Goal: Information Seeking & Learning: Learn about a topic

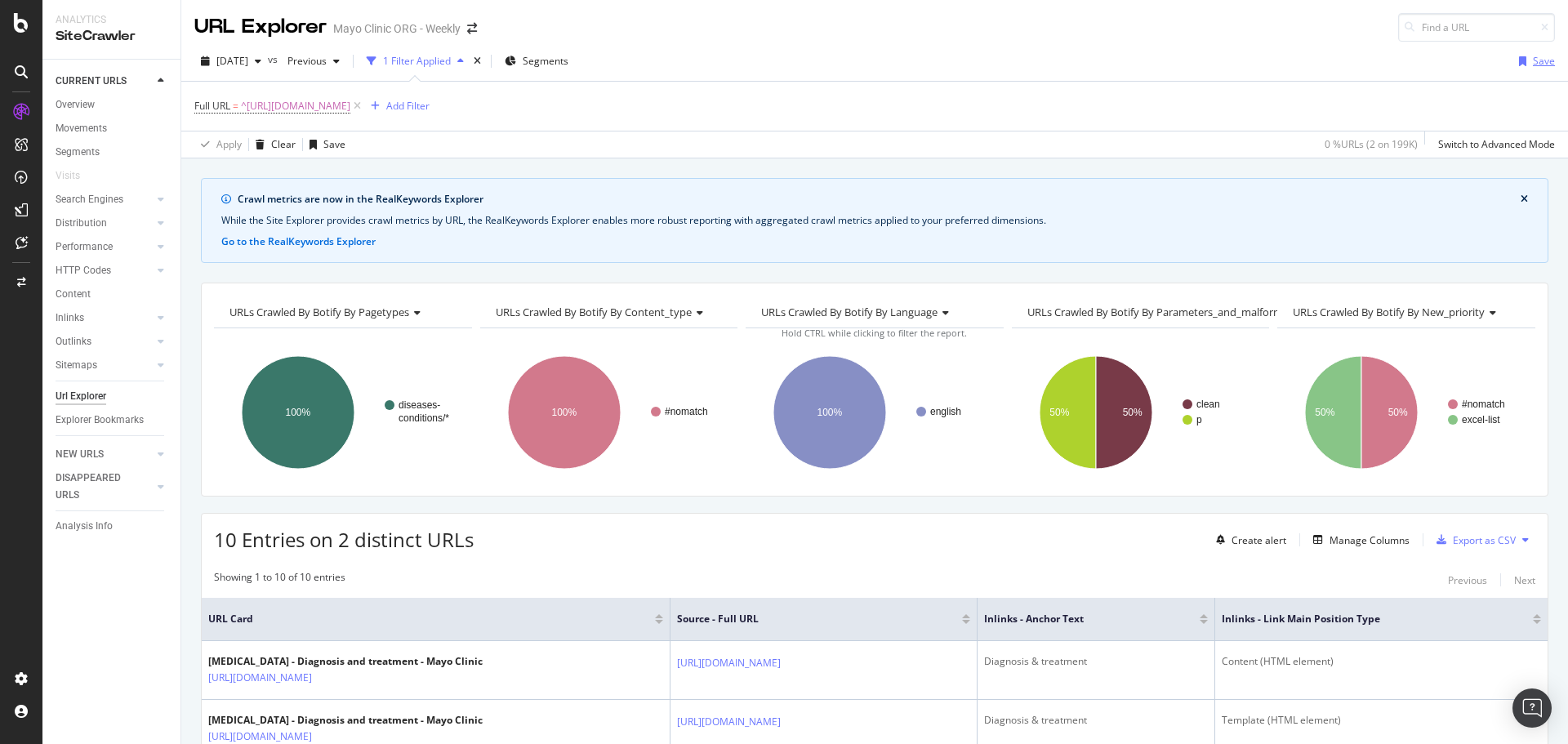
click at [1539, 60] on div "Save" at bounding box center [1544, 61] width 22 height 14
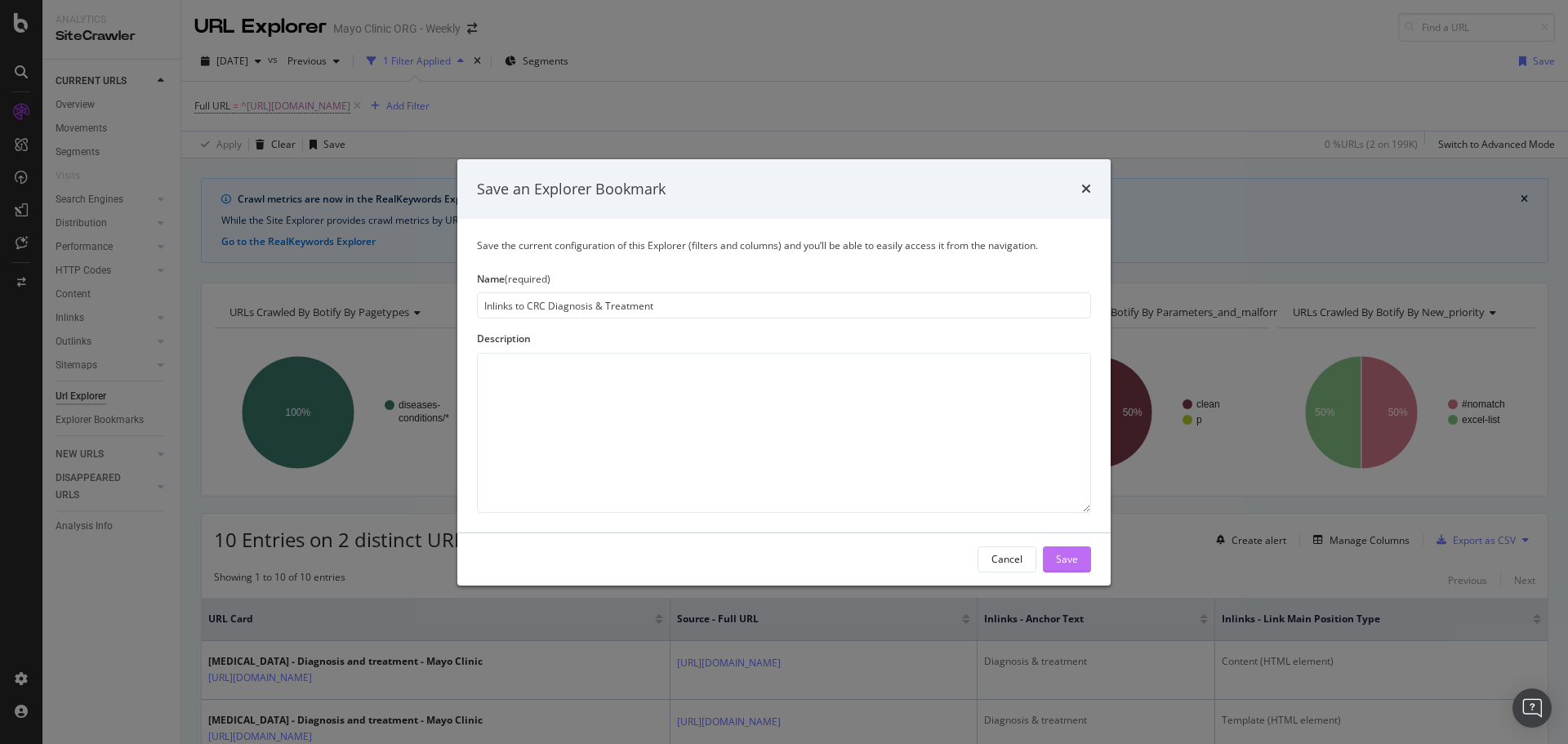
type input "Inlinks to CRC Diagnosis & Treatment"
click at [1069, 569] on div "Save" at bounding box center [1067, 559] width 22 height 25
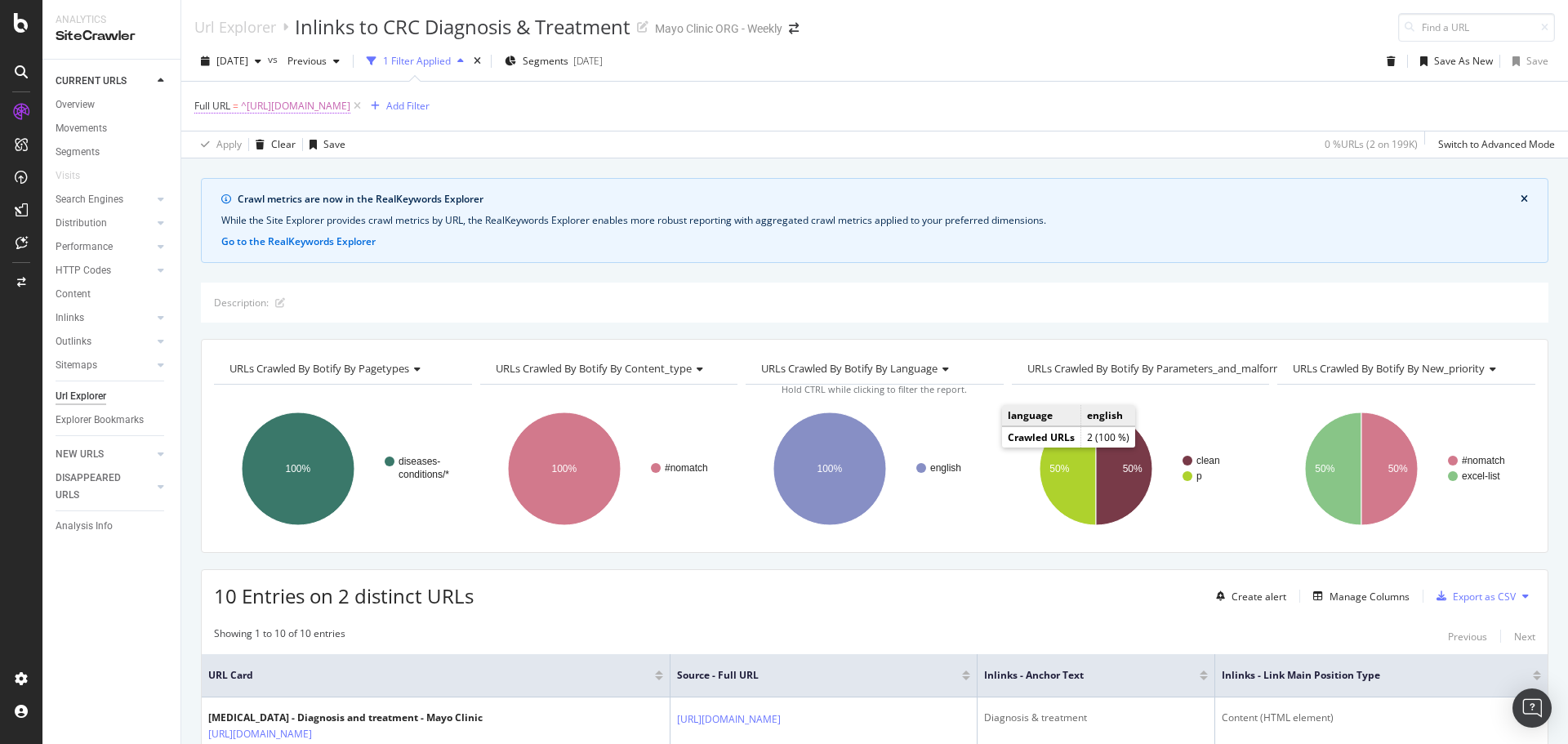
click at [325, 104] on span "^https://www.mayoclinic.org/diseases-conditions/colon-cancer/diagnosis-treatmen…" at bounding box center [296, 106] width 110 height 23
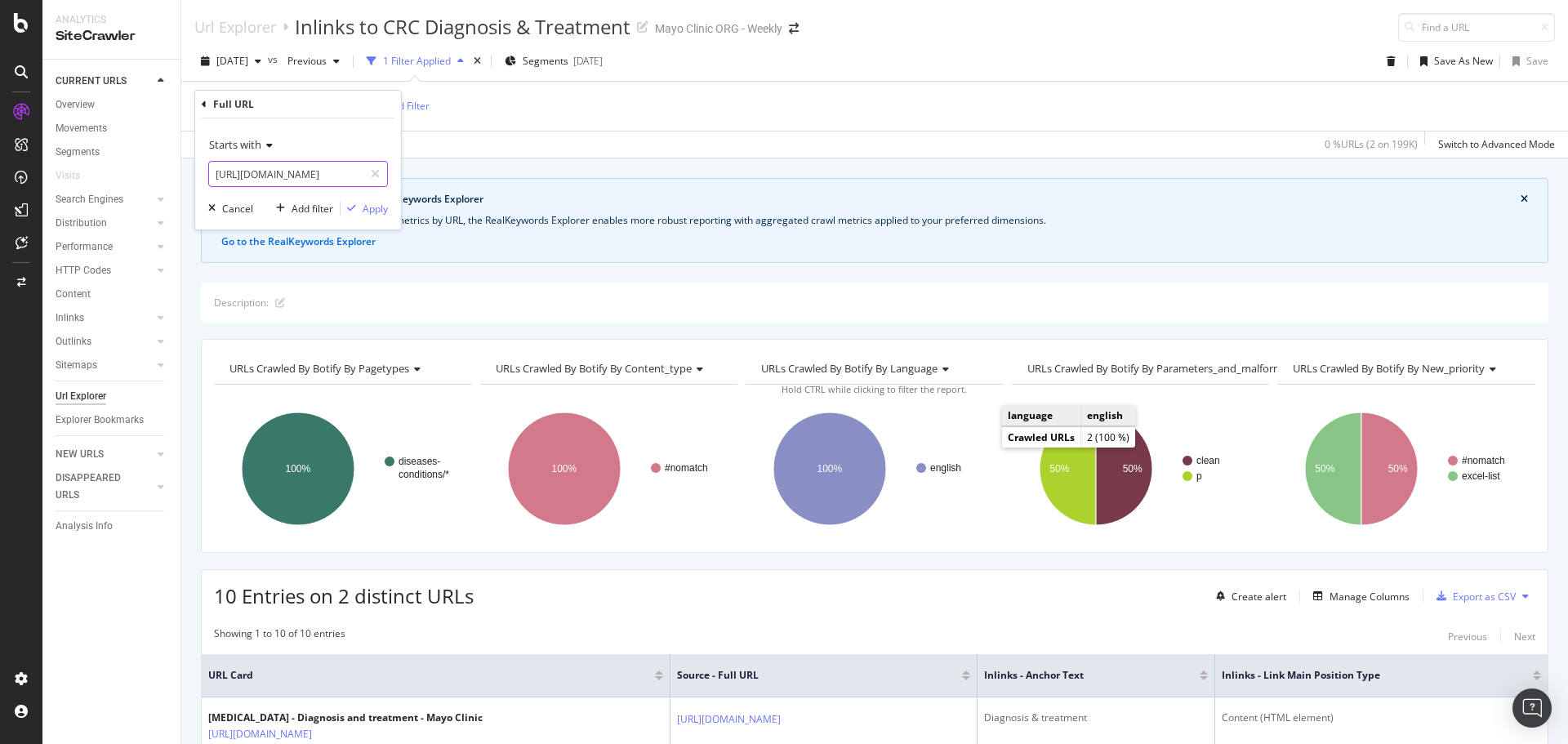
click at [283, 175] on input "https://www.mayoclinic.org/diseases-conditions/colon-cancer/diagnosis-treatment…" at bounding box center [286, 174] width 154 height 26
click at [300, 171] on input "https://www.mayoclinic.org/diseases-conditions/colon-cancer/diagnosis-treatment…" at bounding box center [286, 174] width 154 height 26
click at [249, 140] on span "Starts with" at bounding box center [235, 144] width 52 height 15
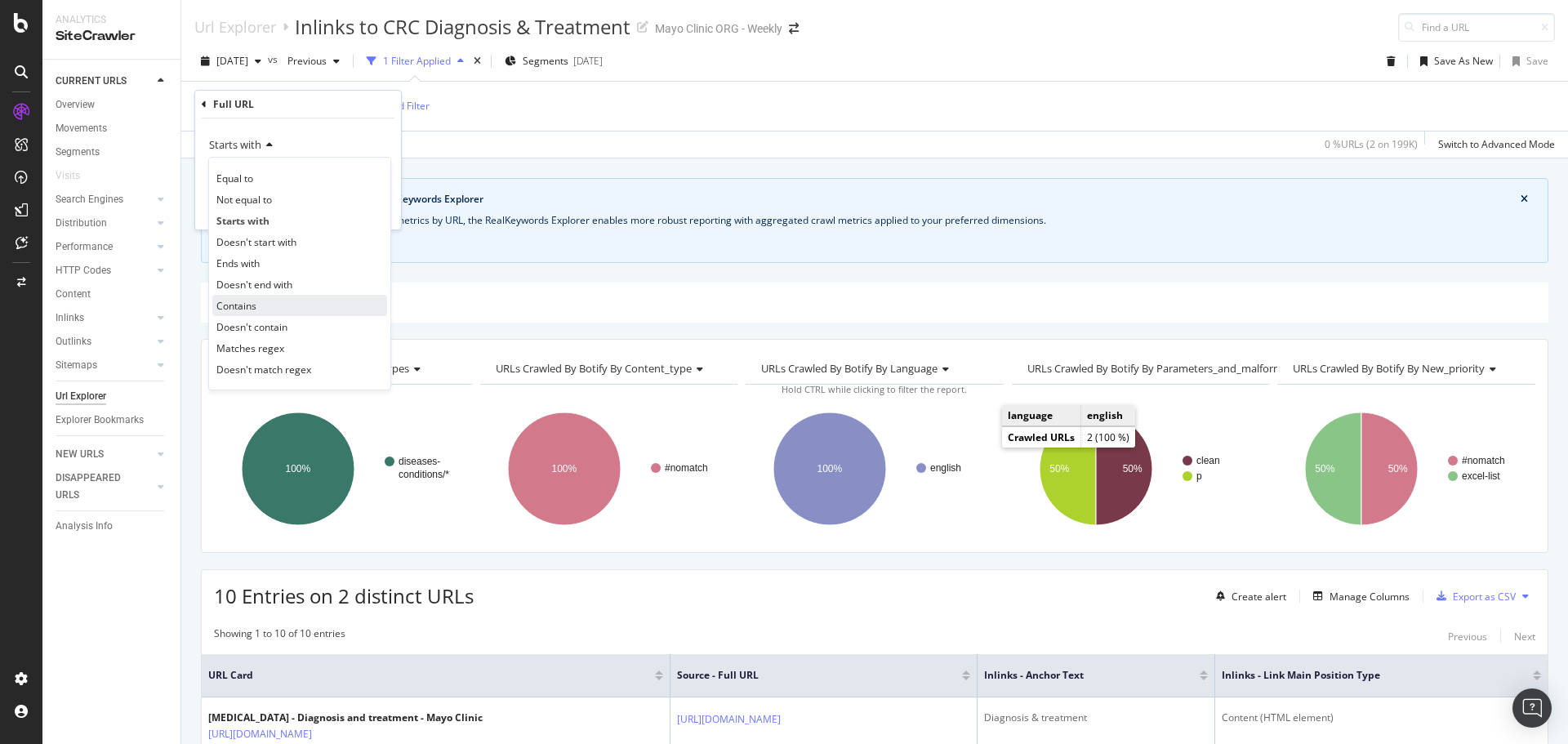
click at [265, 302] on div "Contains" at bounding box center [299, 305] width 174 height 21
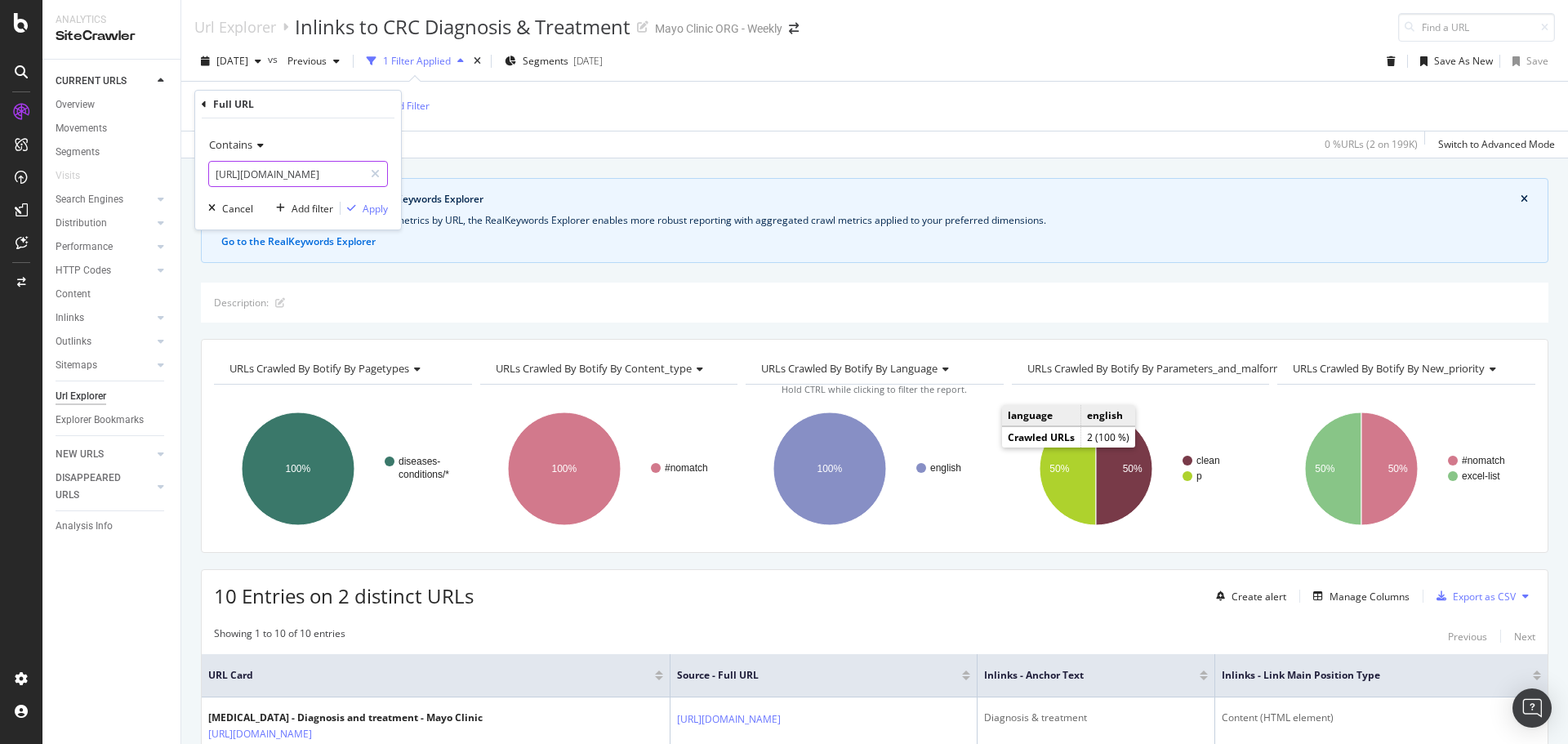
click at [272, 164] on input "https://www.mayoclinic.org/diseases-conditions/colon-cancer/diagnosis-treatment…" at bounding box center [286, 174] width 154 height 26
click at [300, 169] on input "https://www.mayoclinic.org/diseases-conditions/colon-cancer/diagnosis-treatment…" at bounding box center [286, 174] width 154 height 26
drag, startPoint x: 342, startPoint y: 176, endPoint x: -72, endPoint y: 161, distance: 414.3
click at [0, 161] on html "Analytics SiteCrawler CURRENT URLS Overview Movements Segments Visits Search En…" at bounding box center [784, 372] width 1568 height 744
type input "/diseases-conditions/colon-cancer/diagnosis-treatment/drc-20353674"
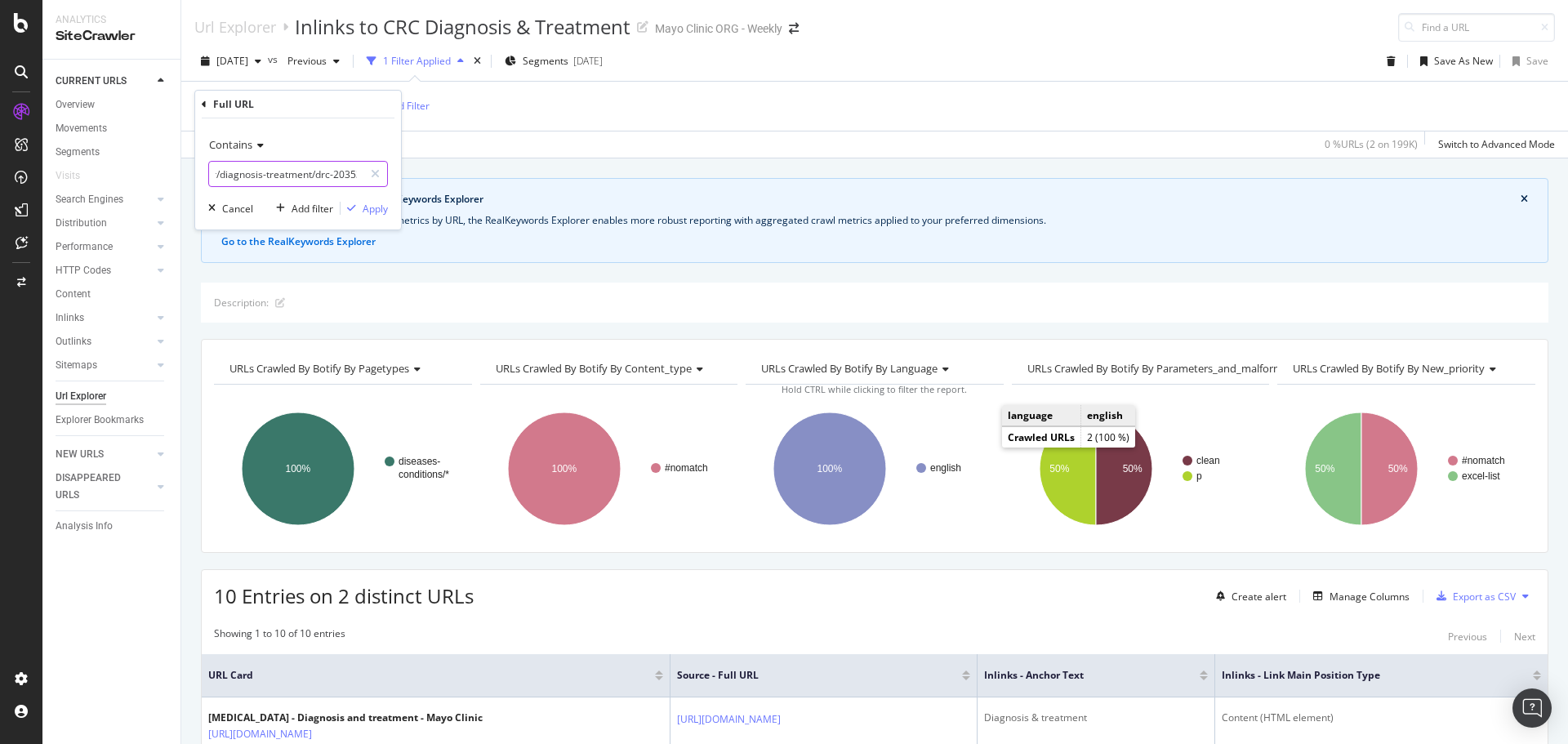
scroll to position [0, 175]
click at [380, 212] on div "Apply" at bounding box center [375, 209] width 25 height 14
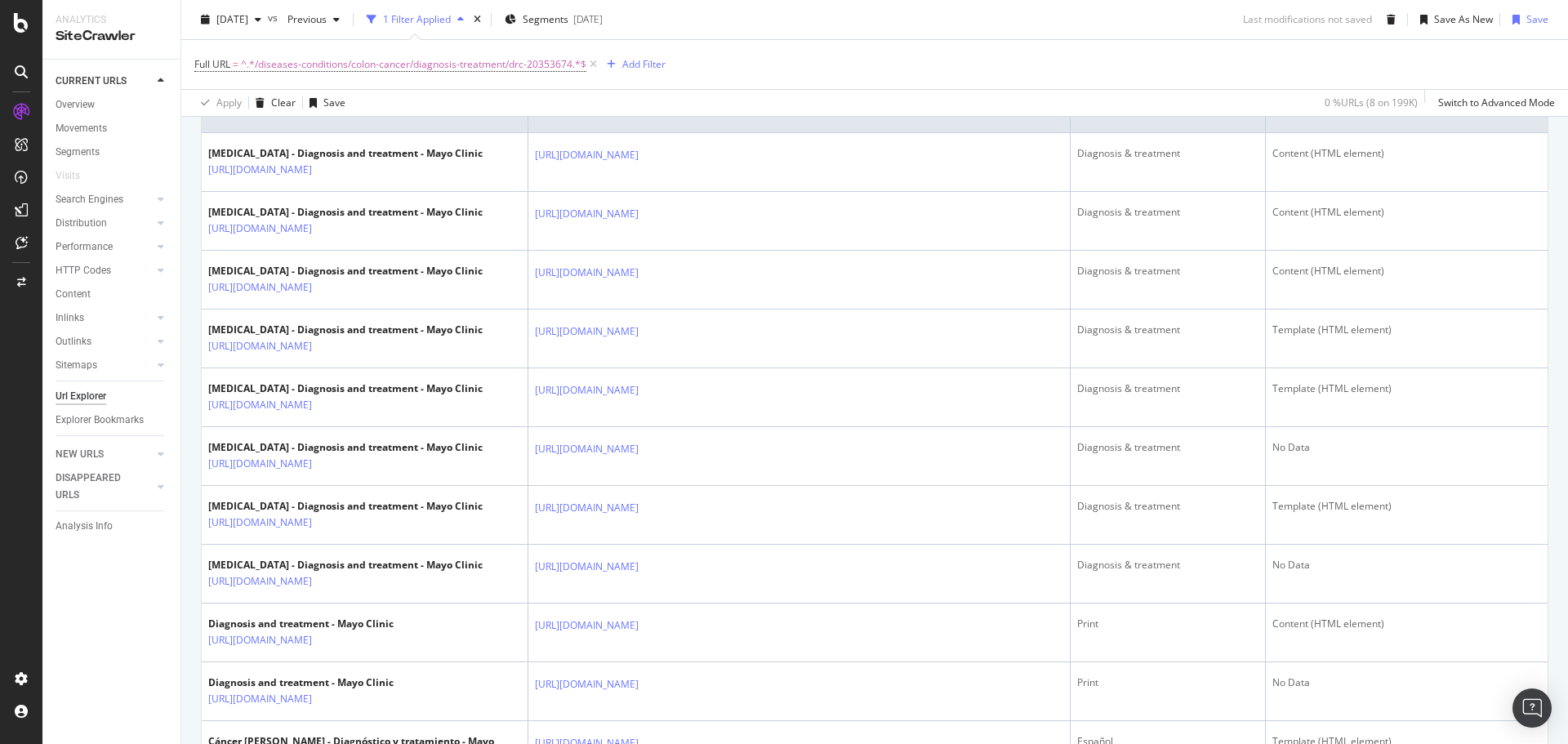
scroll to position [536, 0]
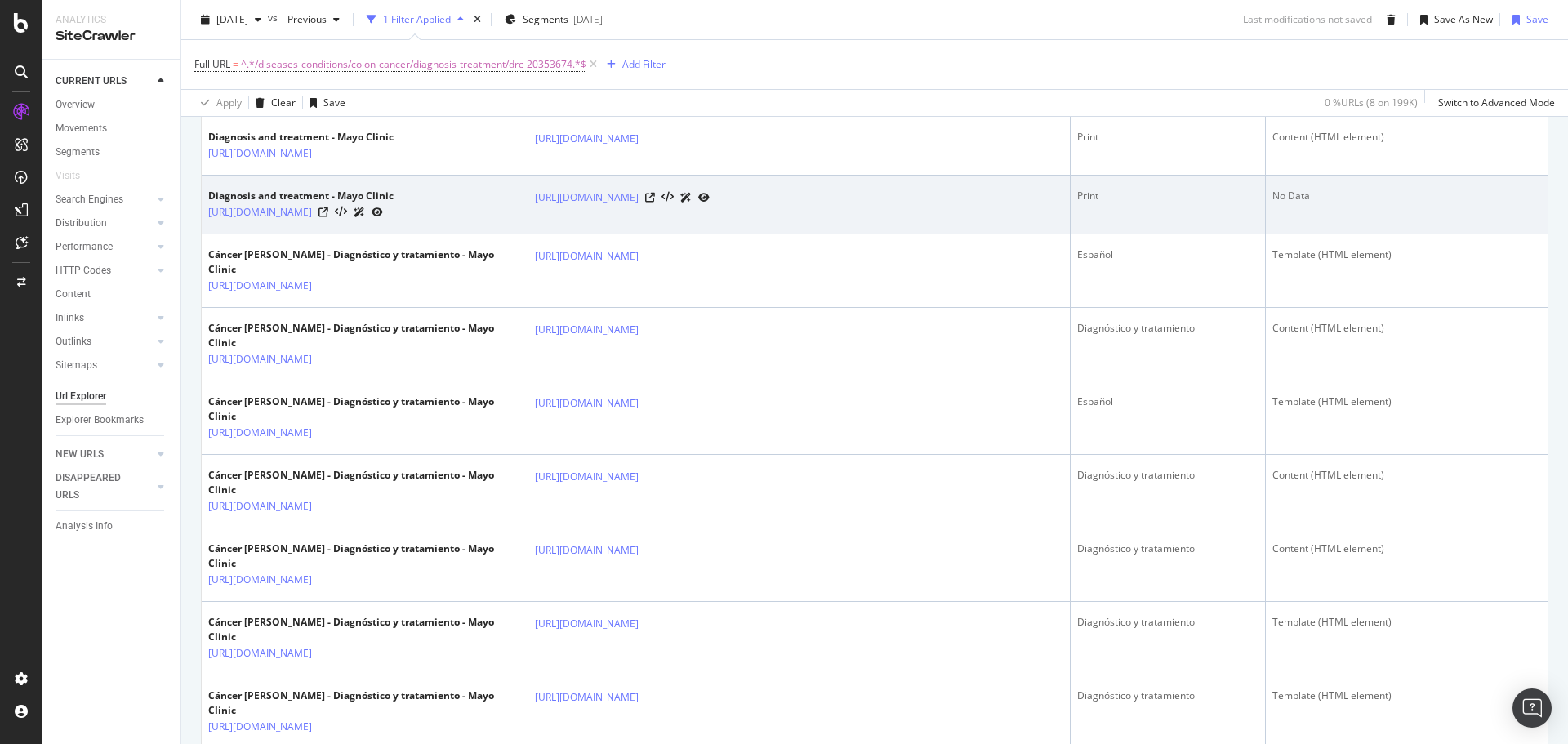
scroll to position [1062, 0]
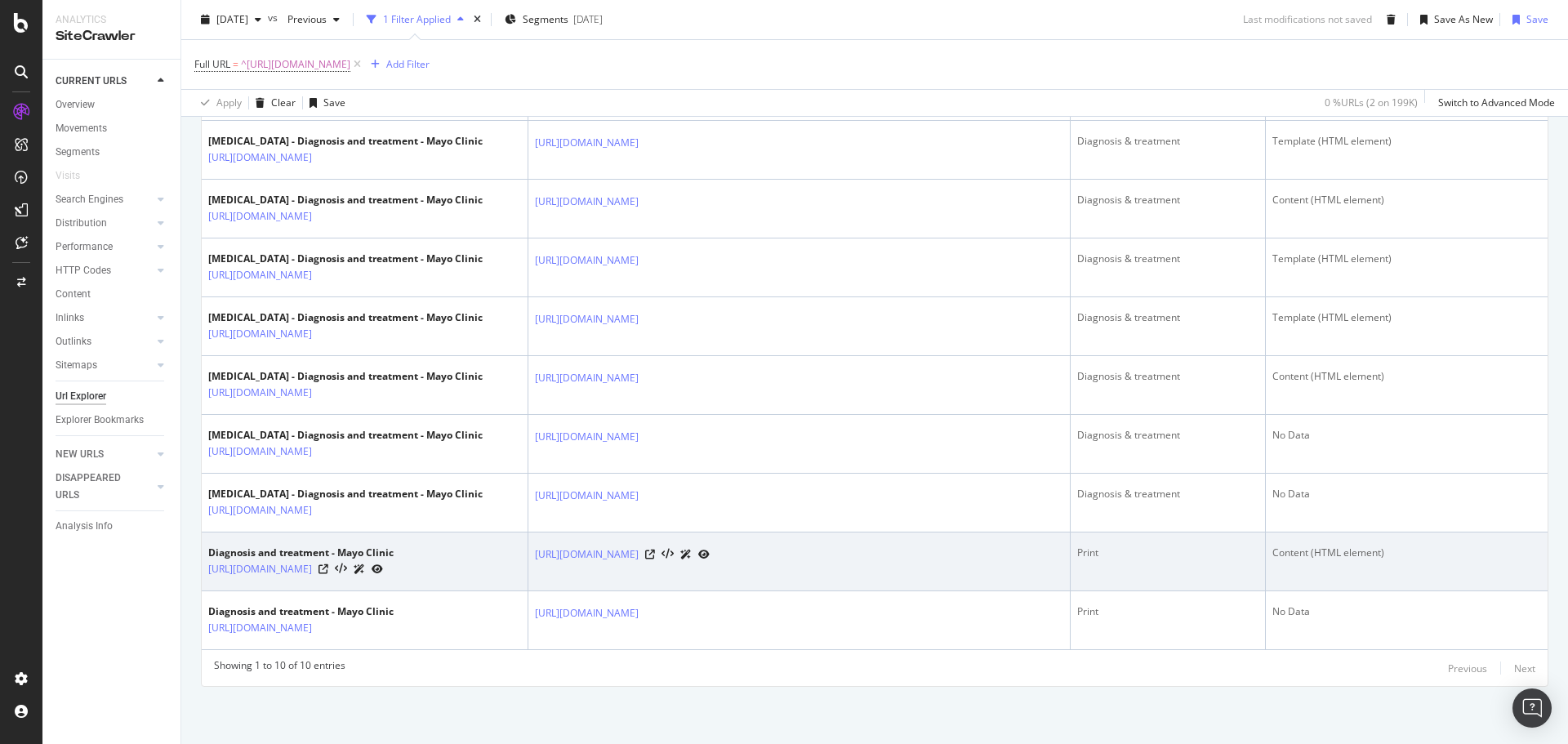
scroll to position [791, 0]
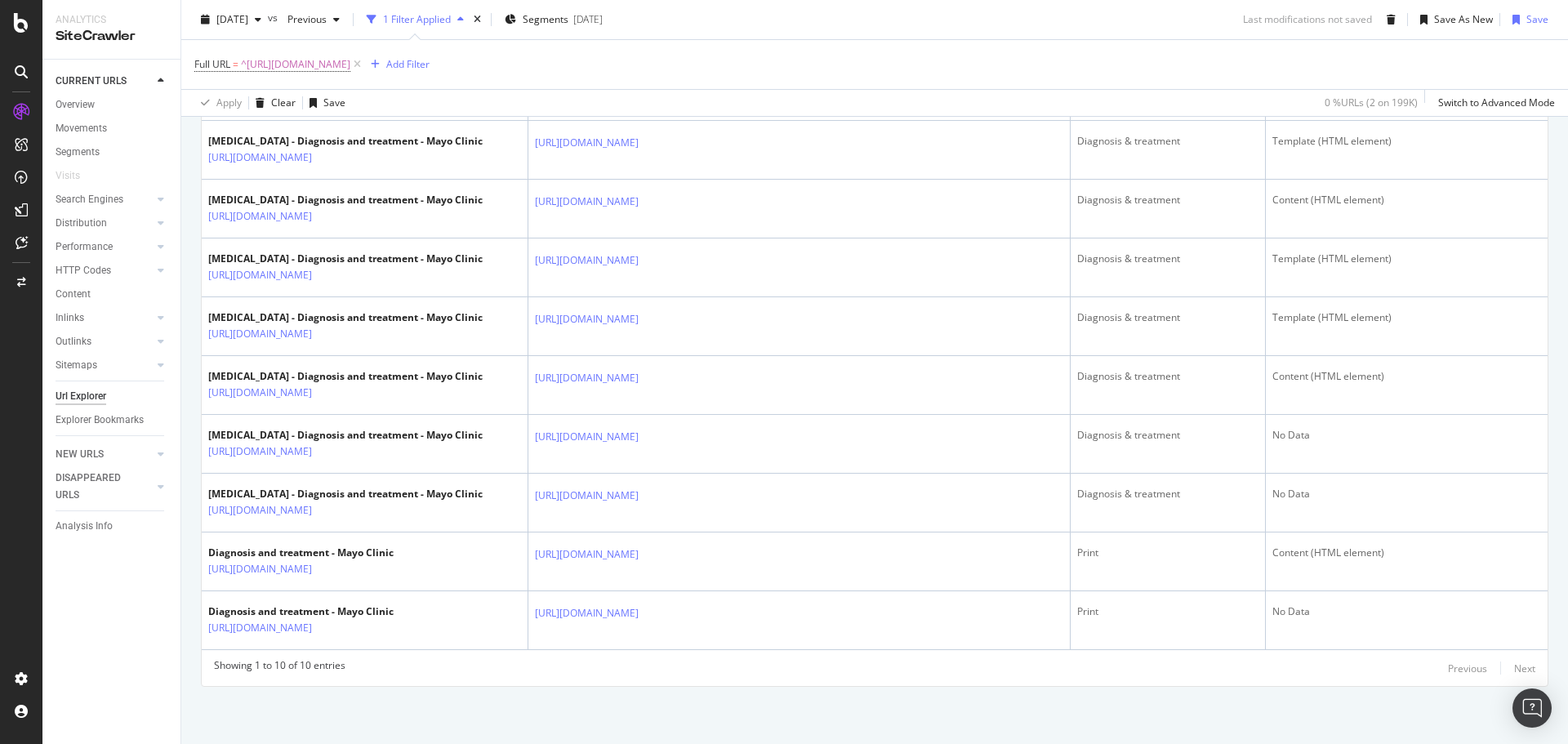
click at [1517, 678] on div "Showing 1 to 10 of 10 entries Previous Next URL Card Source - Full URL Inlinks …" at bounding box center [875, 335] width 1346 height 703
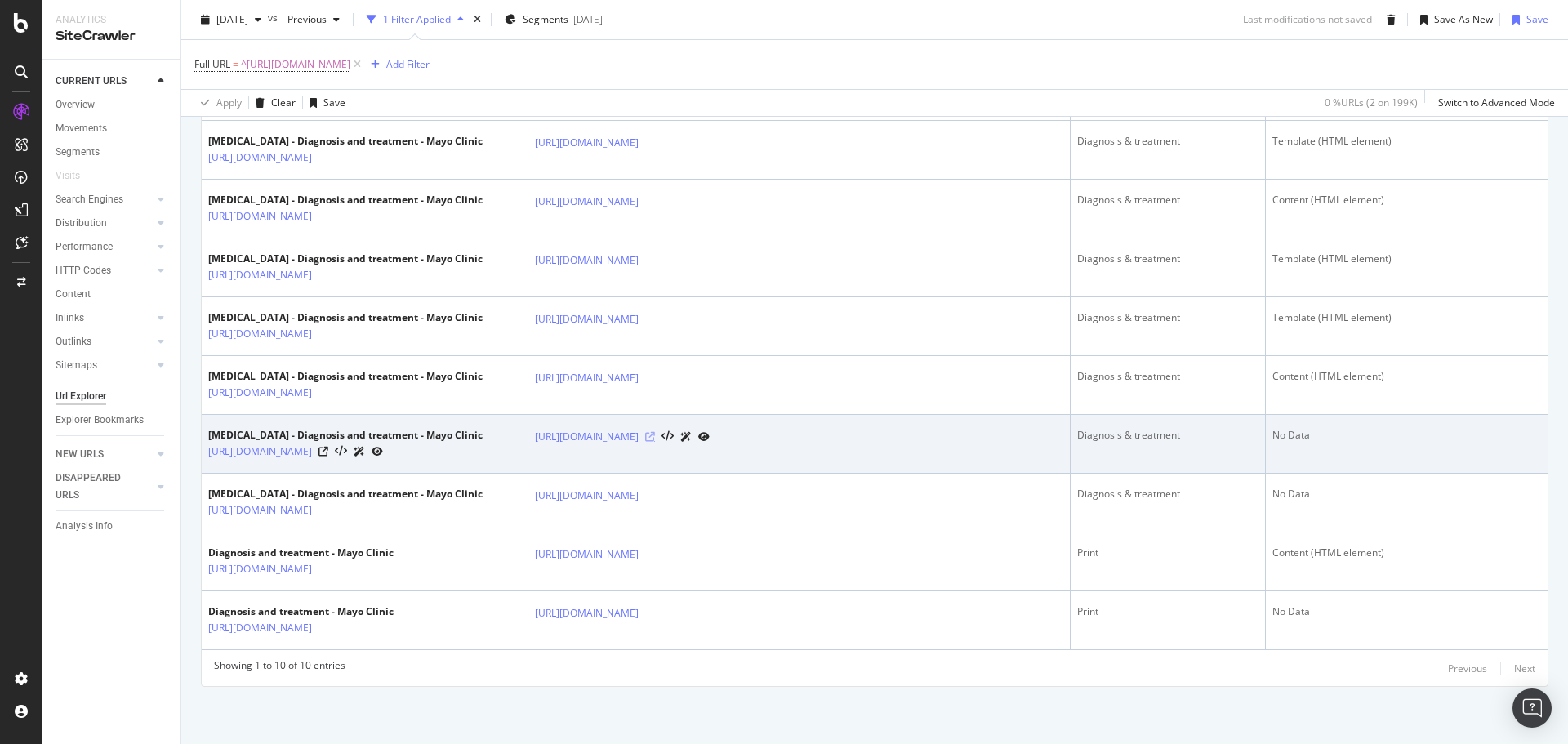
click at [655, 432] on icon at bounding box center [651, 437] width 10 height 10
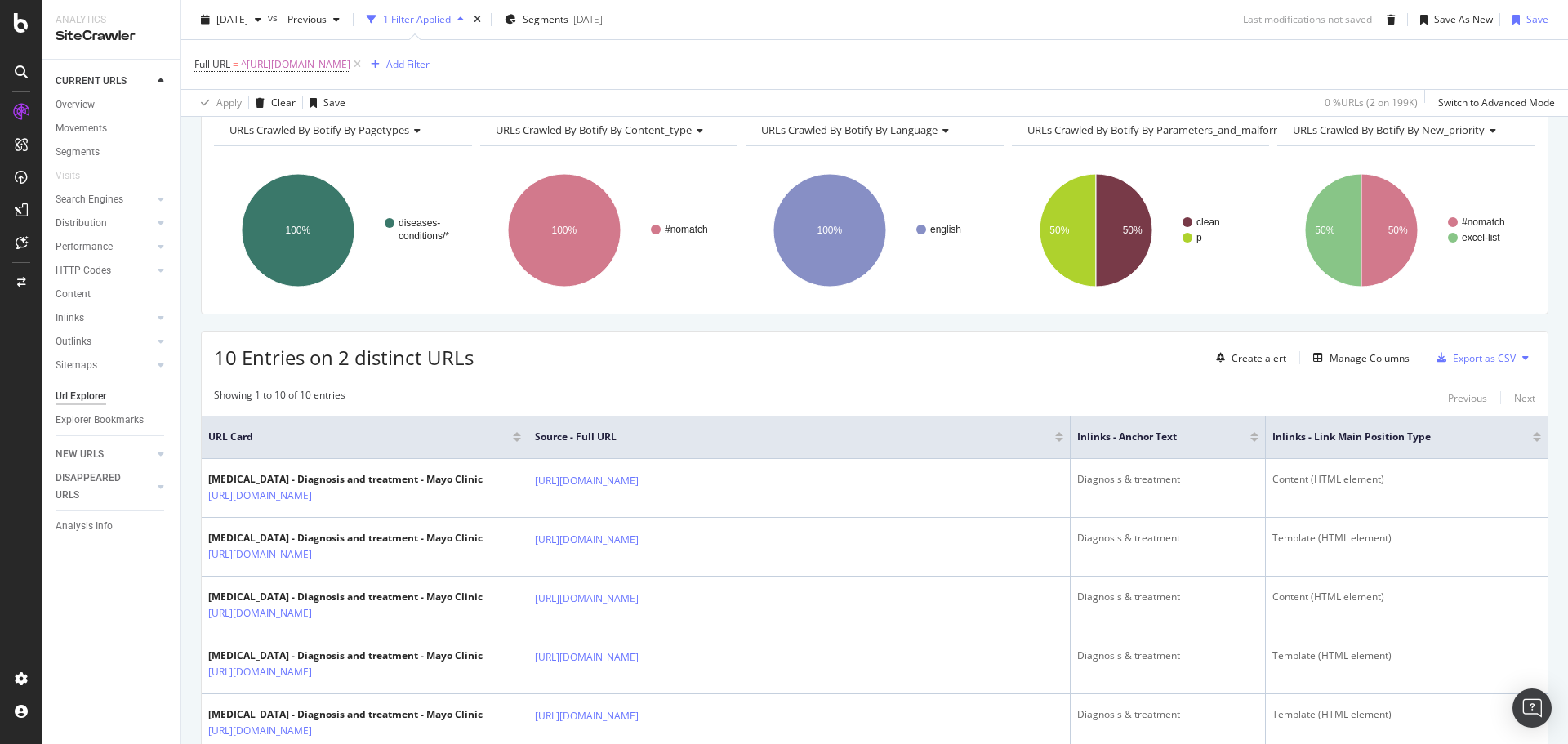
scroll to position [245, 0]
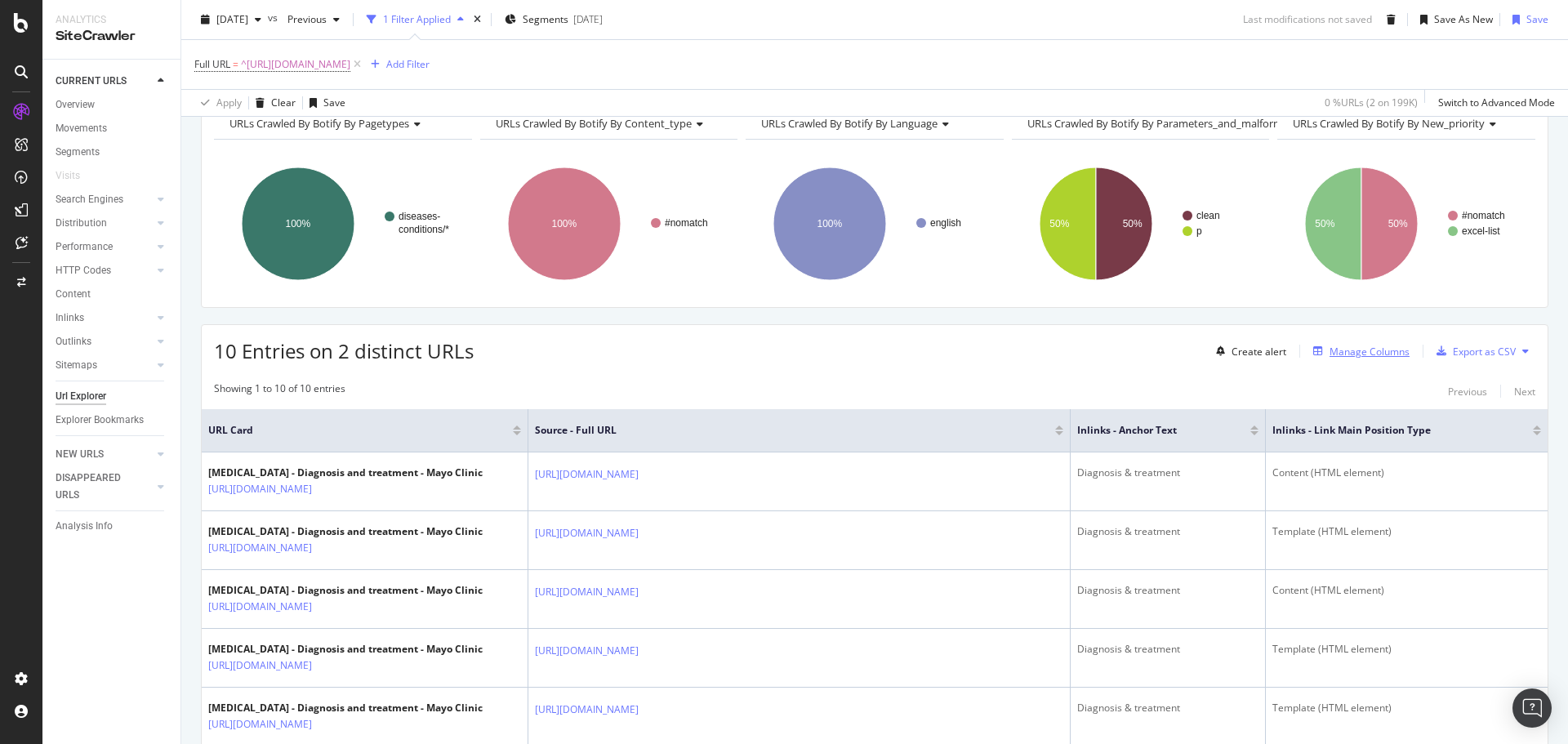
click at [1335, 356] on div "Manage Columns" at bounding box center [1370, 352] width 80 height 14
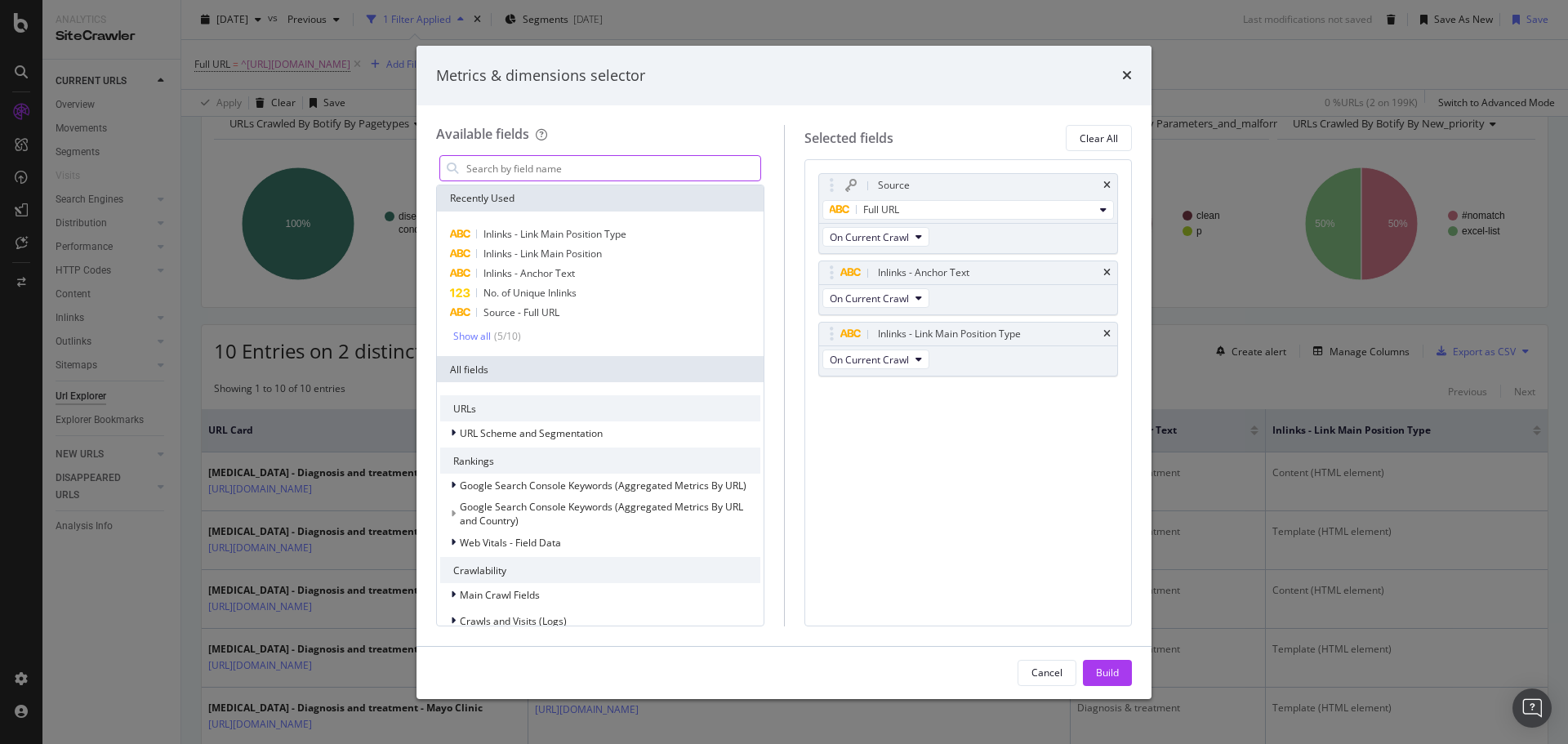
click at [584, 165] on input "modal" at bounding box center [613, 168] width 296 height 25
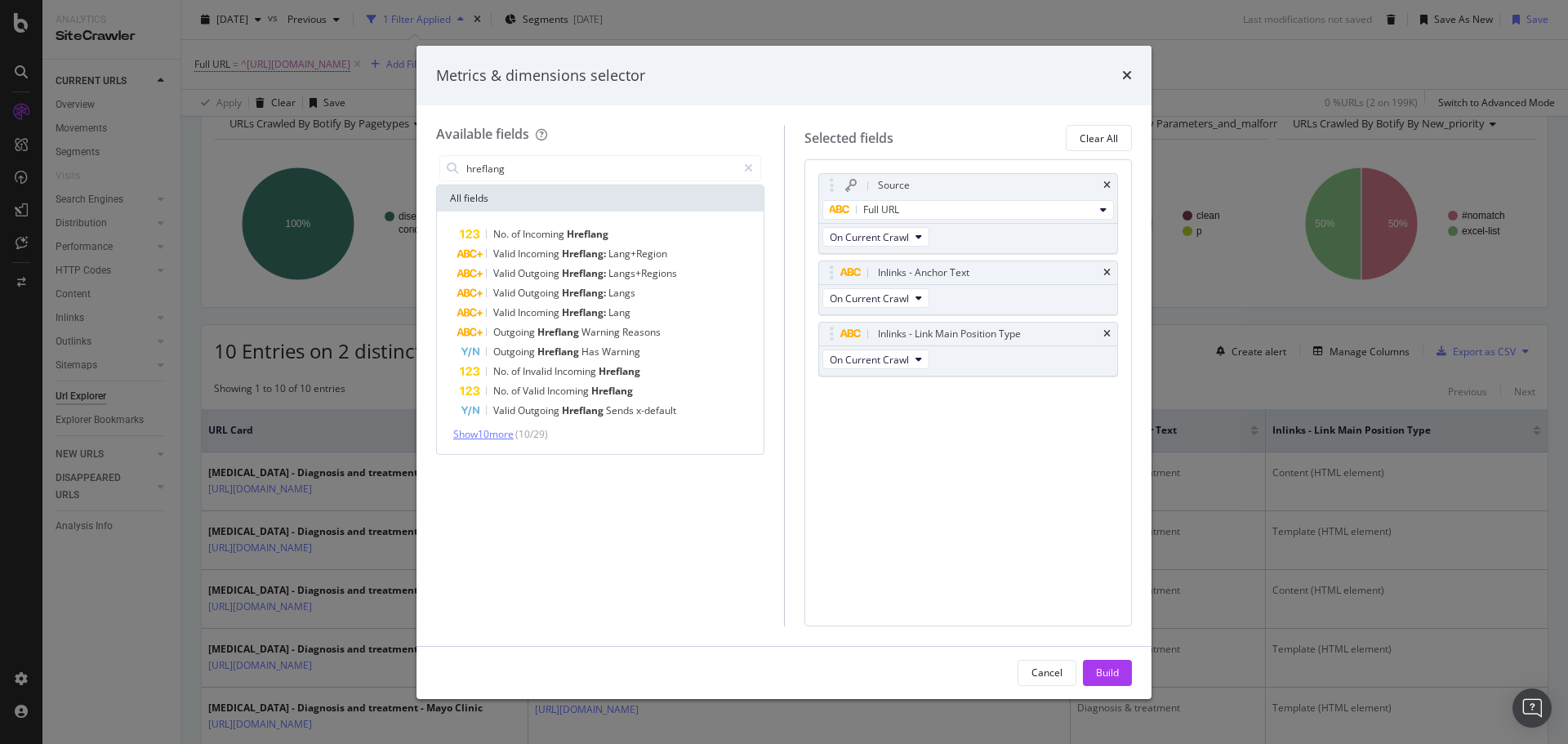
type input "hreflang"
click at [483, 436] on span "Show 10 more" at bounding box center [483, 434] width 61 height 14
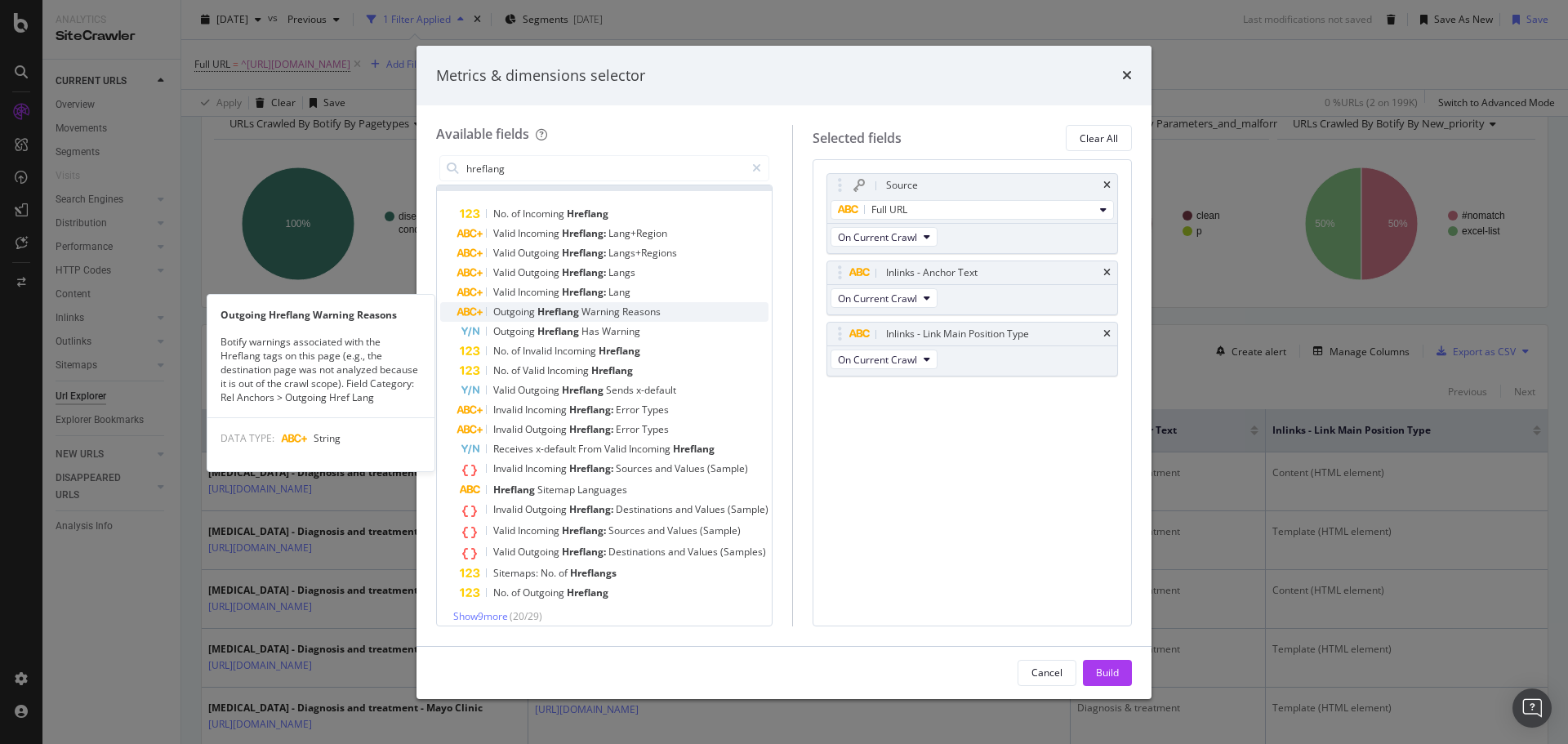
scroll to position [31, 0]
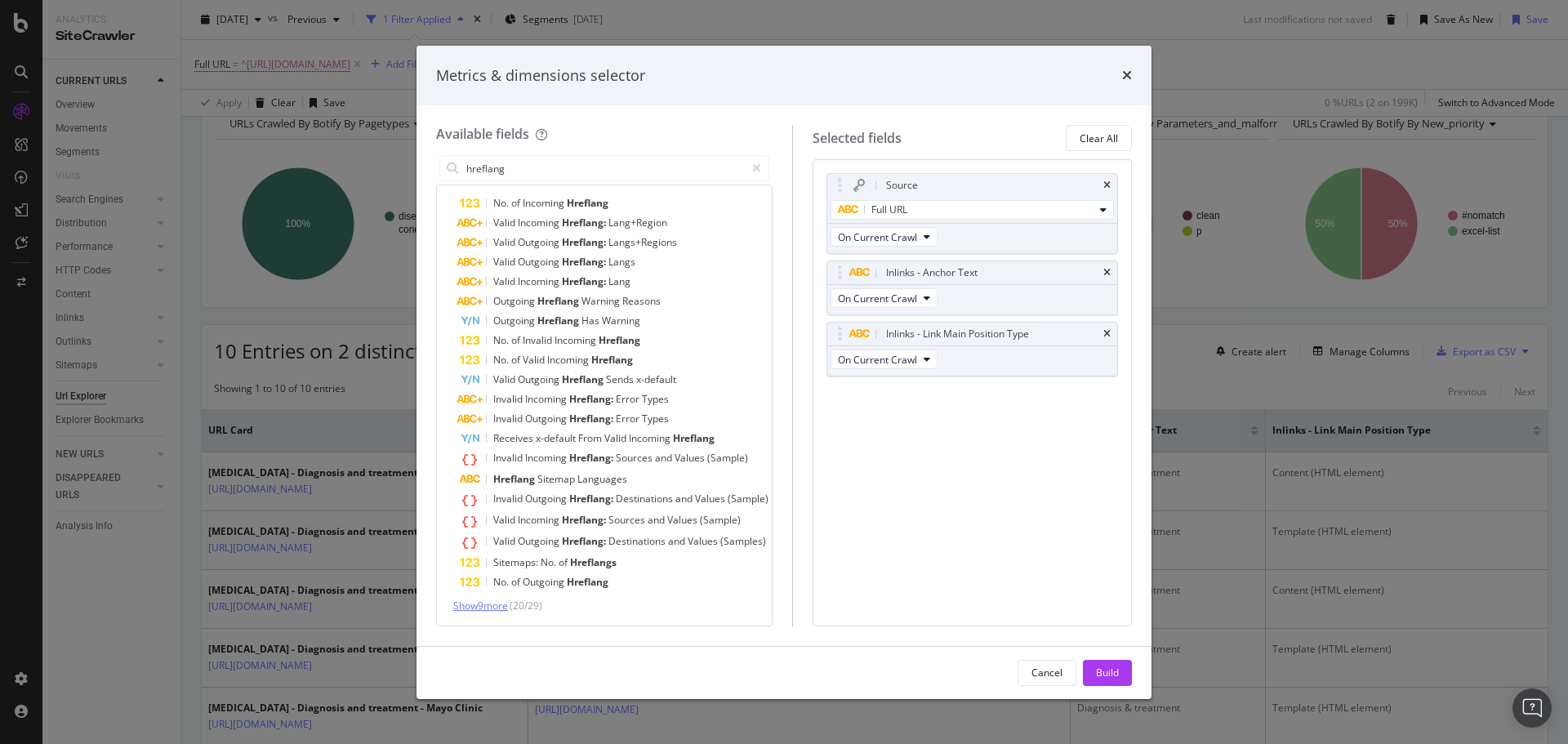
click at [482, 610] on span "Show 9 more" at bounding box center [480, 606] width 55 height 14
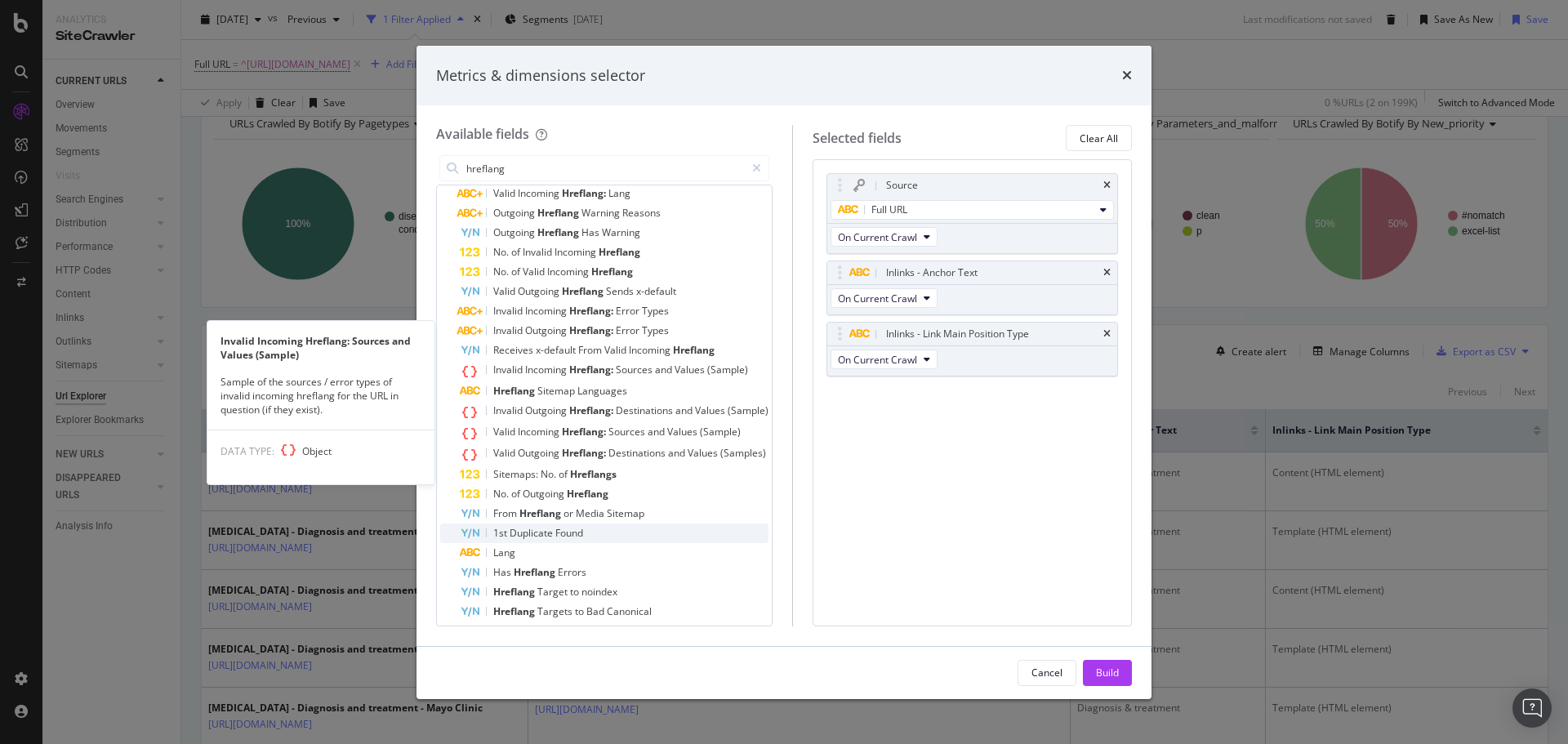
scroll to position [187, 0]
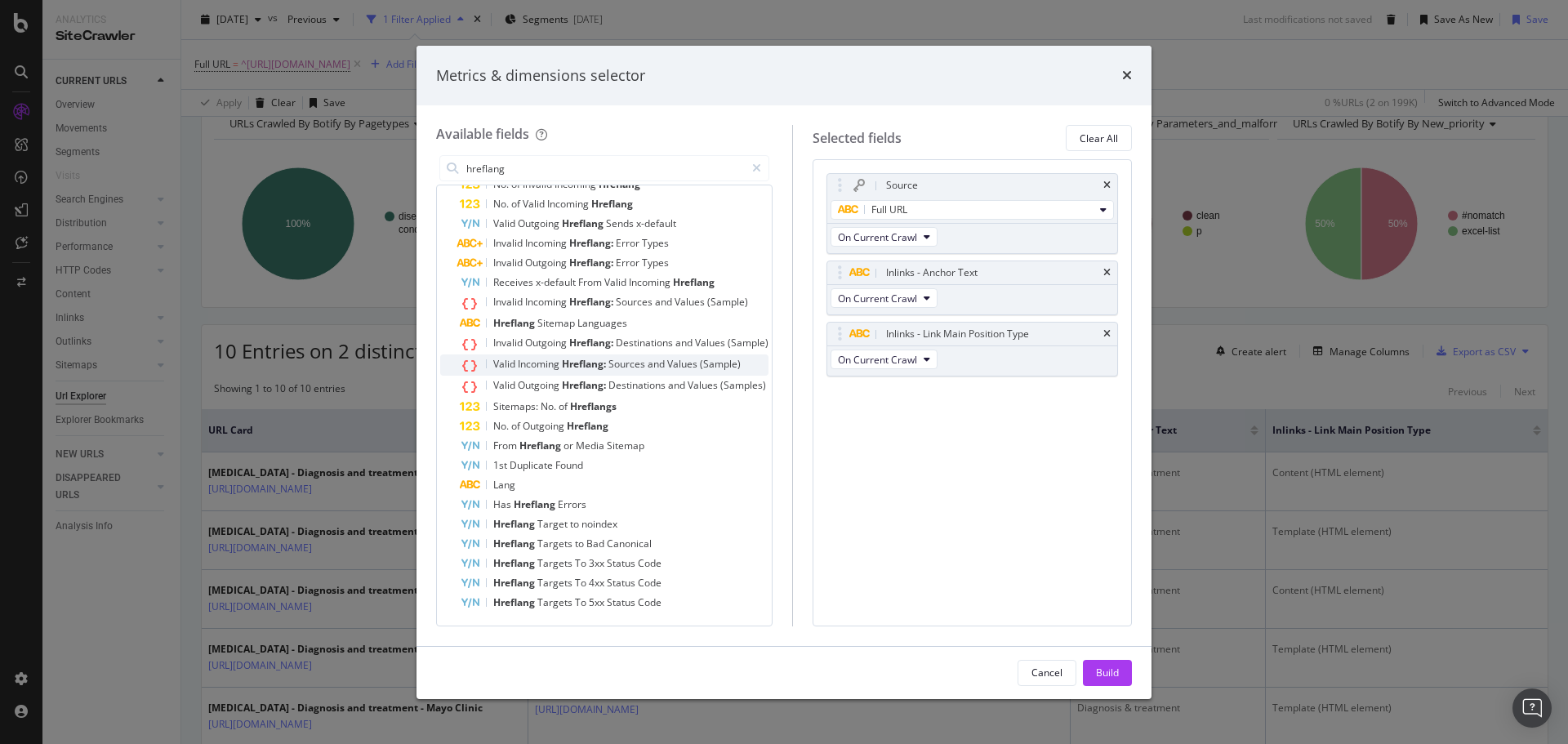
click at [516, 366] on span "Valid" at bounding box center [505, 364] width 25 height 14
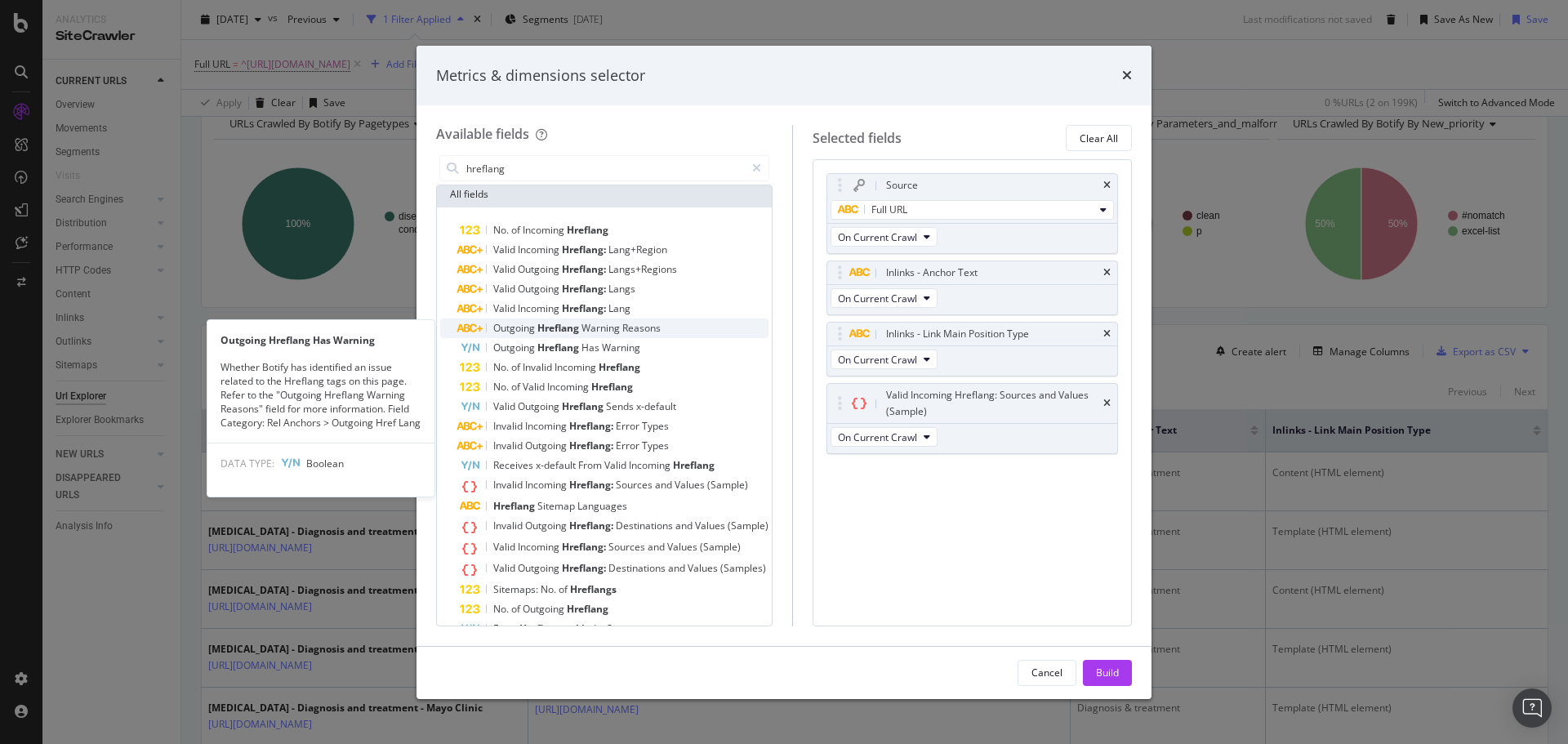
scroll to position [0, 0]
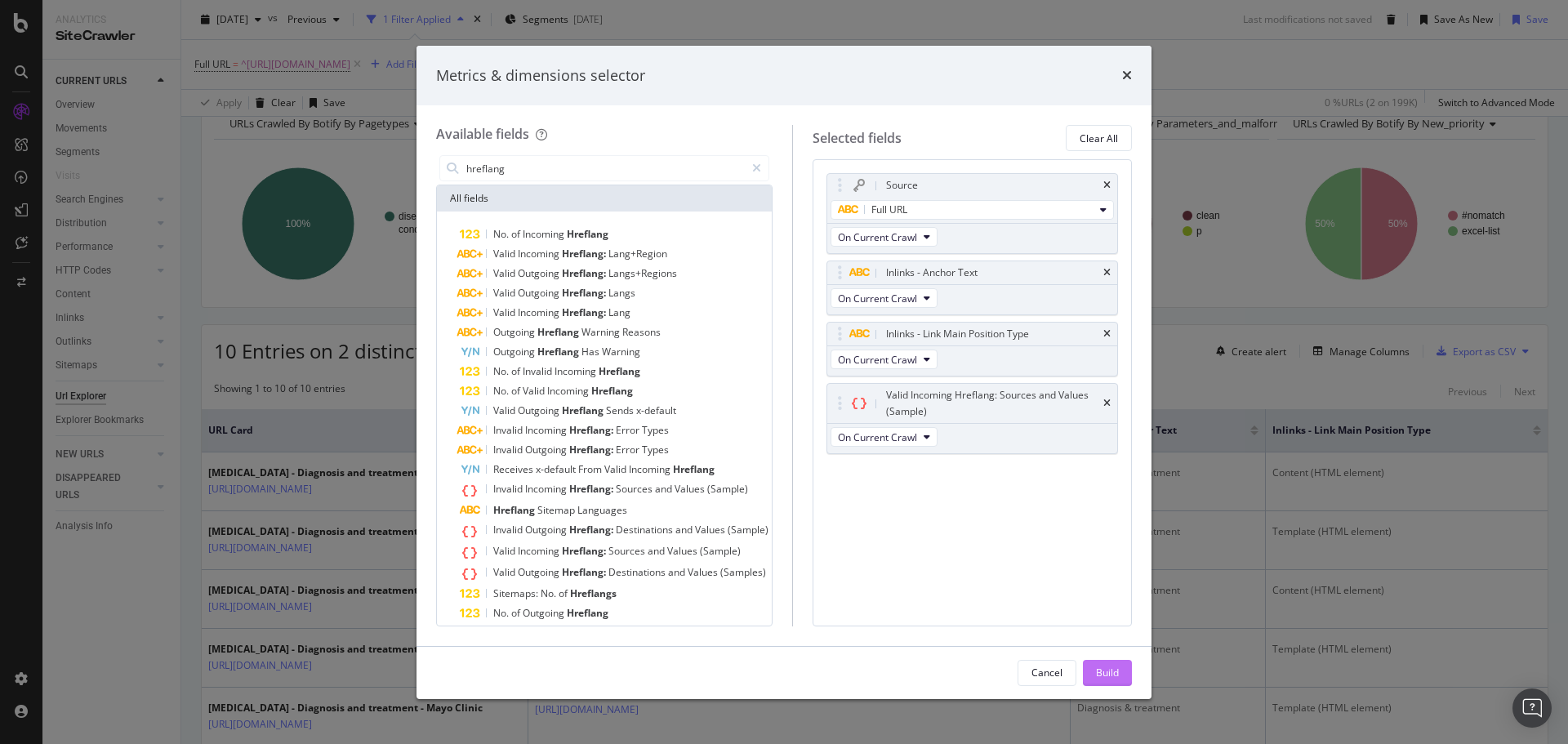
click at [1118, 677] on div "Build" at bounding box center [1107, 672] width 23 height 14
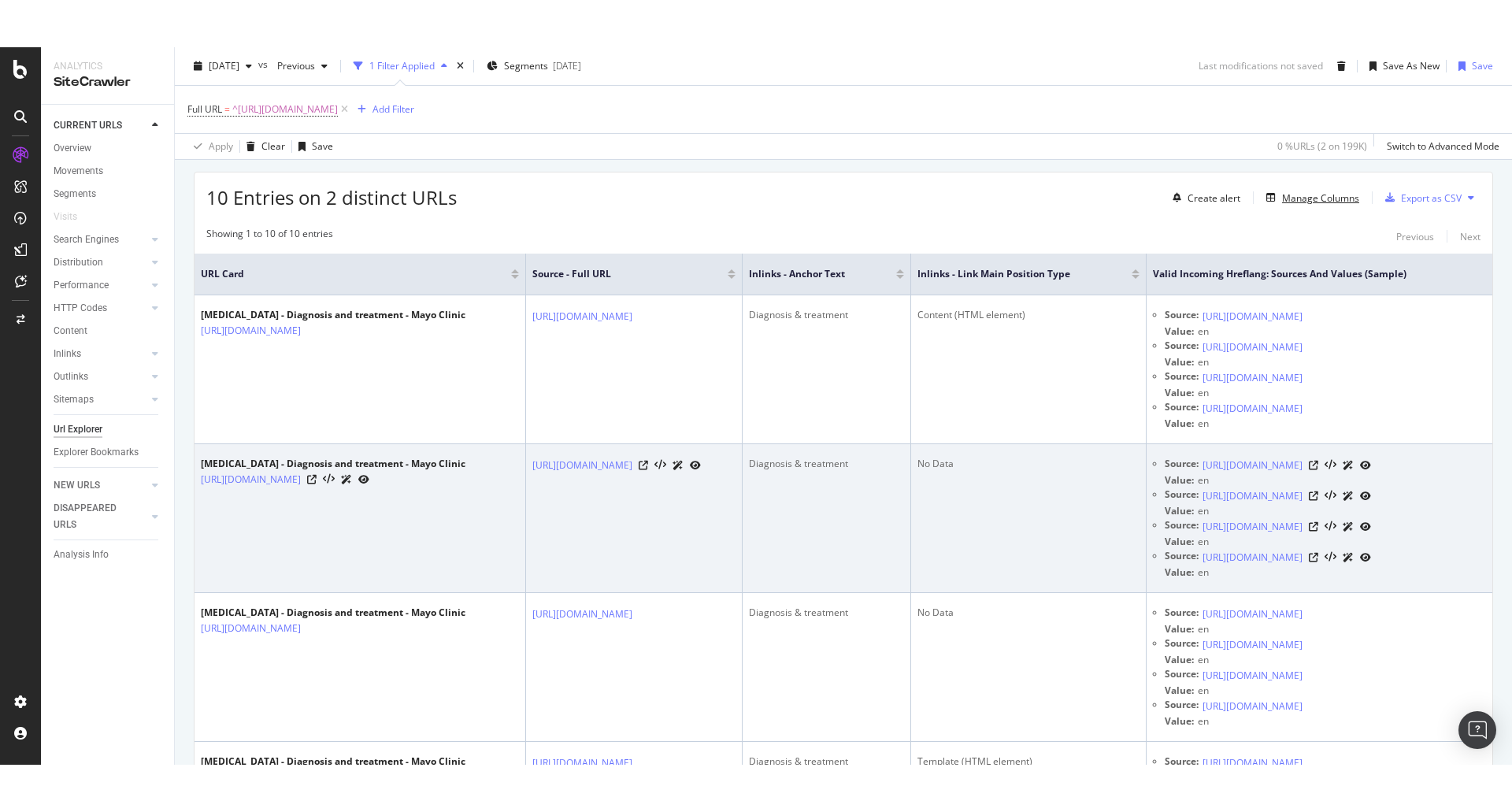
scroll to position [438, 0]
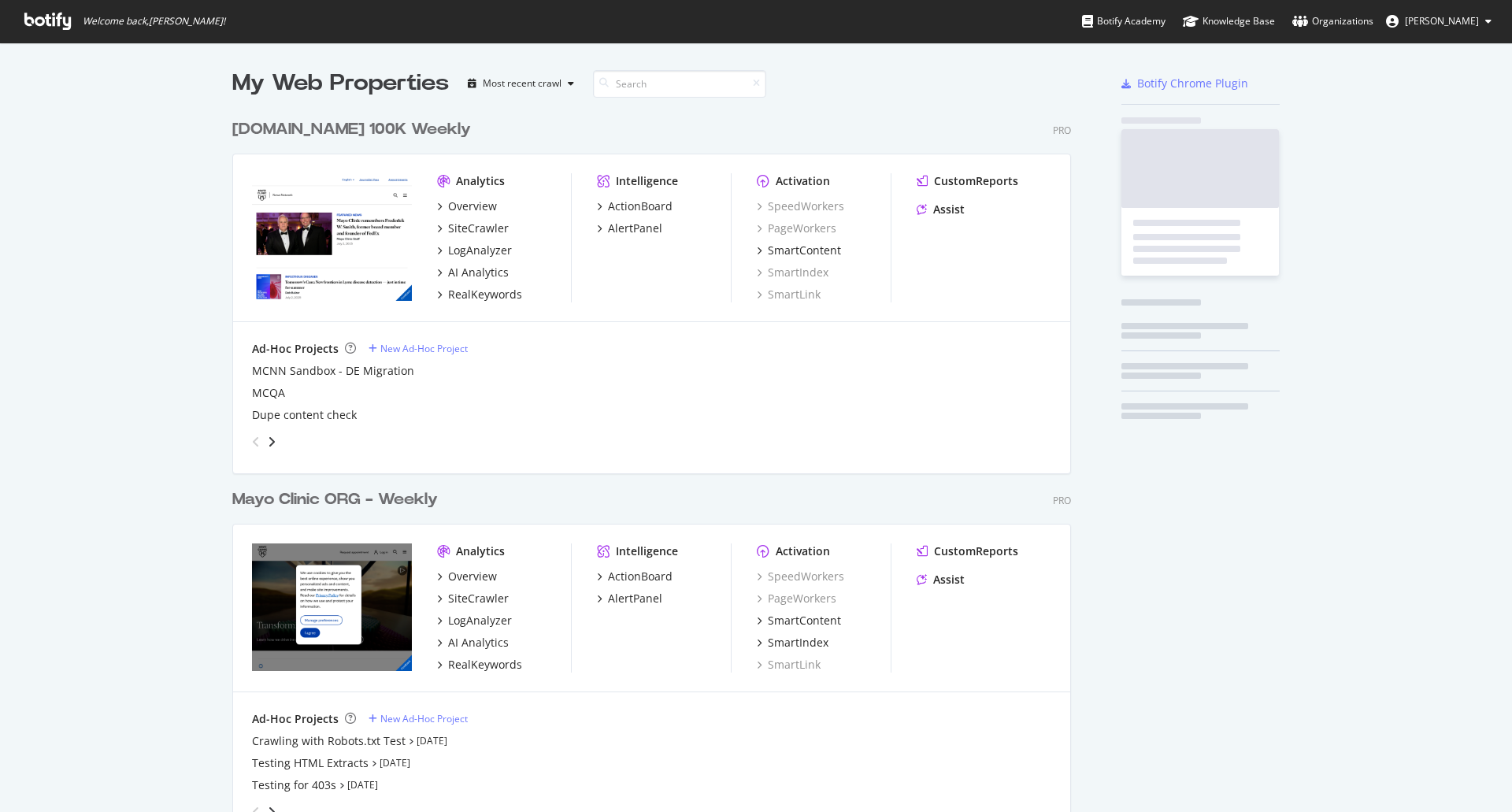
scroll to position [2240, 840]
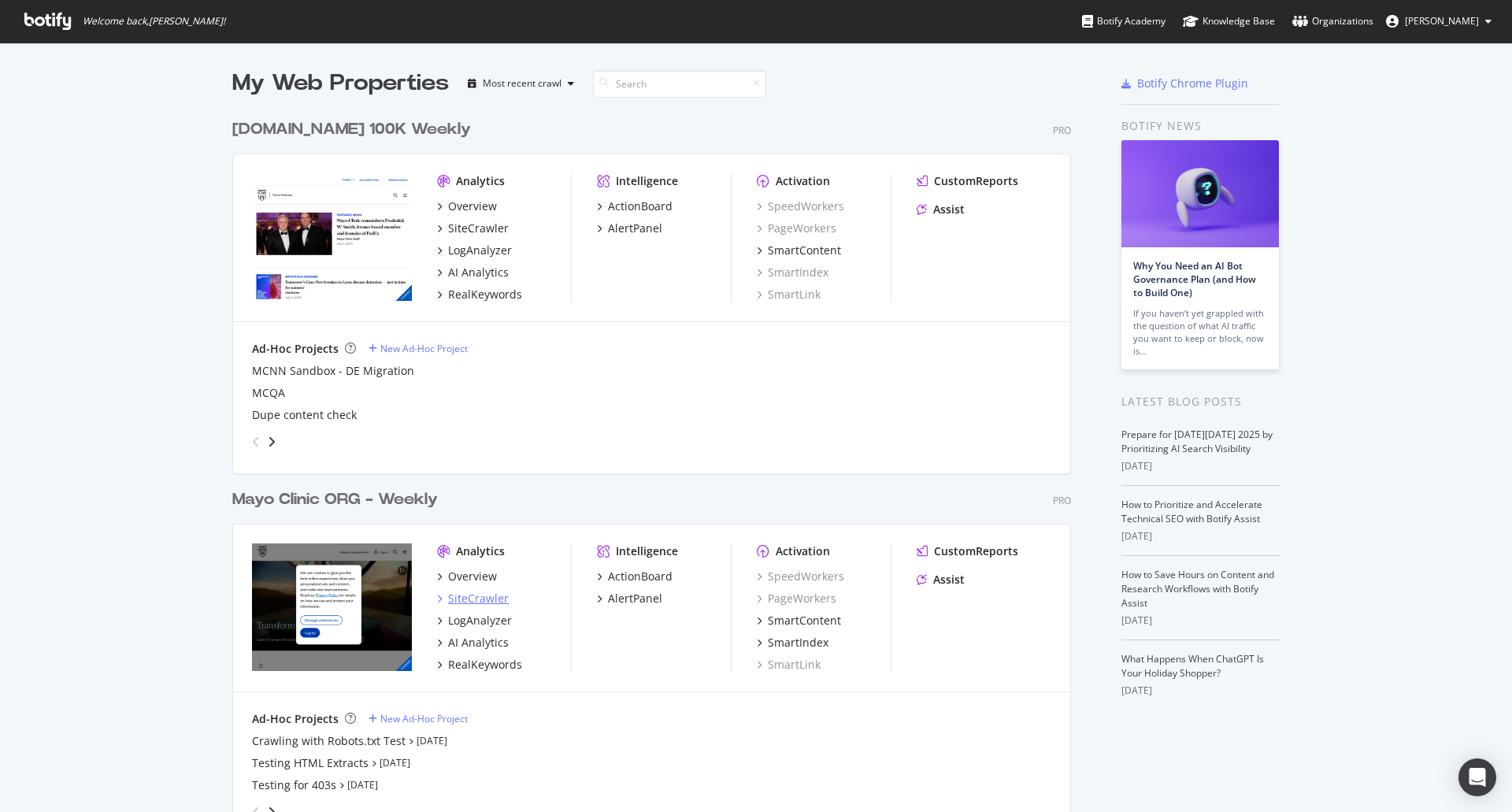
click at [465, 598] on div "SiteCrawler" at bounding box center [478, 599] width 61 height 15
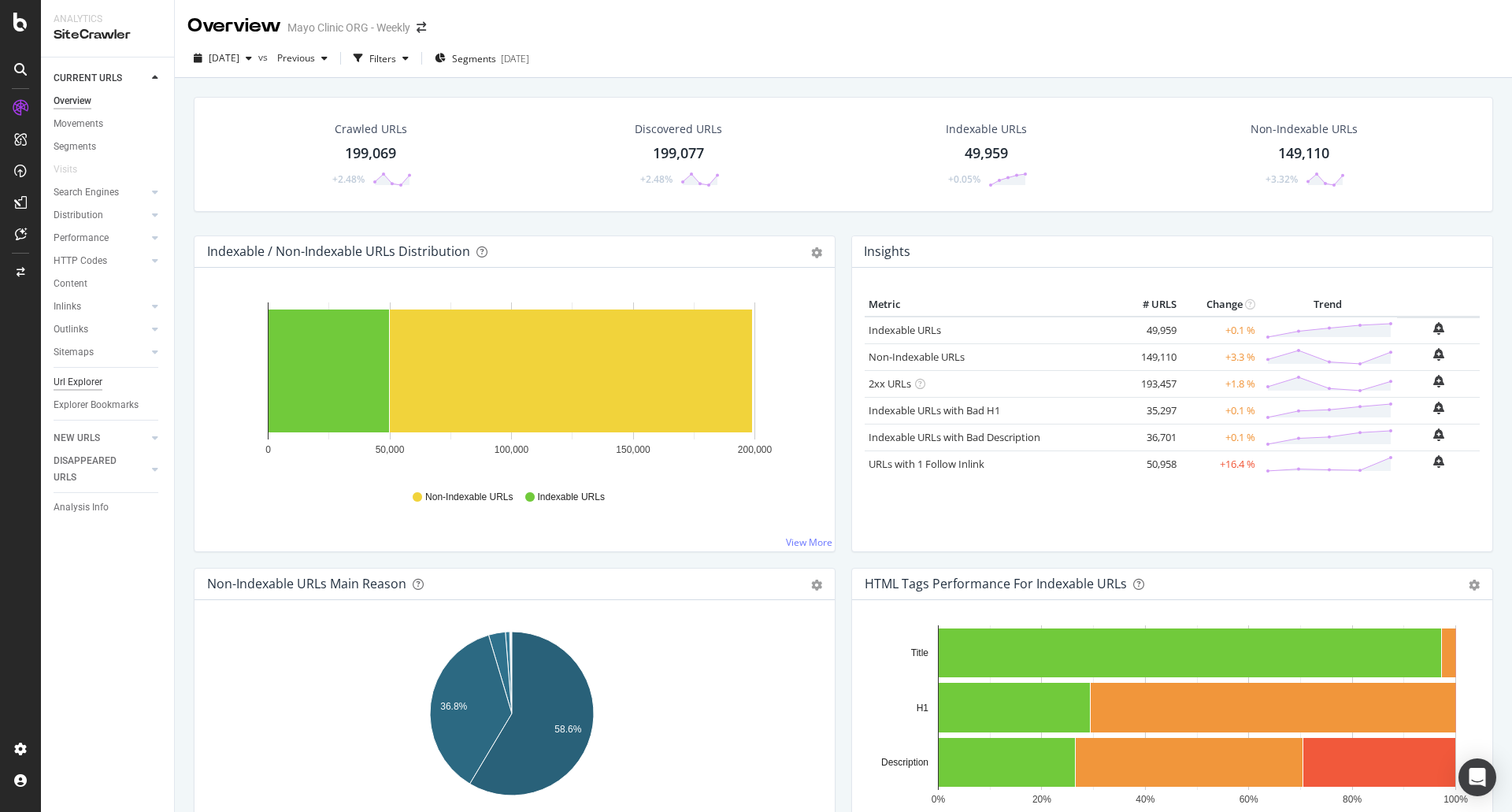
click at [94, 376] on div "Url Explorer" at bounding box center [78, 381] width 49 height 16
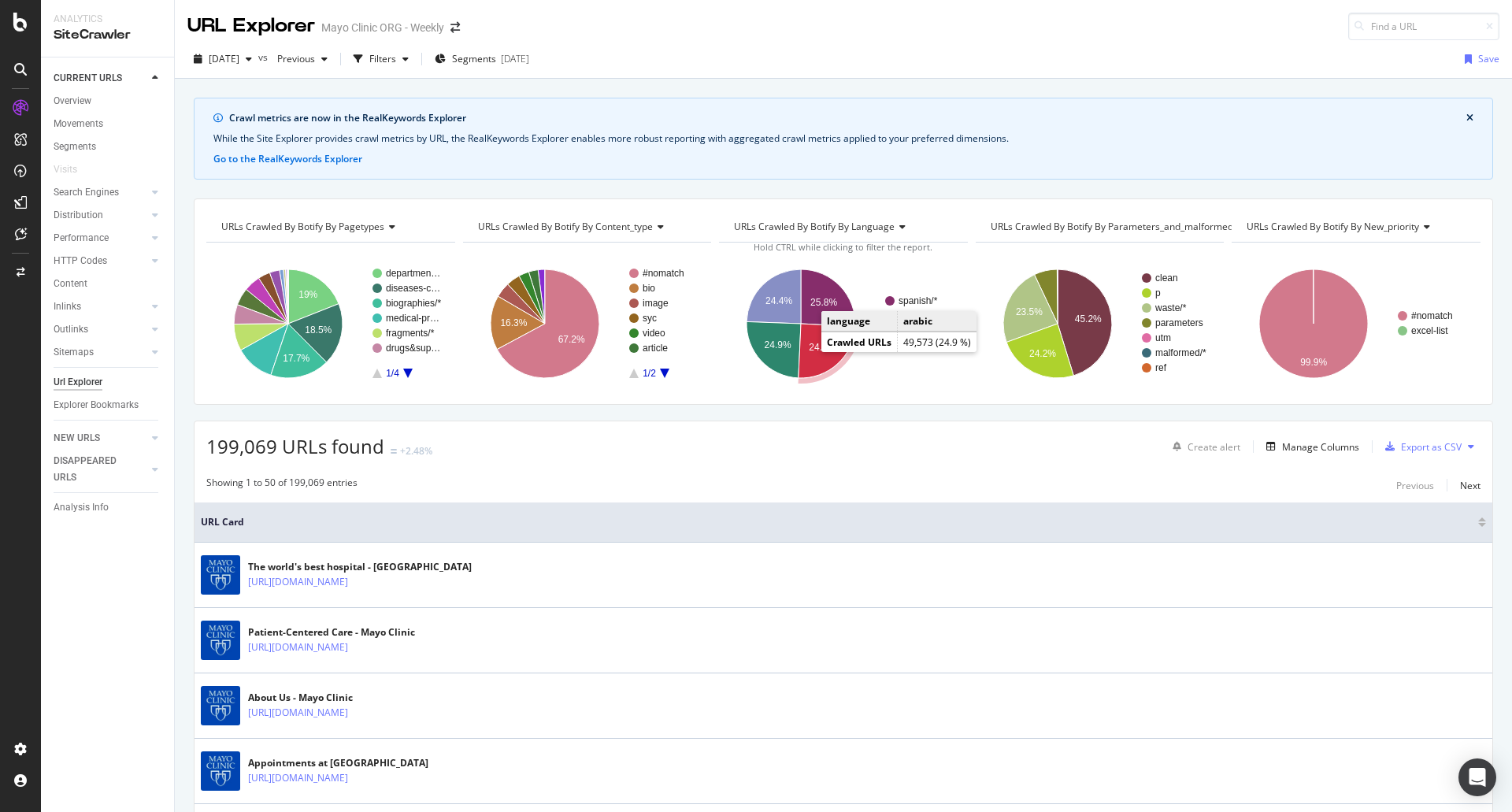
click at [813, 356] on icon "A chart." at bounding box center [826, 351] width 57 height 55
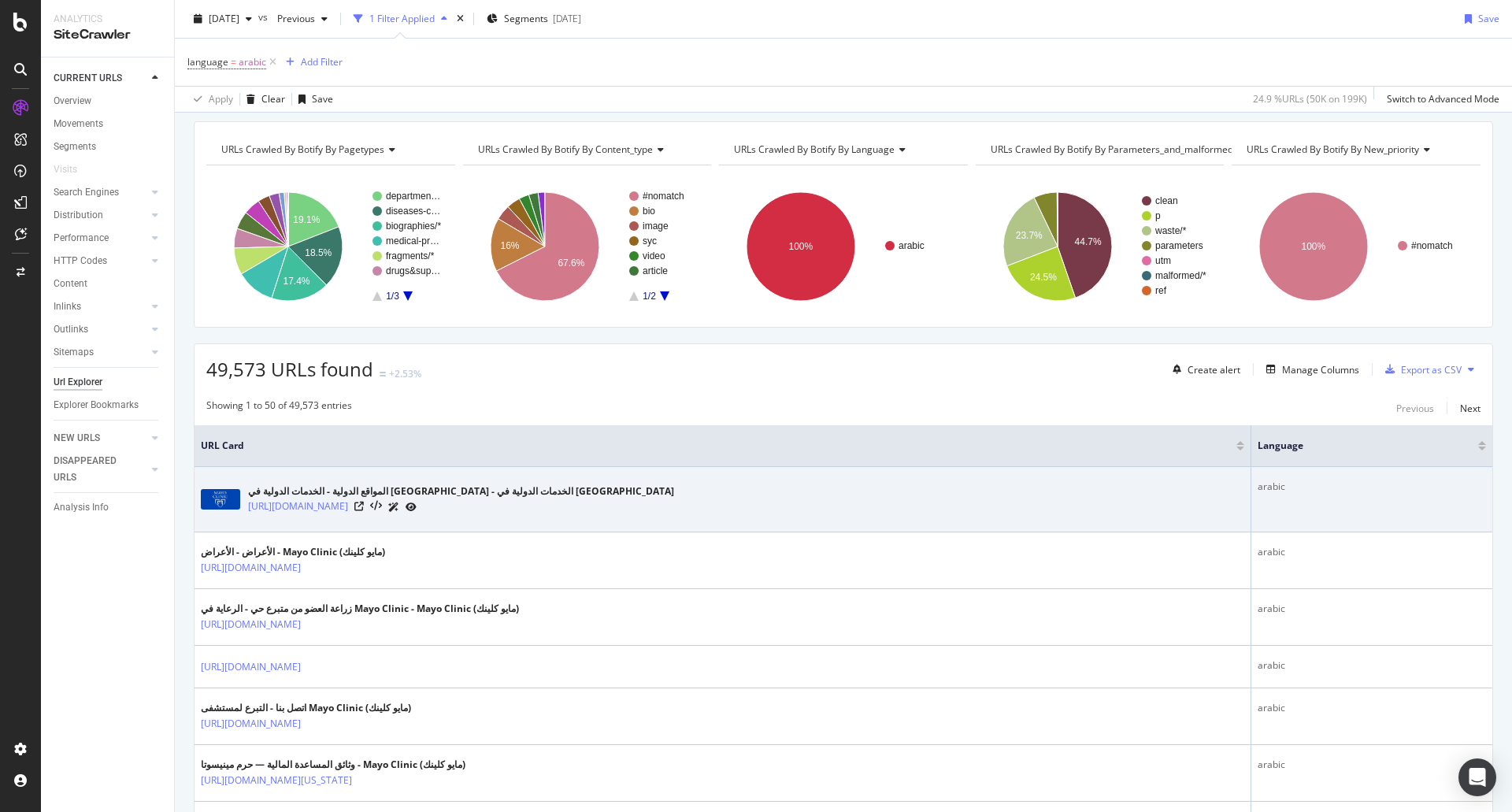
scroll to position [158, 0]
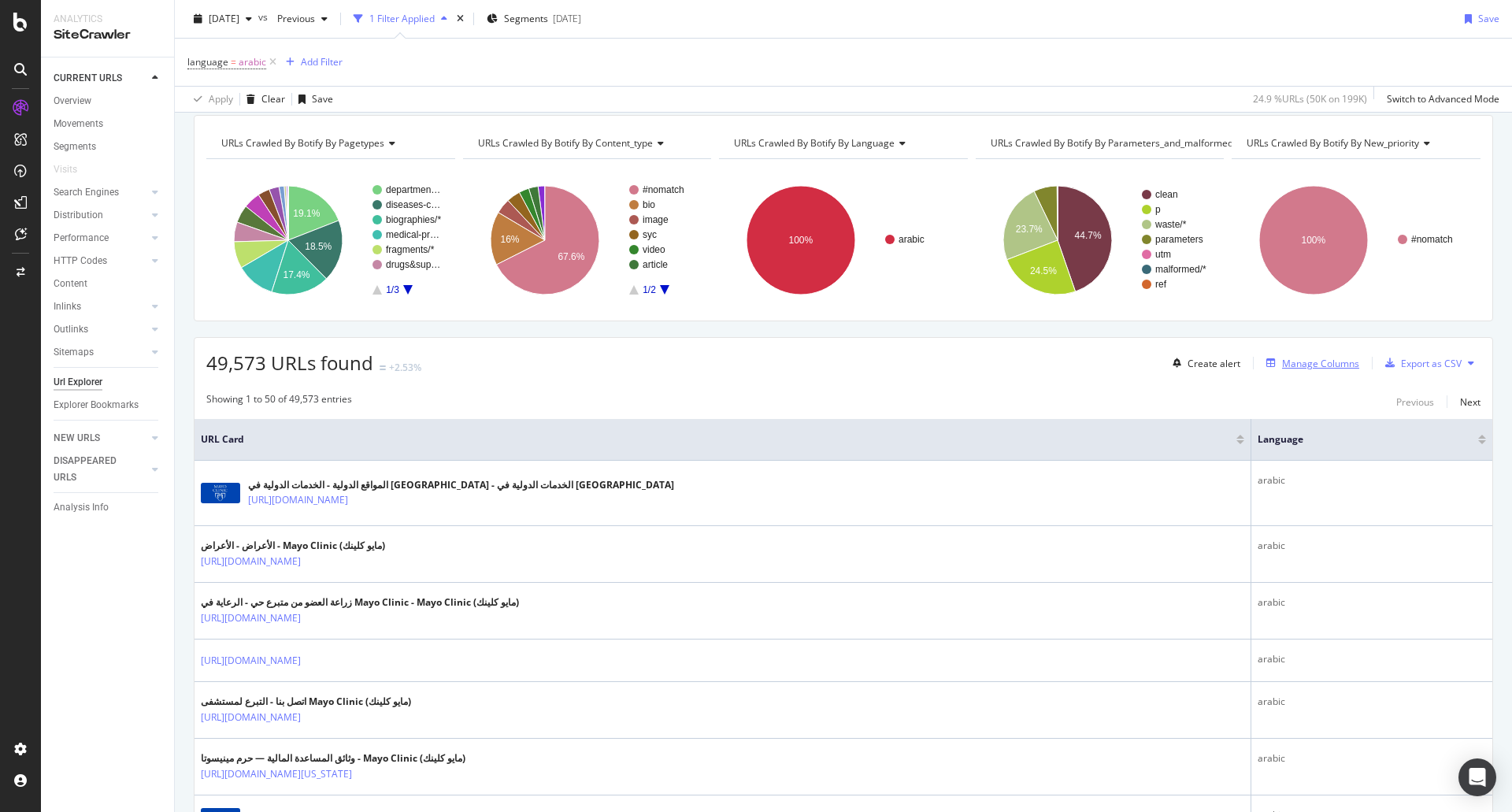
click at [1307, 358] on div "Manage Columns" at bounding box center [1321, 363] width 77 height 13
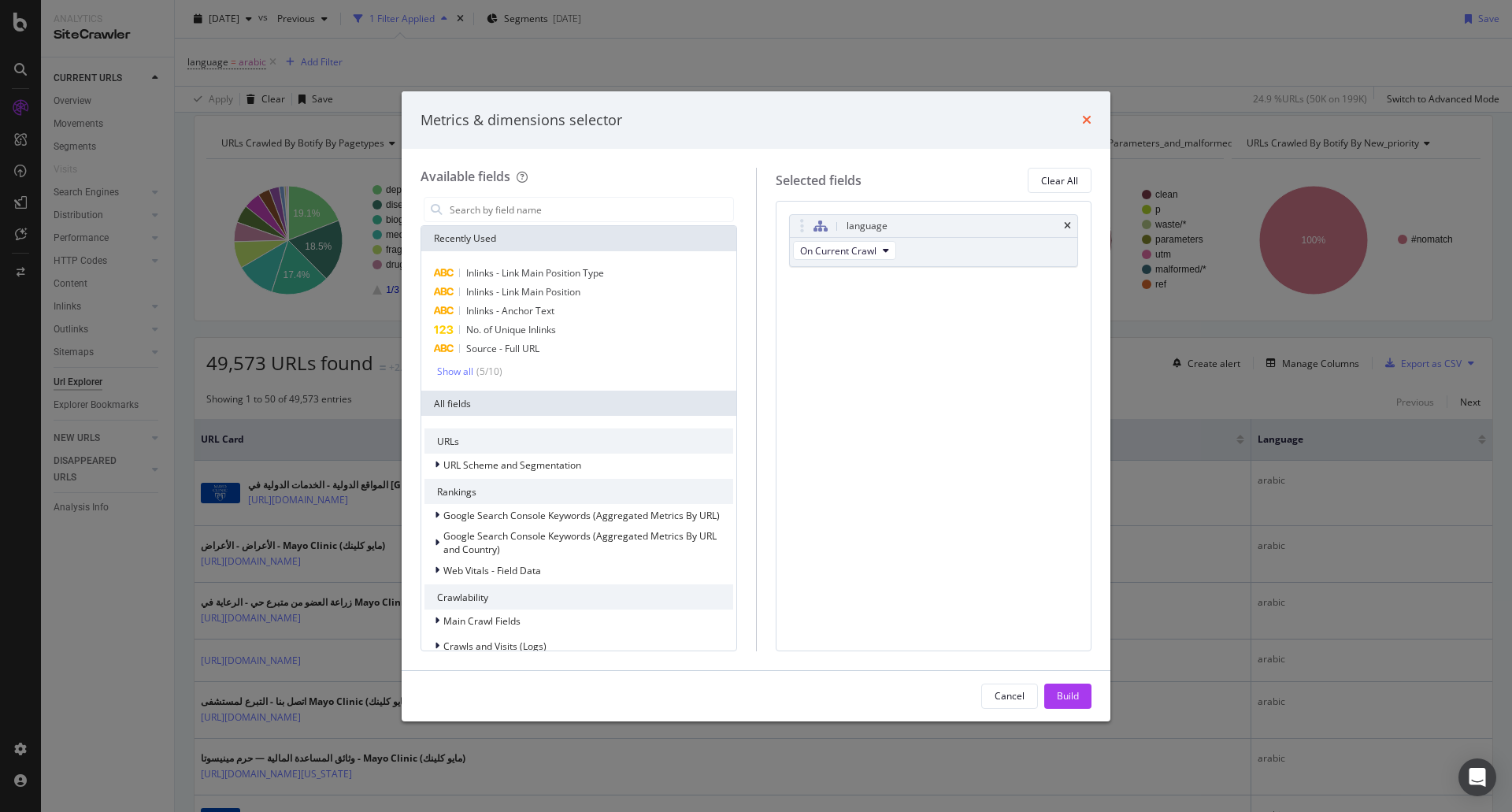
click at [1086, 116] on icon "times" at bounding box center [1087, 119] width 10 height 12
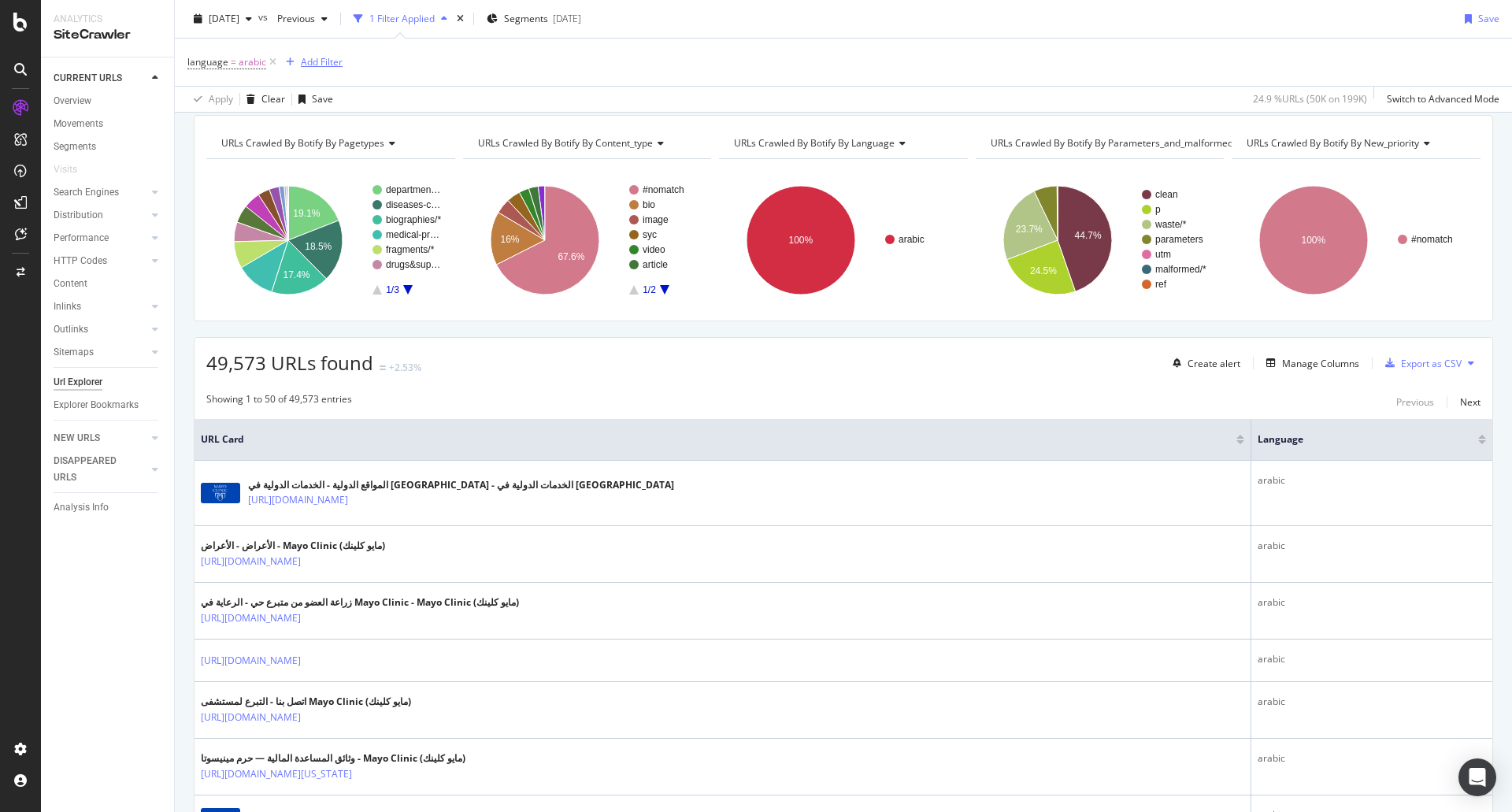
click at [339, 57] on div "Add Filter" at bounding box center [321, 62] width 41 height 13
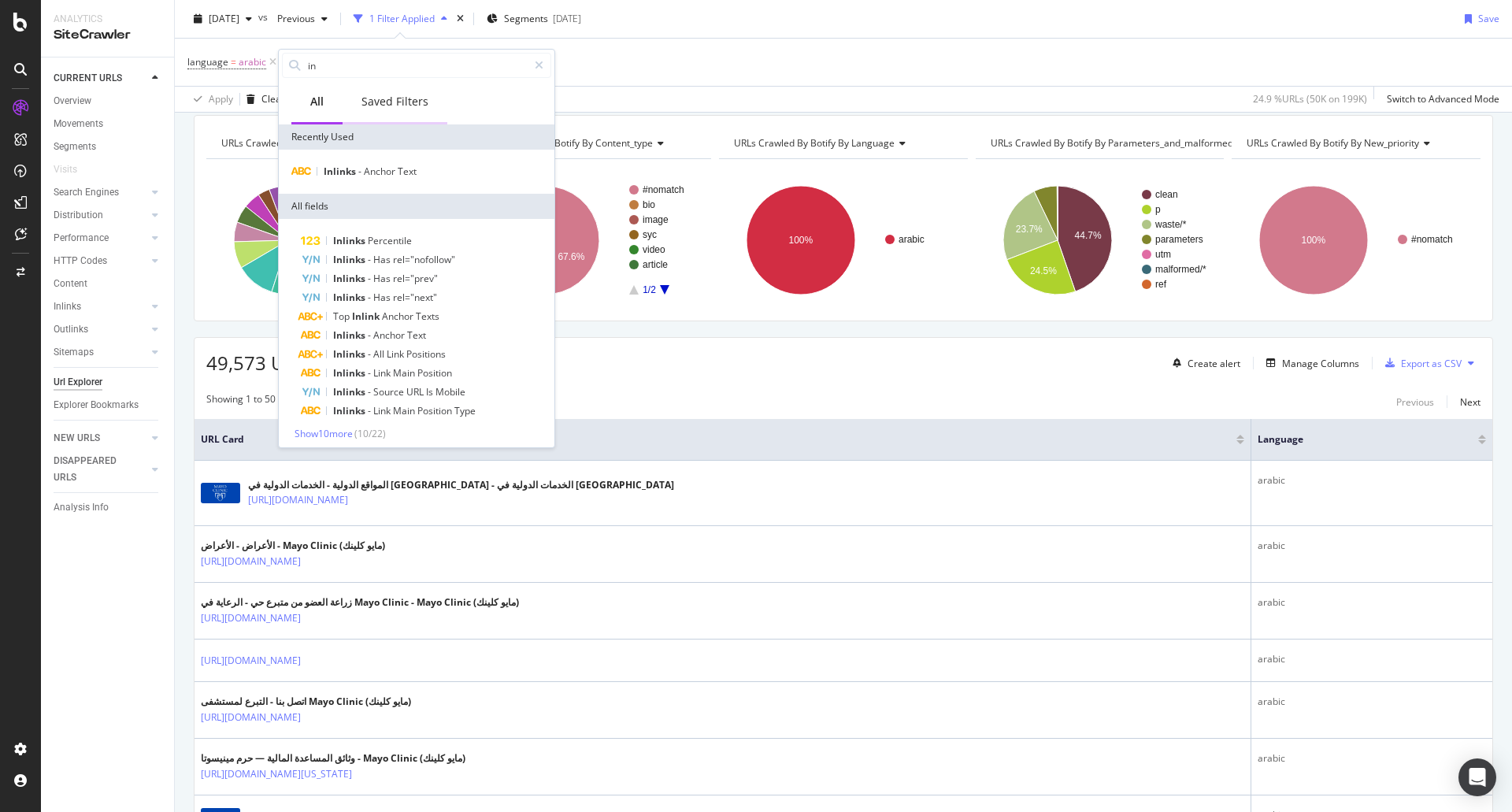
type input "i"
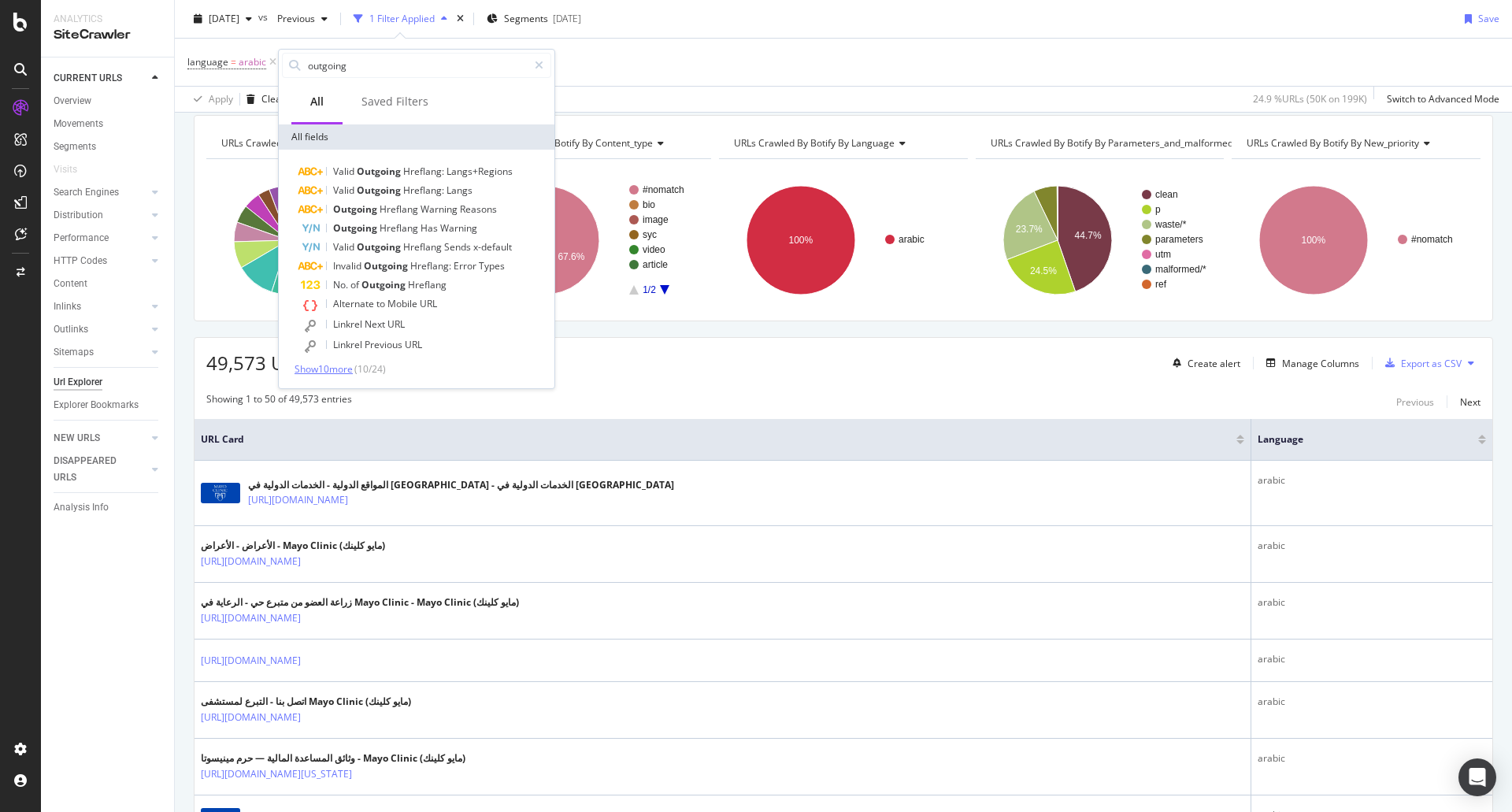
type input "outgoing"
click at [337, 372] on span "Show 10 more" at bounding box center [324, 369] width 59 height 13
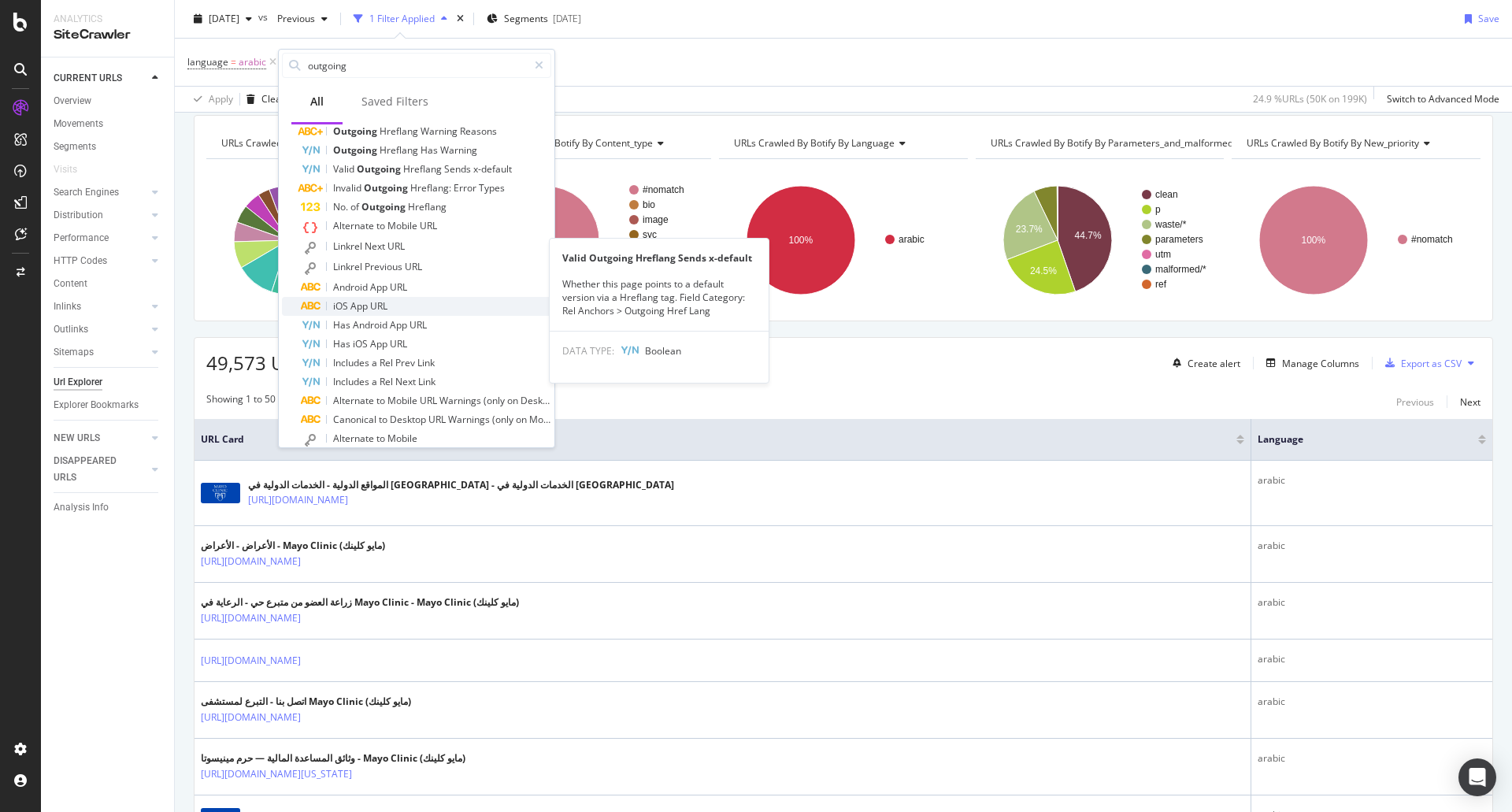
scroll to position [132, 0]
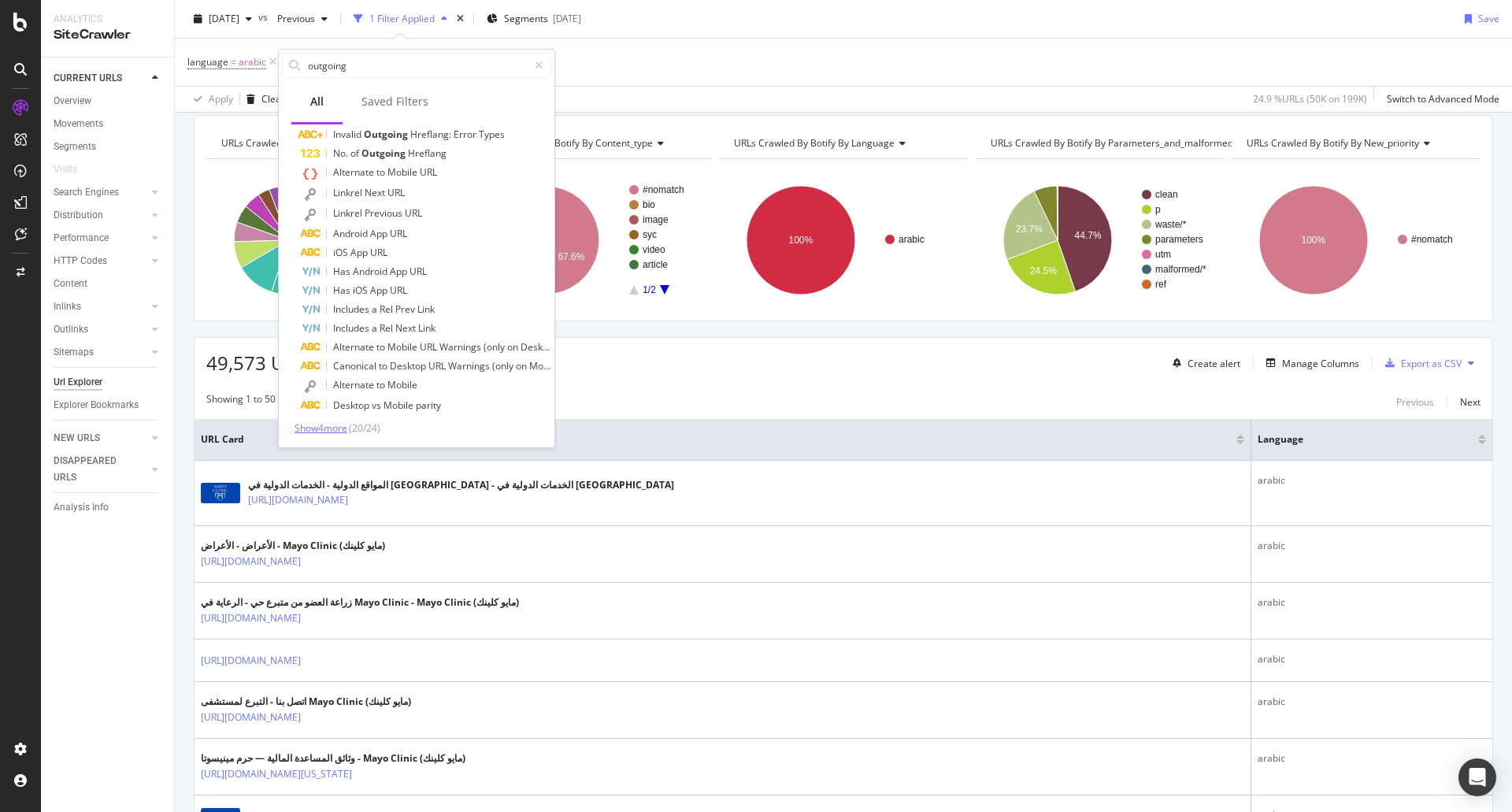
click at [331, 431] on span "Show 4 more" at bounding box center [321, 429] width 53 height 13
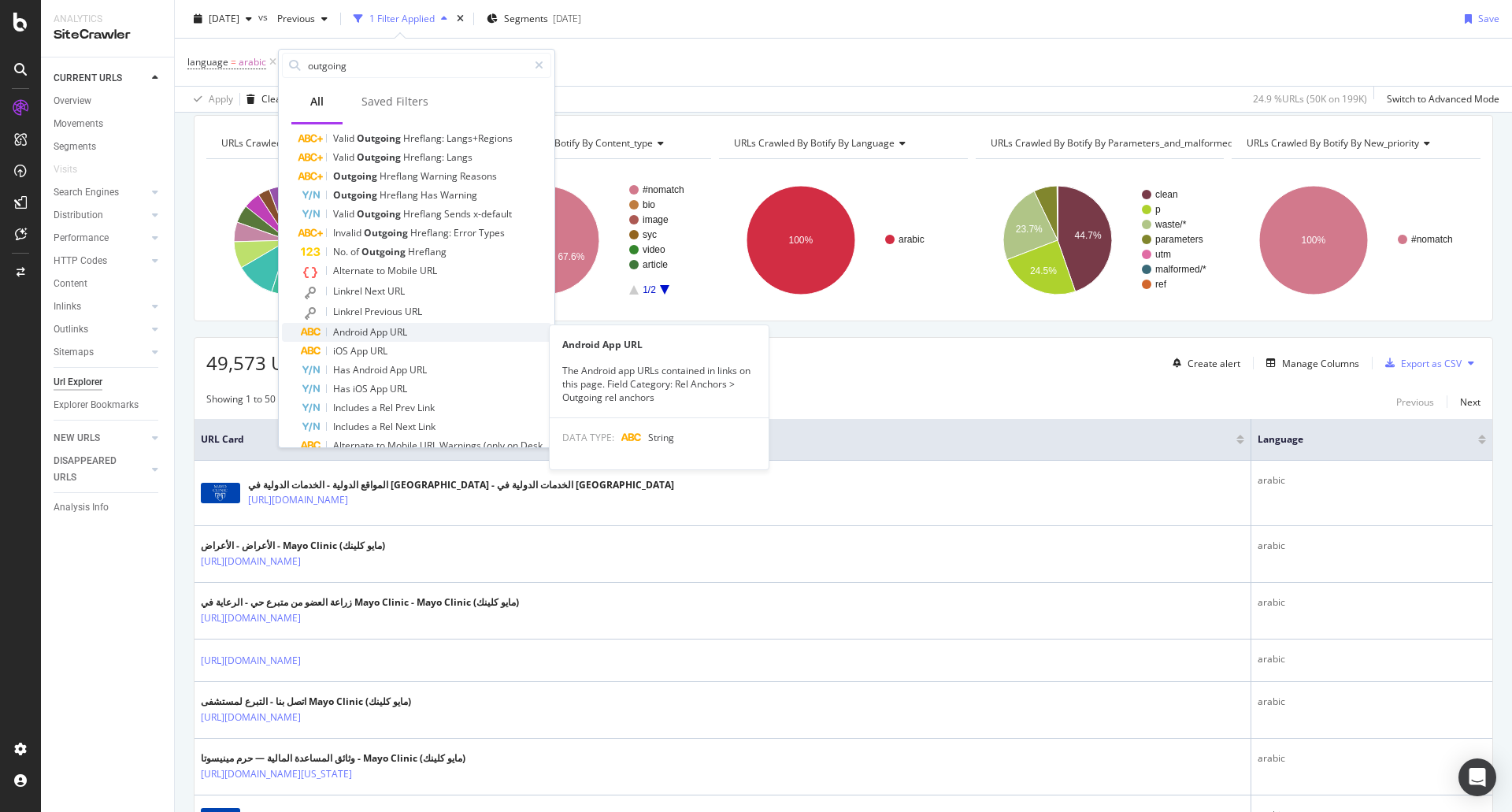
scroll to position [0, 0]
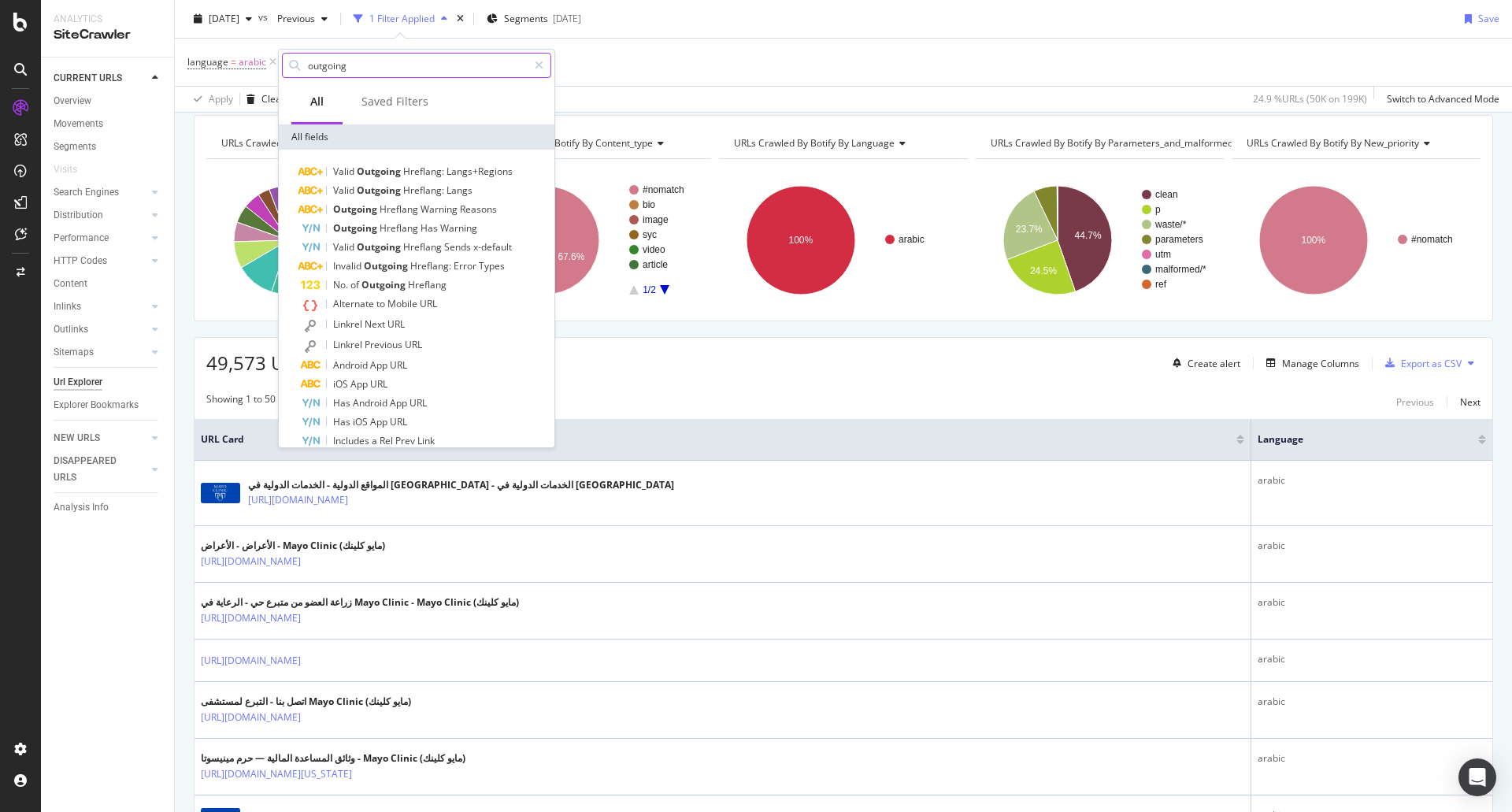
click at [367, 64] on input "outgoing" at bounding box center [417, 65] width 221 height 24
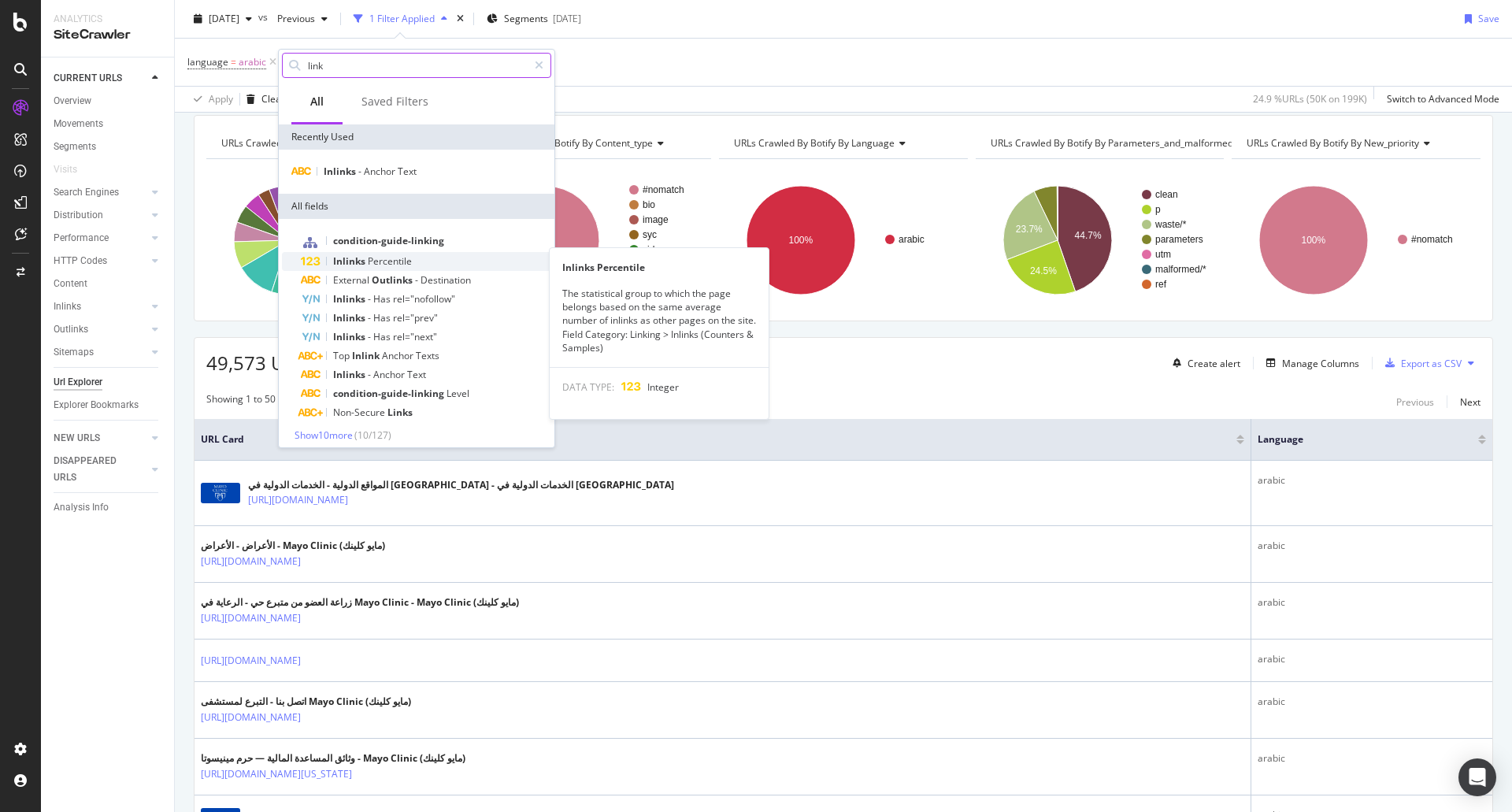
scroll to position [7, 0]
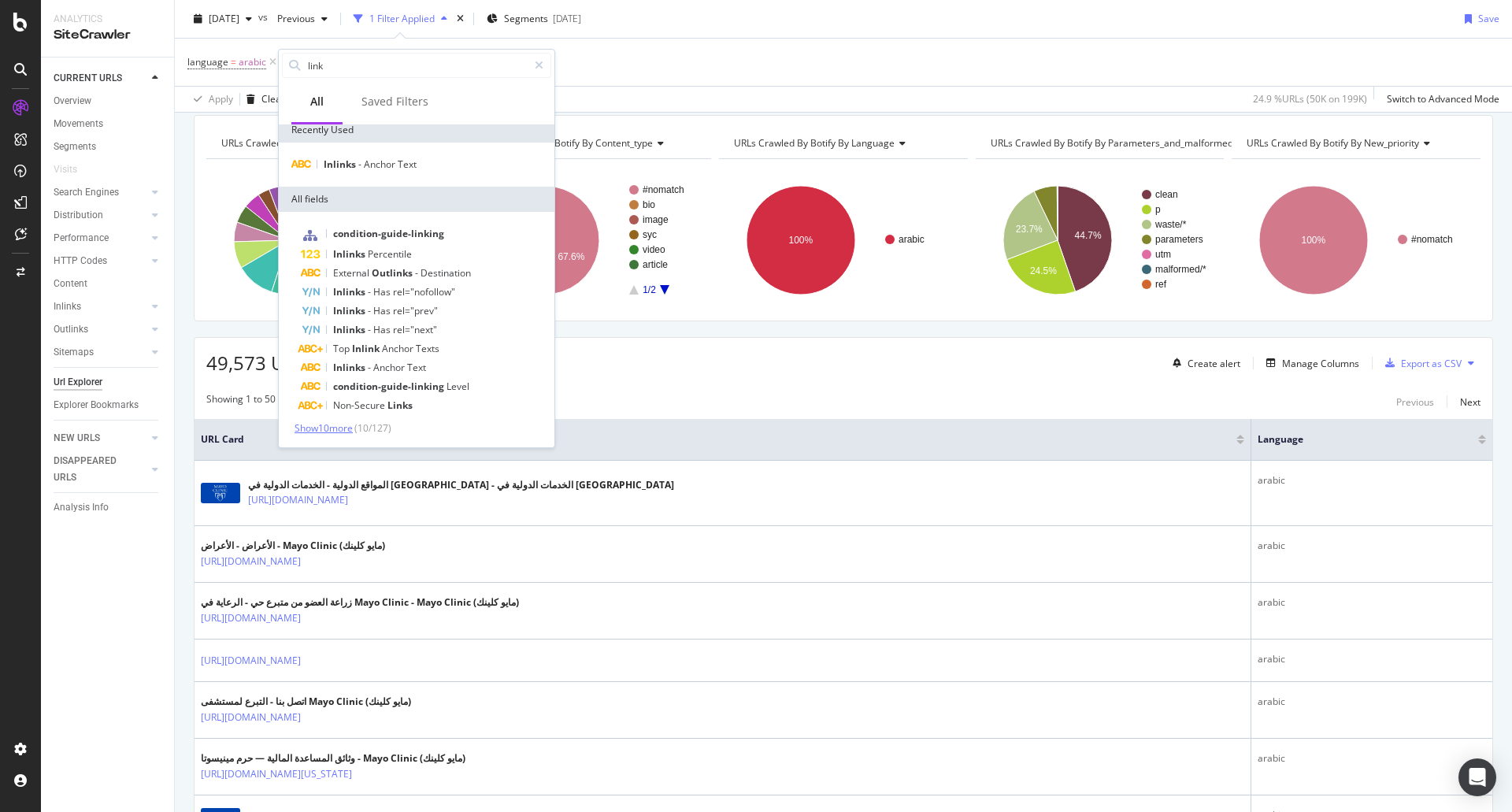
click at [343, 430] on span "Show 10 more" at bounding box center [324, 429] width 59 height 13
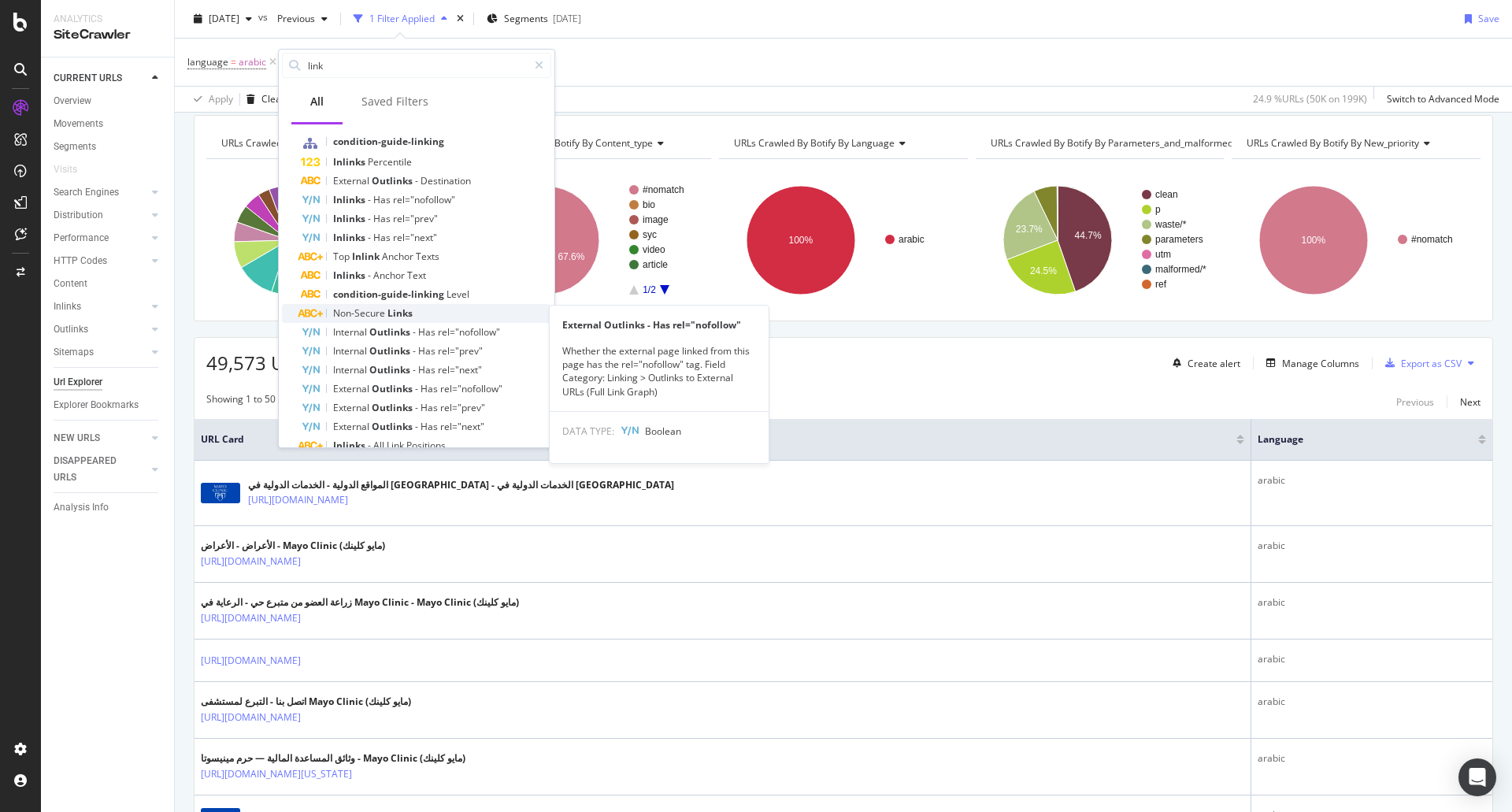
scroll to position [196, 0]
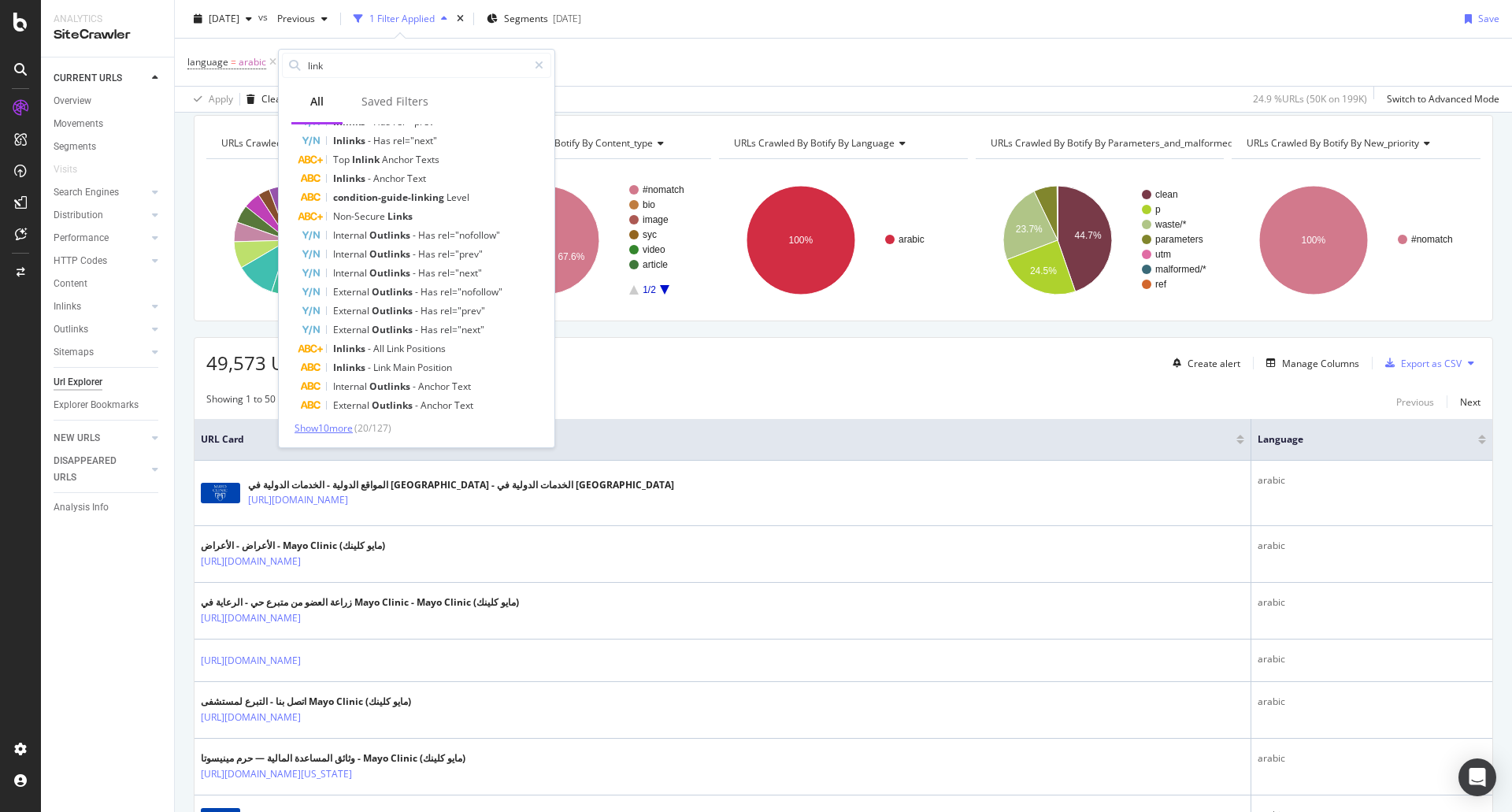
click at [331, 431] on span "Show 10 more" at bounding box center [324, 429] width 59 height 13
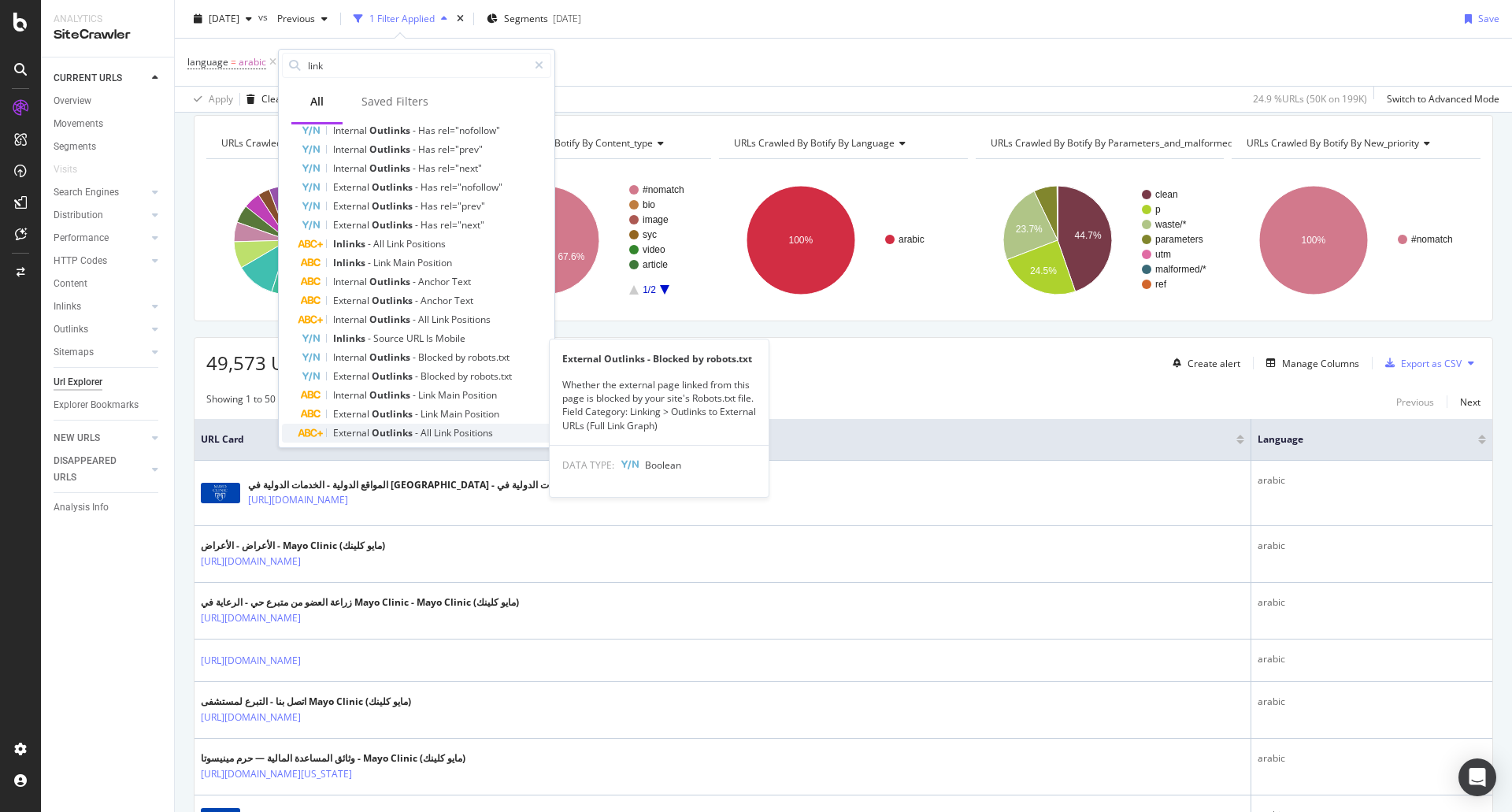
scroll to position [387, 0]
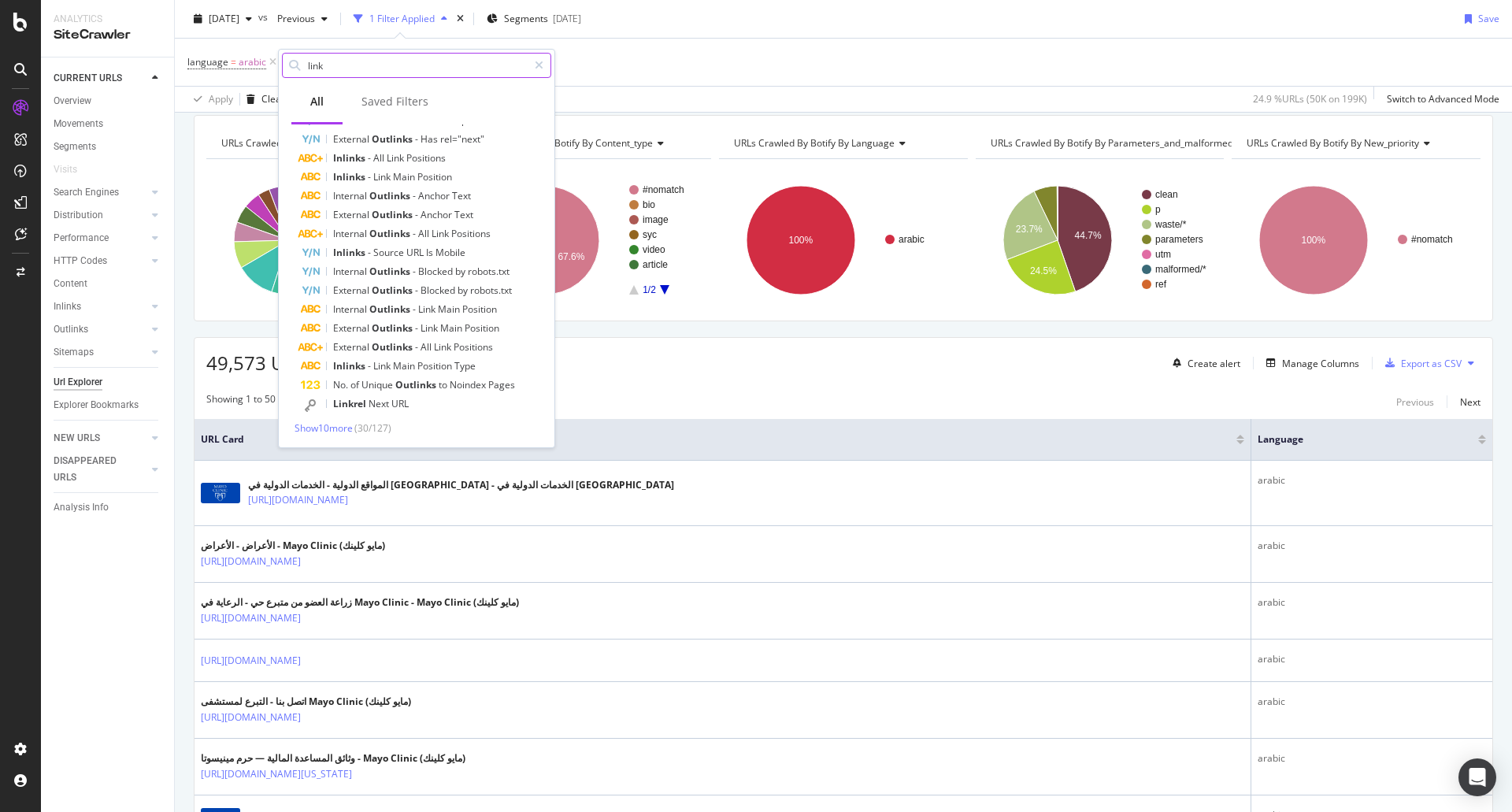
click at [342, 63] on input "link" at bounding box center [417, 65] width 221 height 24
type input "outlink"
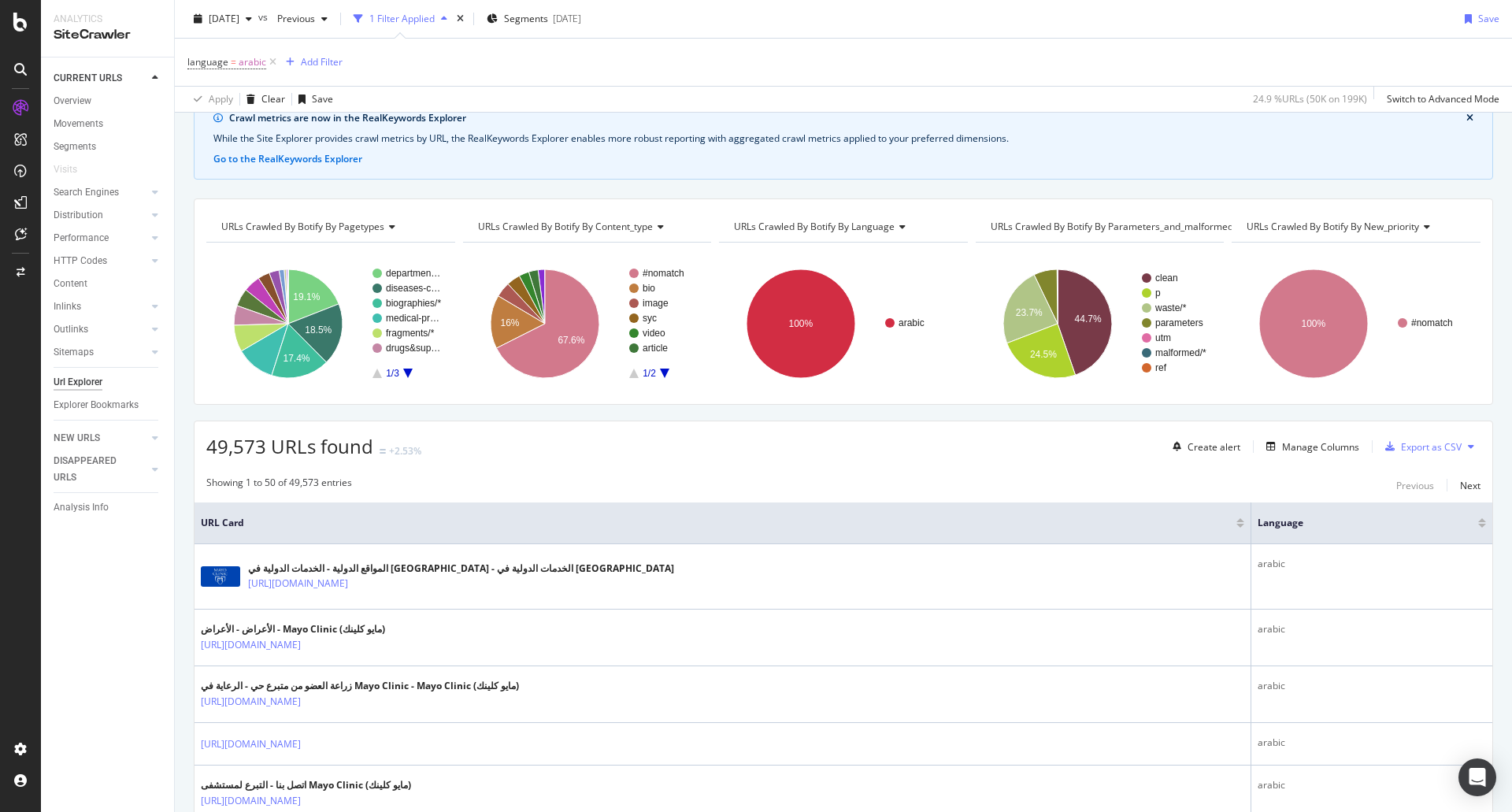
scroll to position [0, 0]
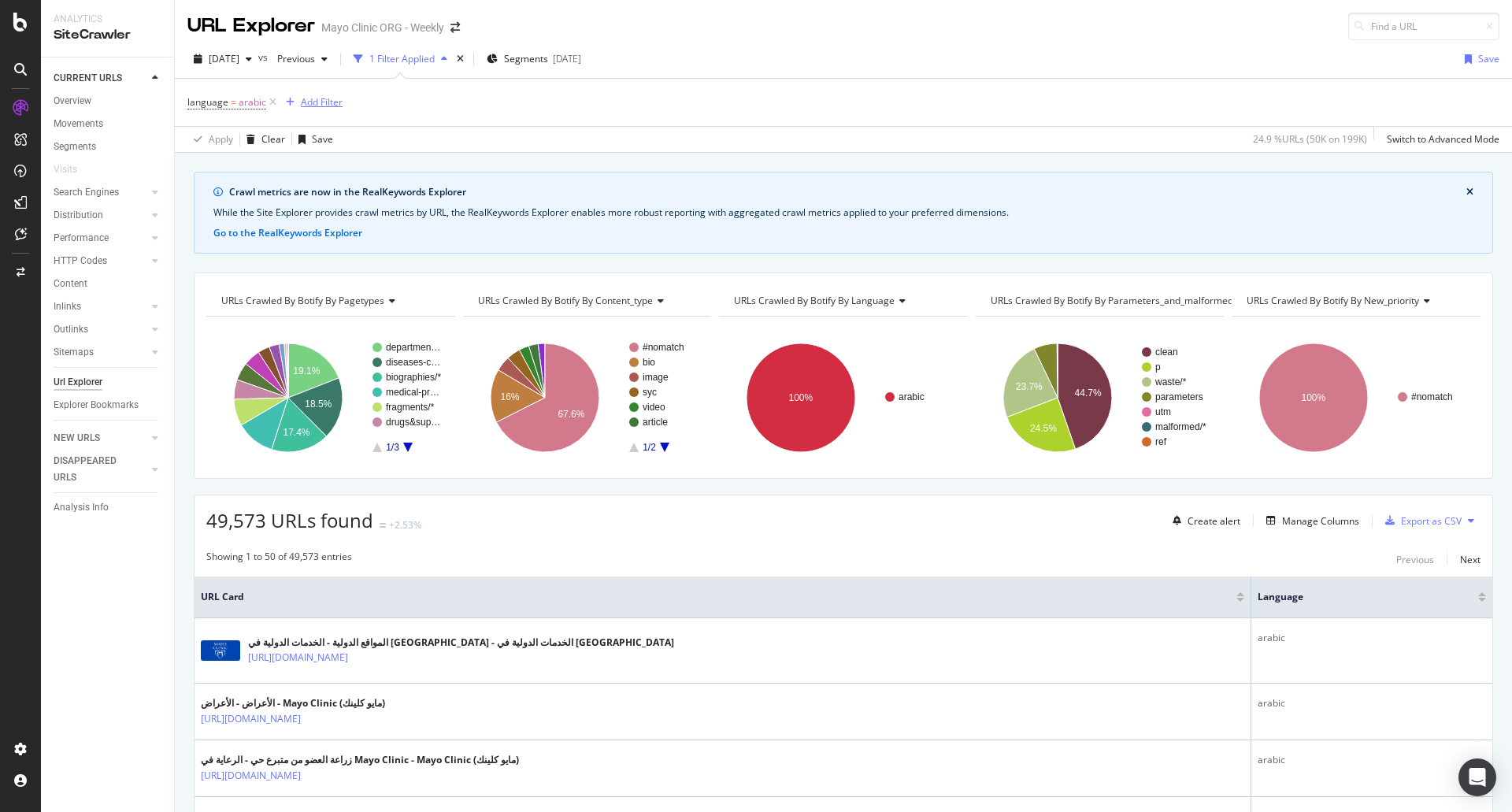
click at [314, 105] on div "Add Filter" at bounding box center [321, 102] width 41 height 13
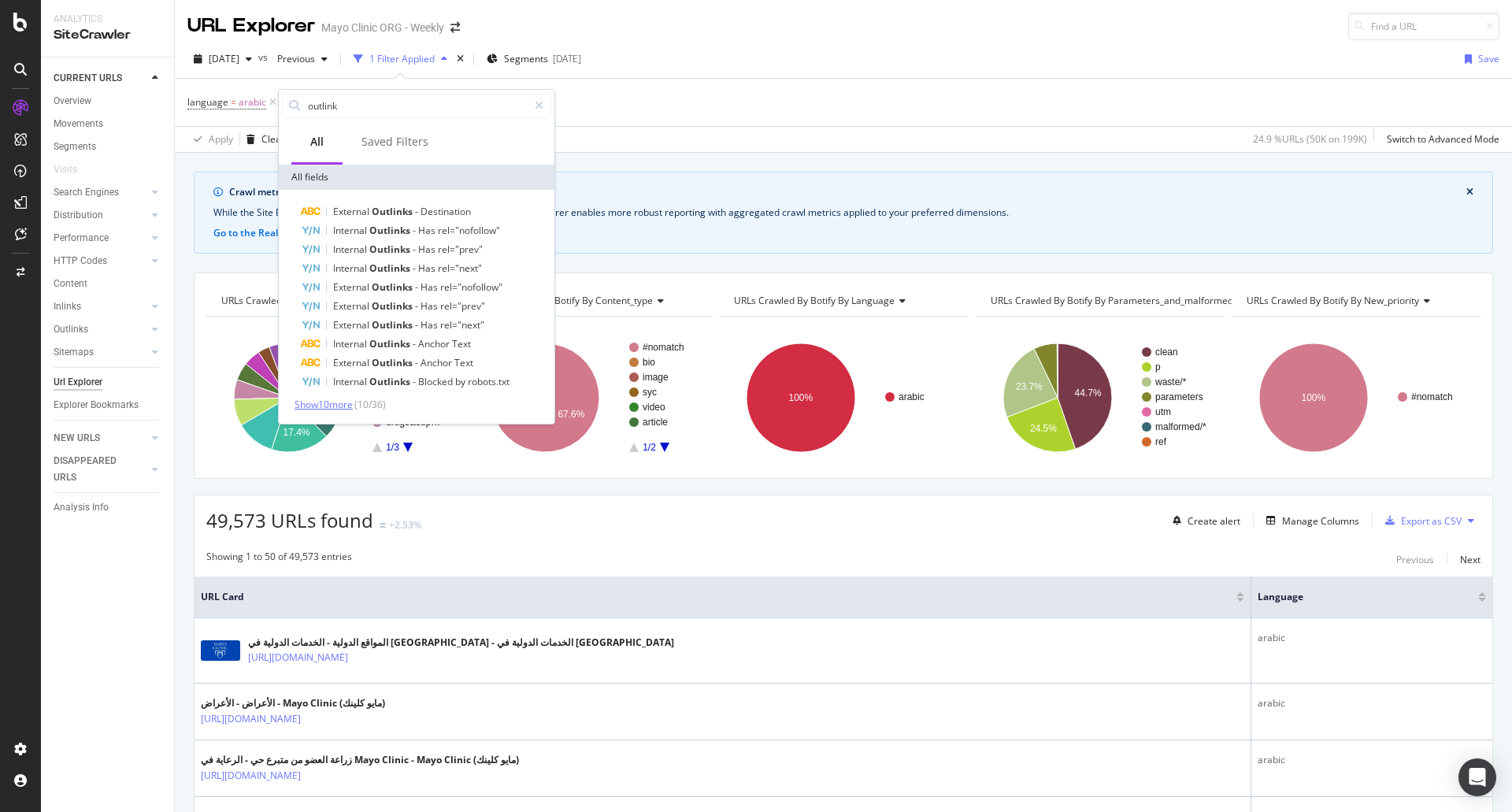
click at [347, 410] on span "Show 10 more" at bounding box center [324, 405] width 59 height 13
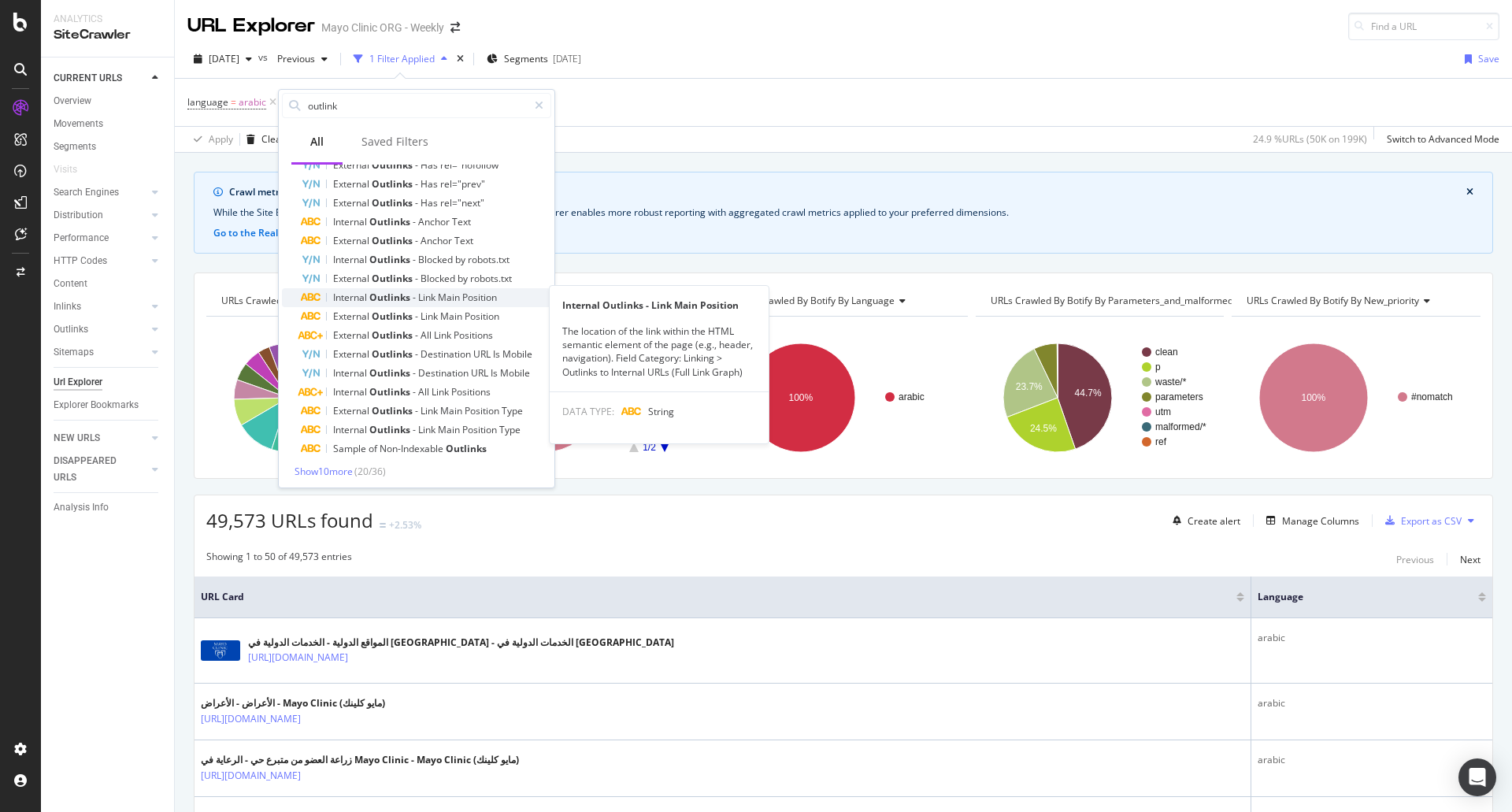
scroll to position [125, 0]
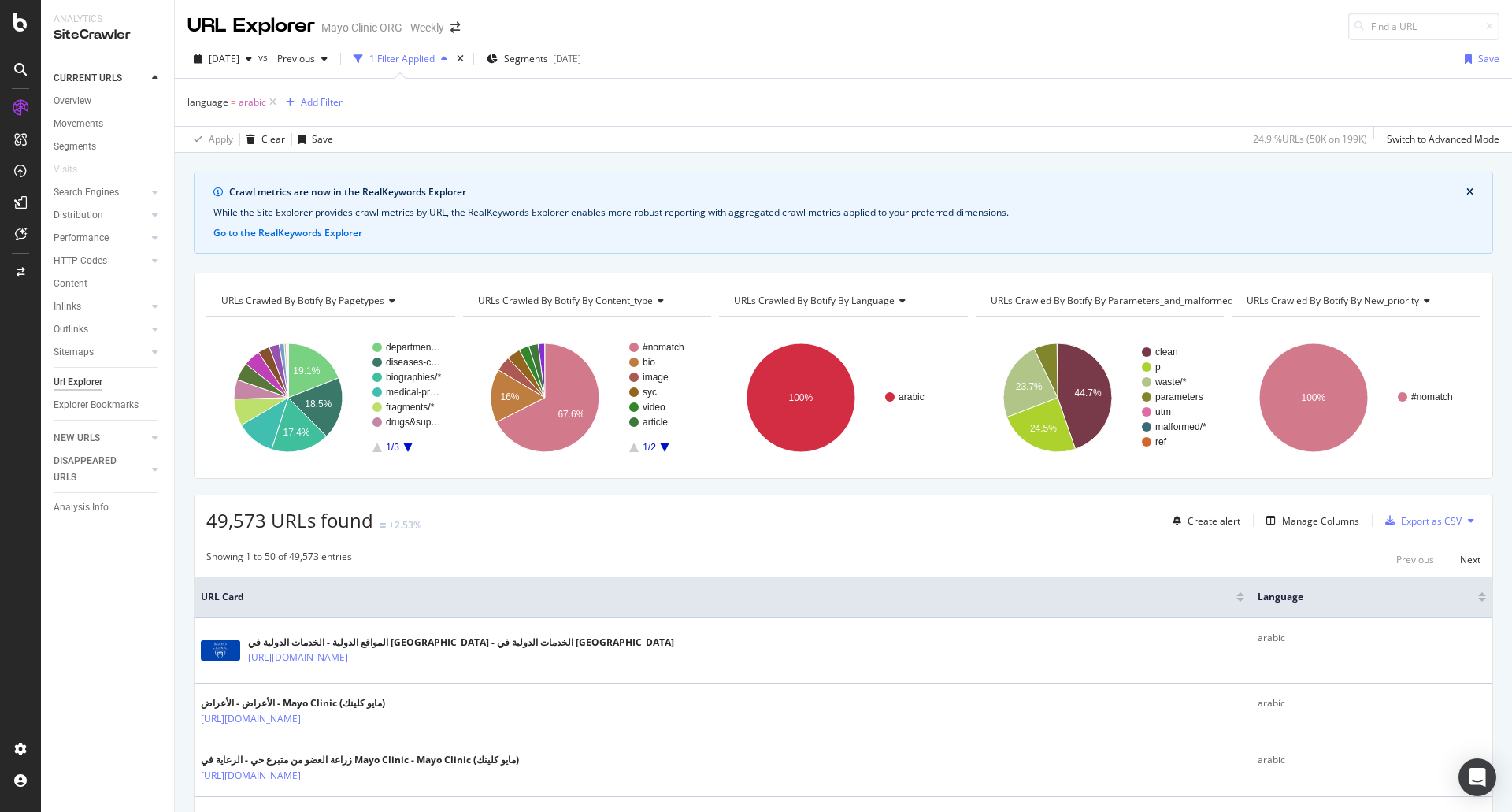
click at [575, 522] on div "49,573 URLs found +2.53% Create alert Manage Columns Export as CSV" at bounding box center [843, 515] width 1298 height 38
click at [1333, 526] on div "Manage Columns" at bounding box center [1321, 521] width 77 height 13
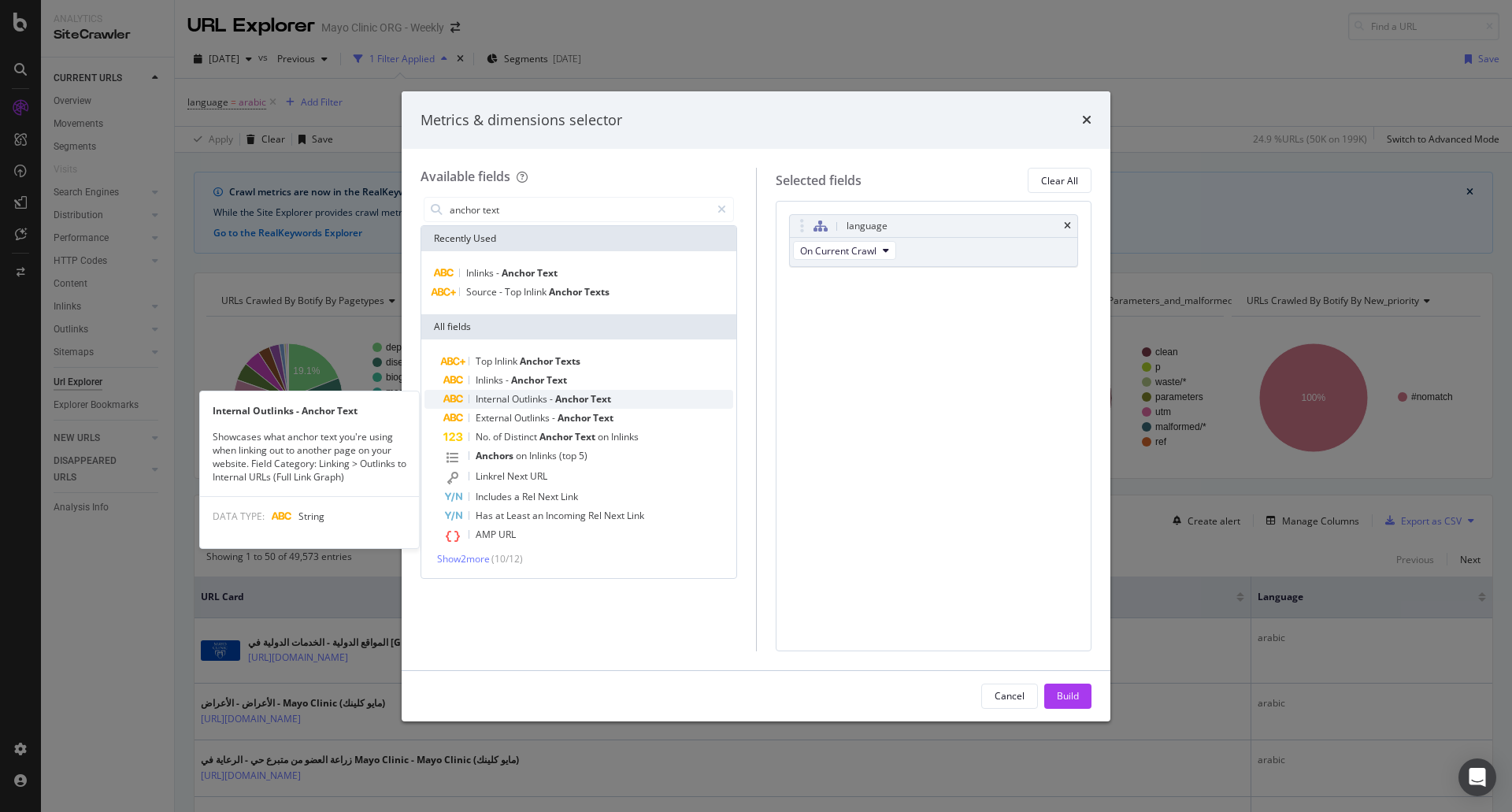
type input "anchor text"
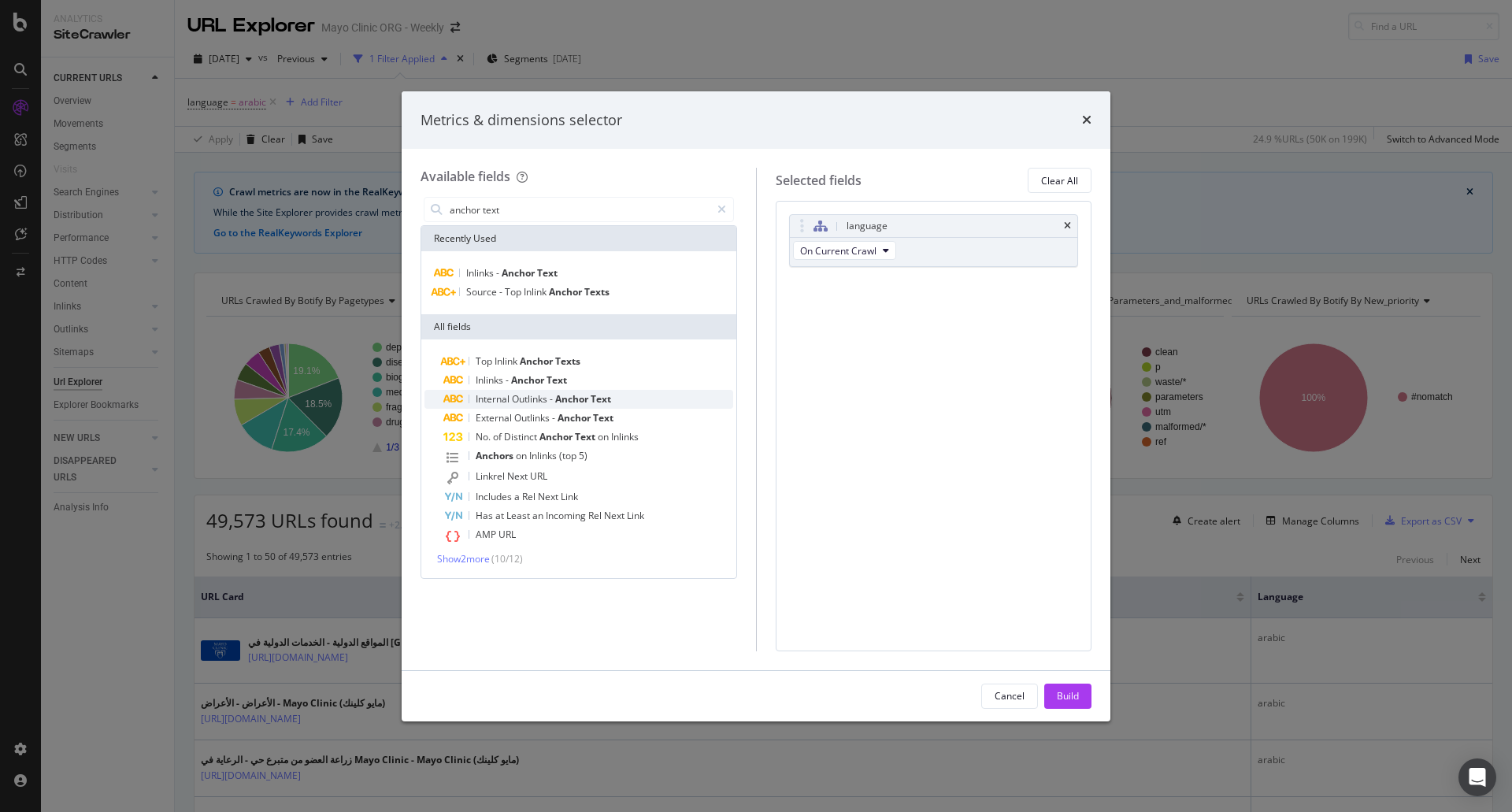
click at [500, 398] on span "Internal" at bounding box center [494, 399] width 37 height 13
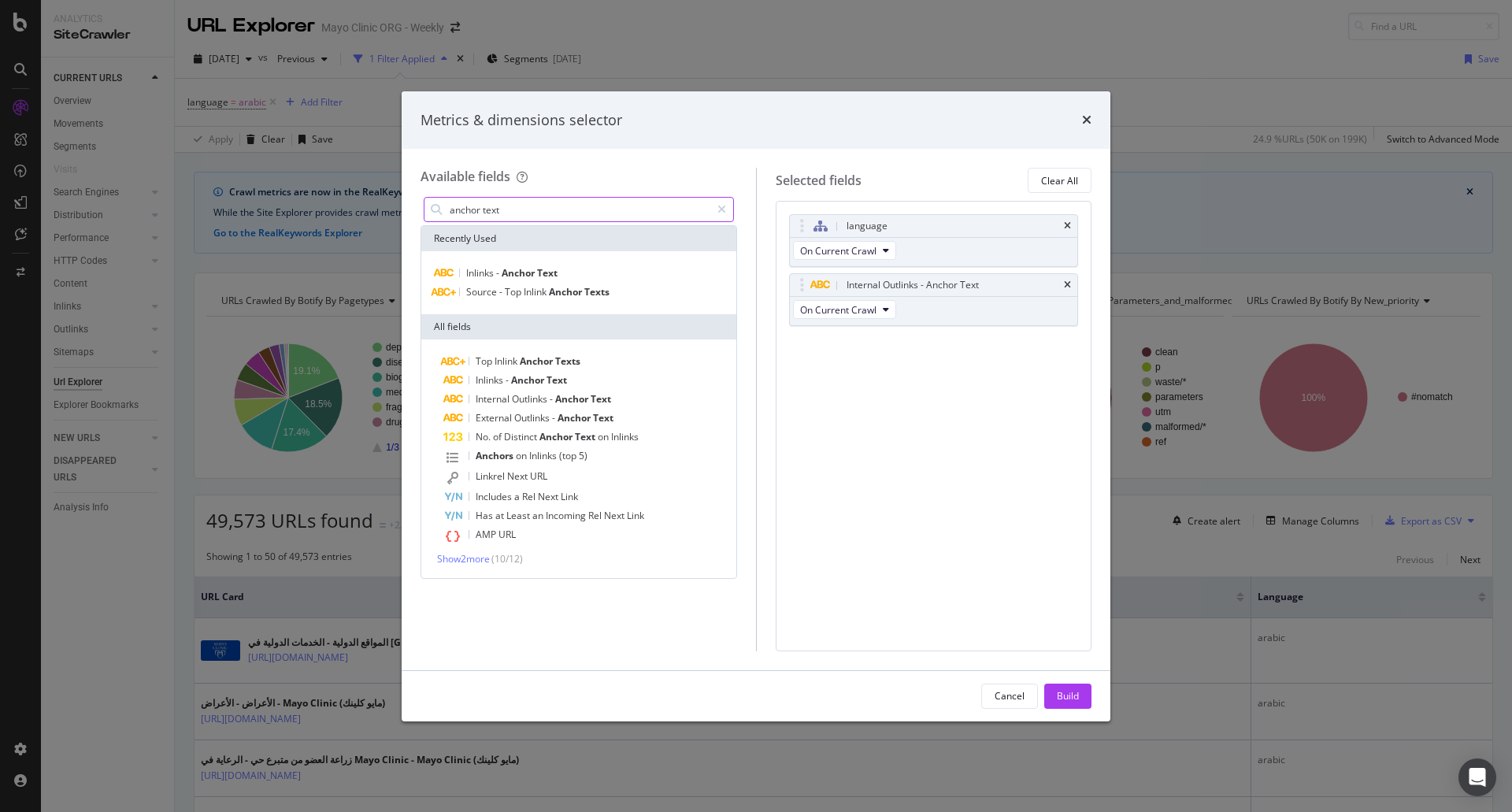
click at [519, 200] on input "anchor text" at bounding box center [579, 209] width 262 height 24
click at [1078, 710] on div "Cancel Build" at bounding box center [756, 697] width 709 height 50
click at [1077, 691] on div "Build" at bounding box center [1067, 696] width 22 height 13
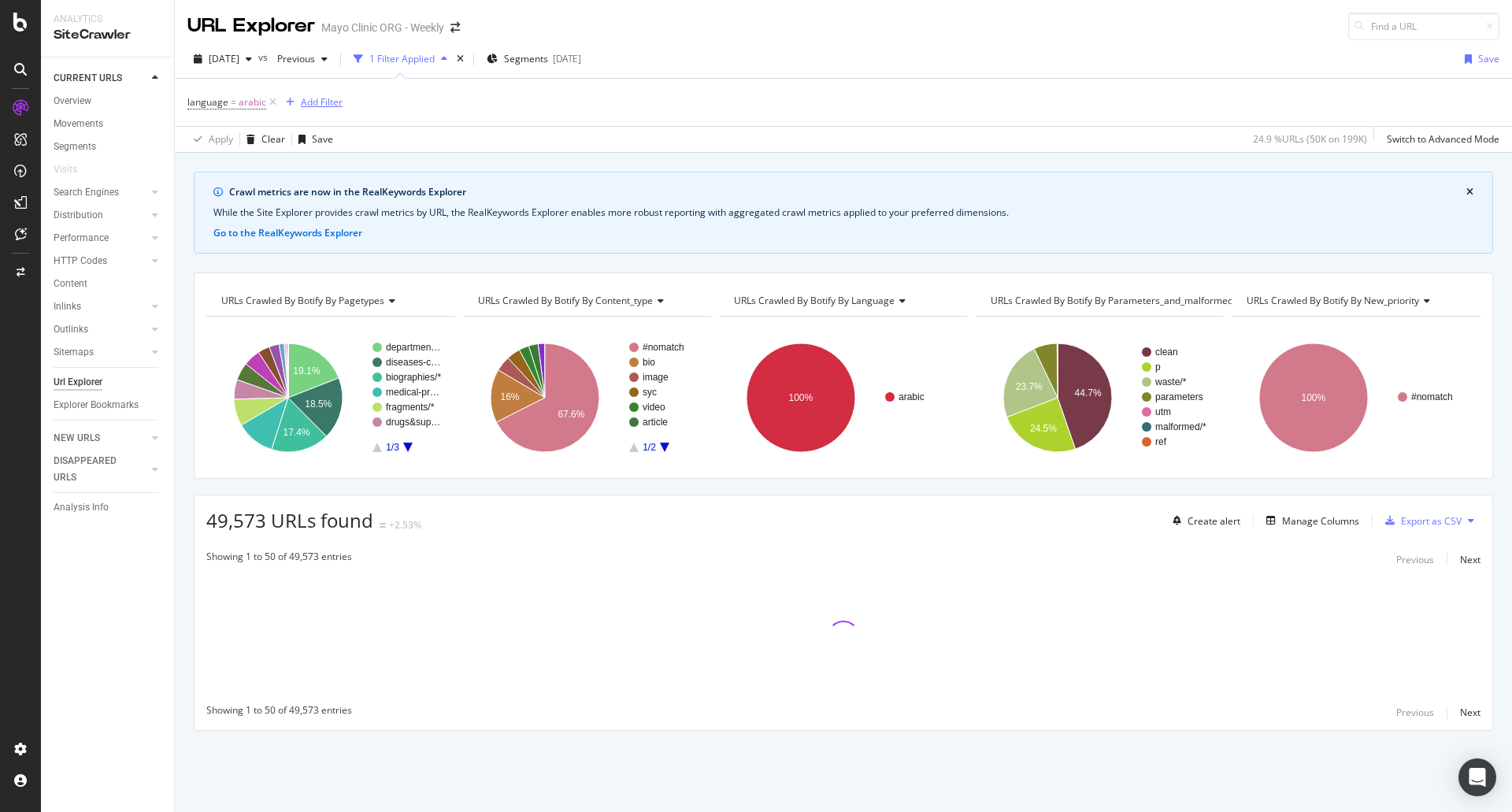
click at [318, 103] on div "Add Filter" at bounding box center [321, 102] width 41 height 13
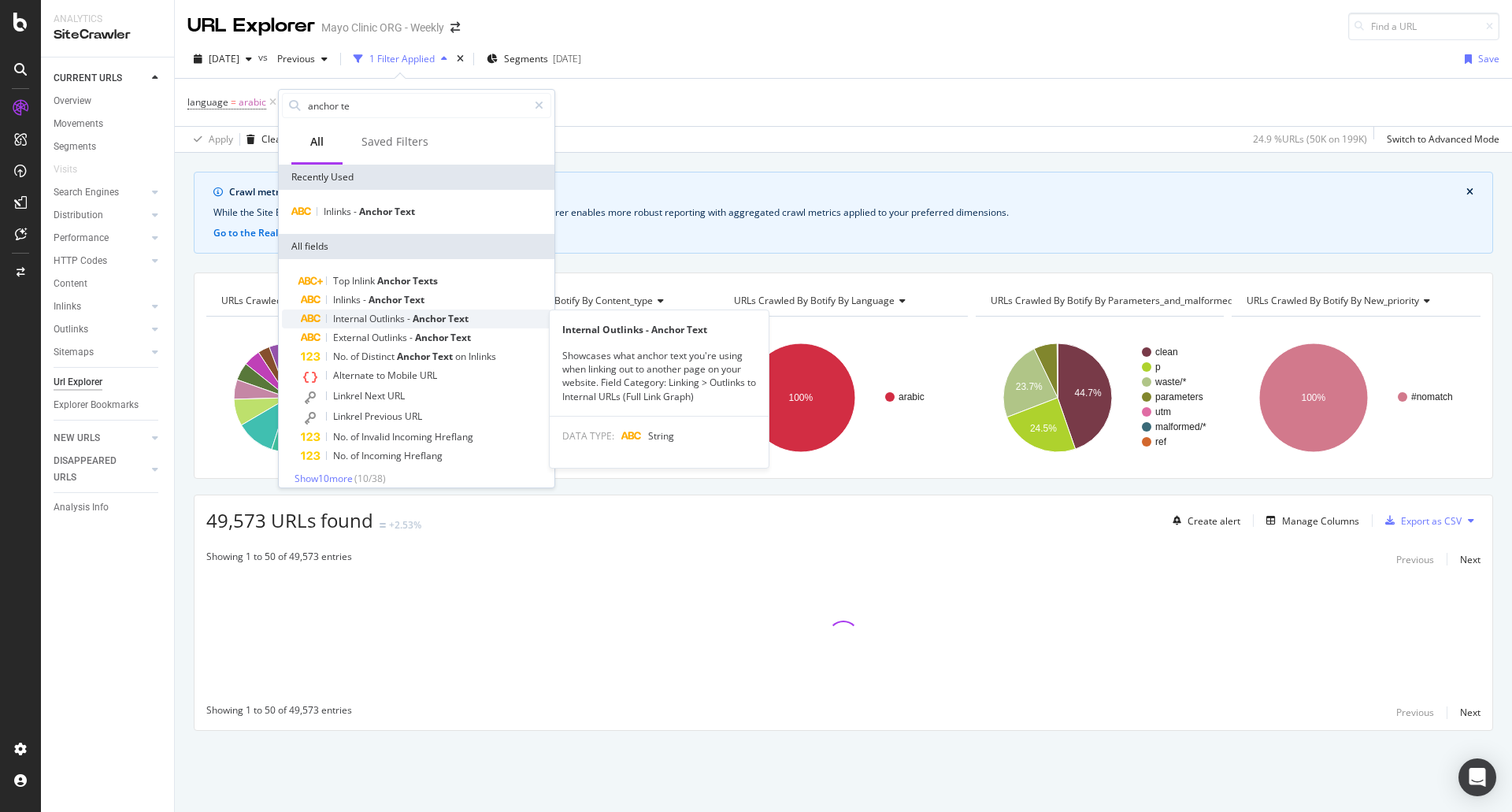
type input "anchor te"
click at [382, 316] on span "Outlinks" at bounding box center [388, 319] width 37 height 13
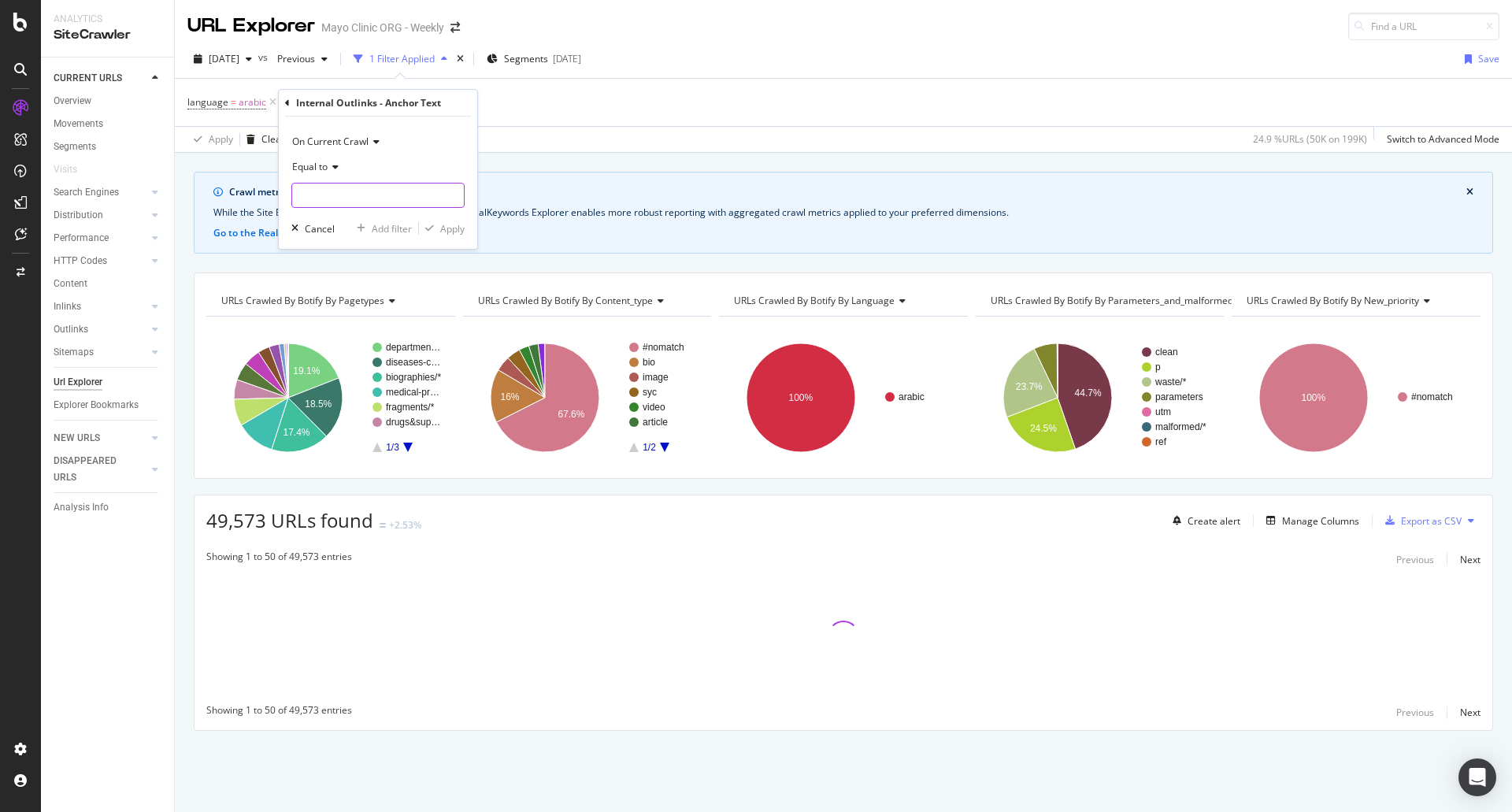
click at [328, 193] on input "text" at bounding box center [378, 195] width 172 height 25
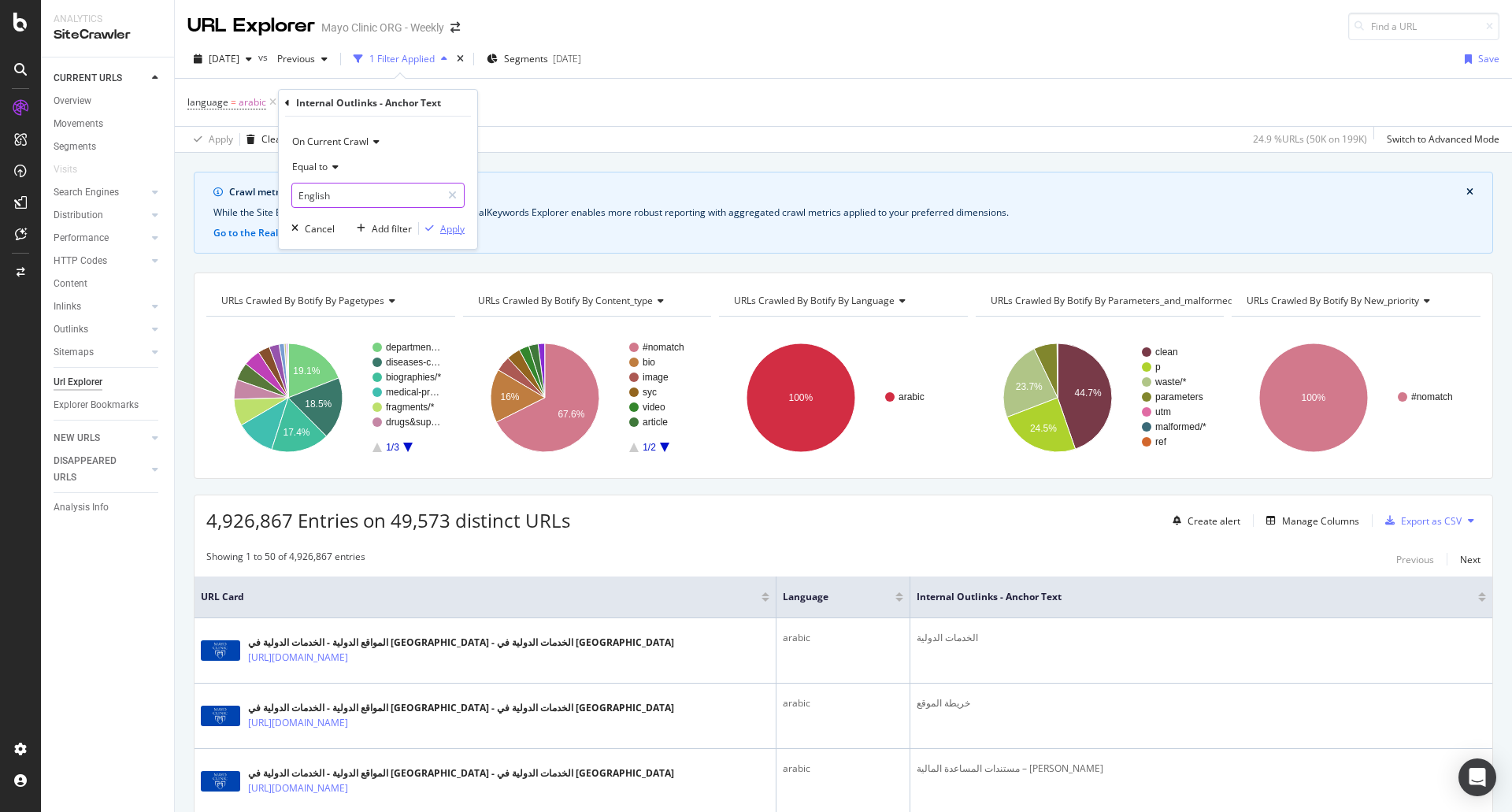
type input "English"
click at [447, 226] on div "Apply" at bounding box center [451, 229] width 24 height 13
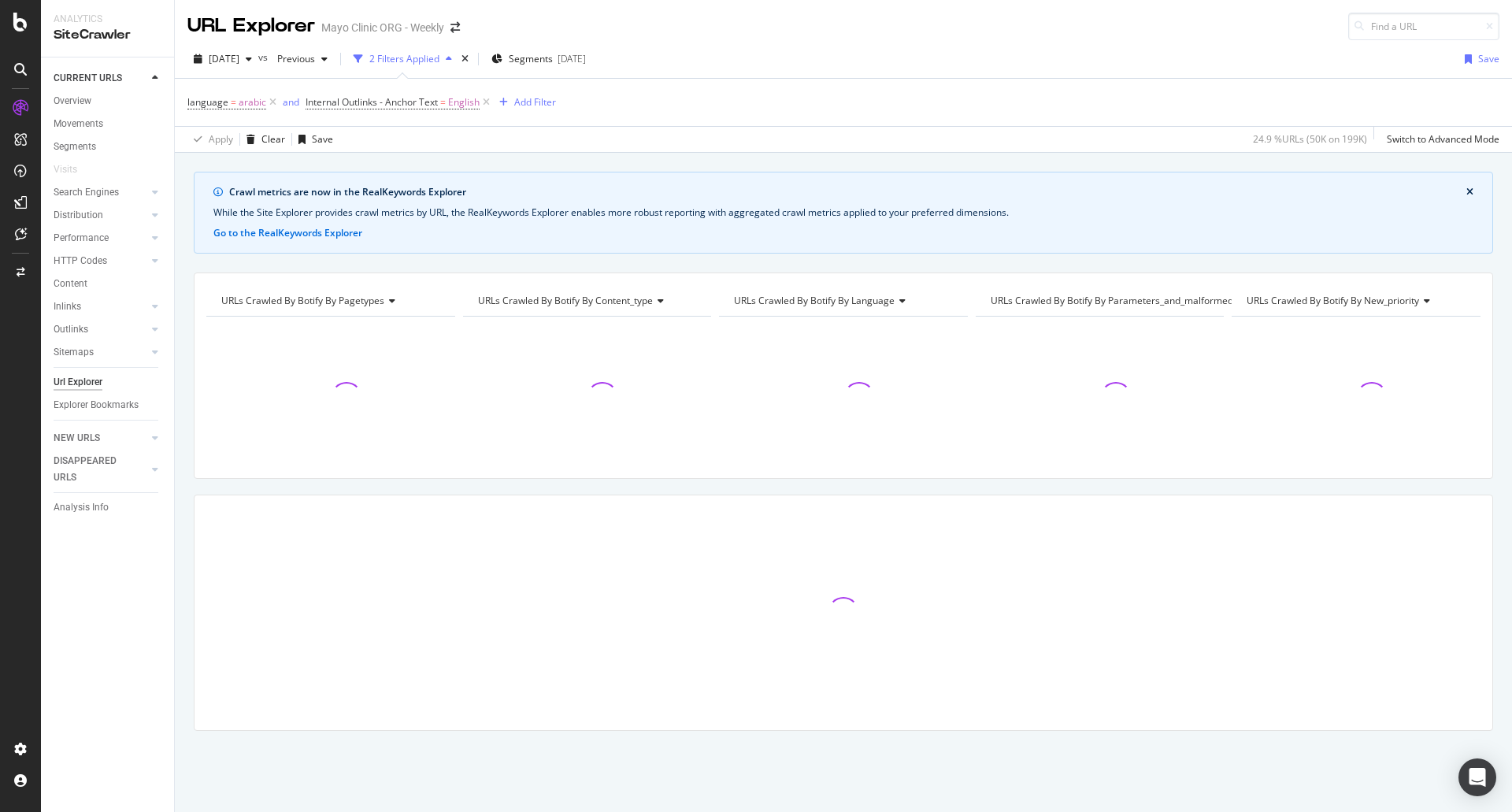
click at [435, 138] on div "Apply Clear Save 24.9 % URLs ( 50K on 199K ) Switch to Advanced Mode" at bounding box center [843, 138] width 1337 height 26
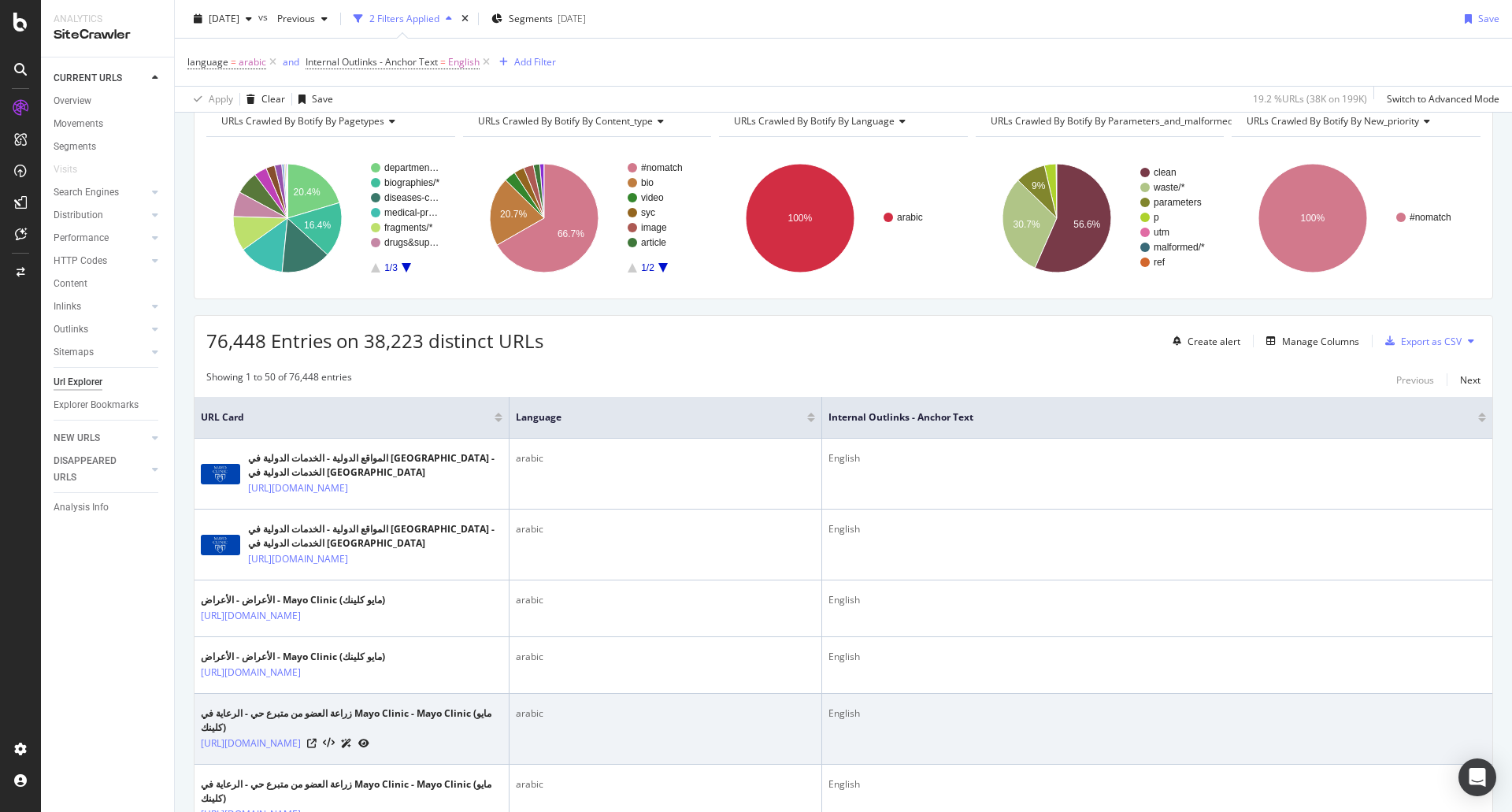
scroll to position [394, 0]
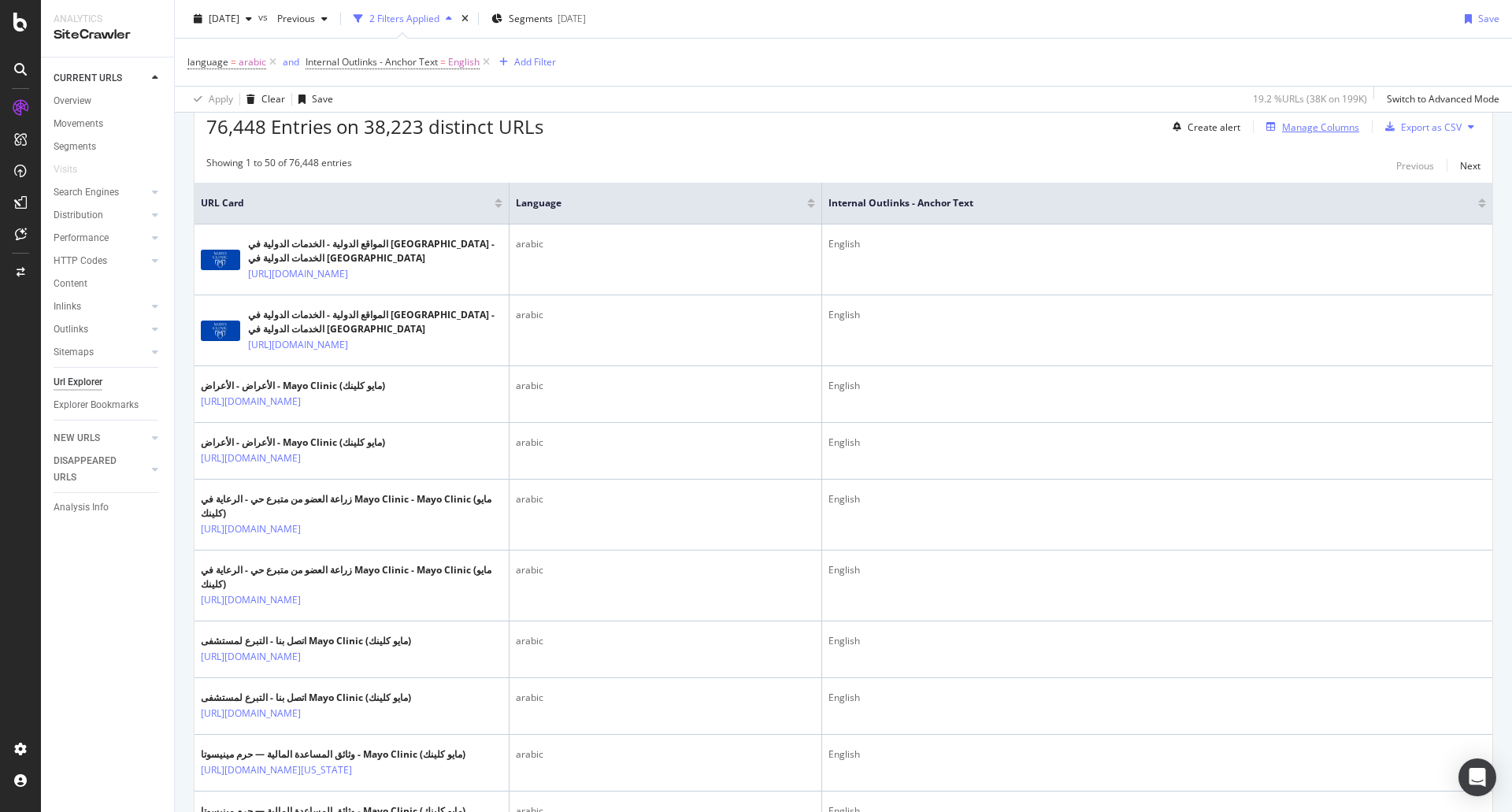
click at [1319, 126] on div "Manage Columns" at bounding box center [1321, 127] width 77 height 13
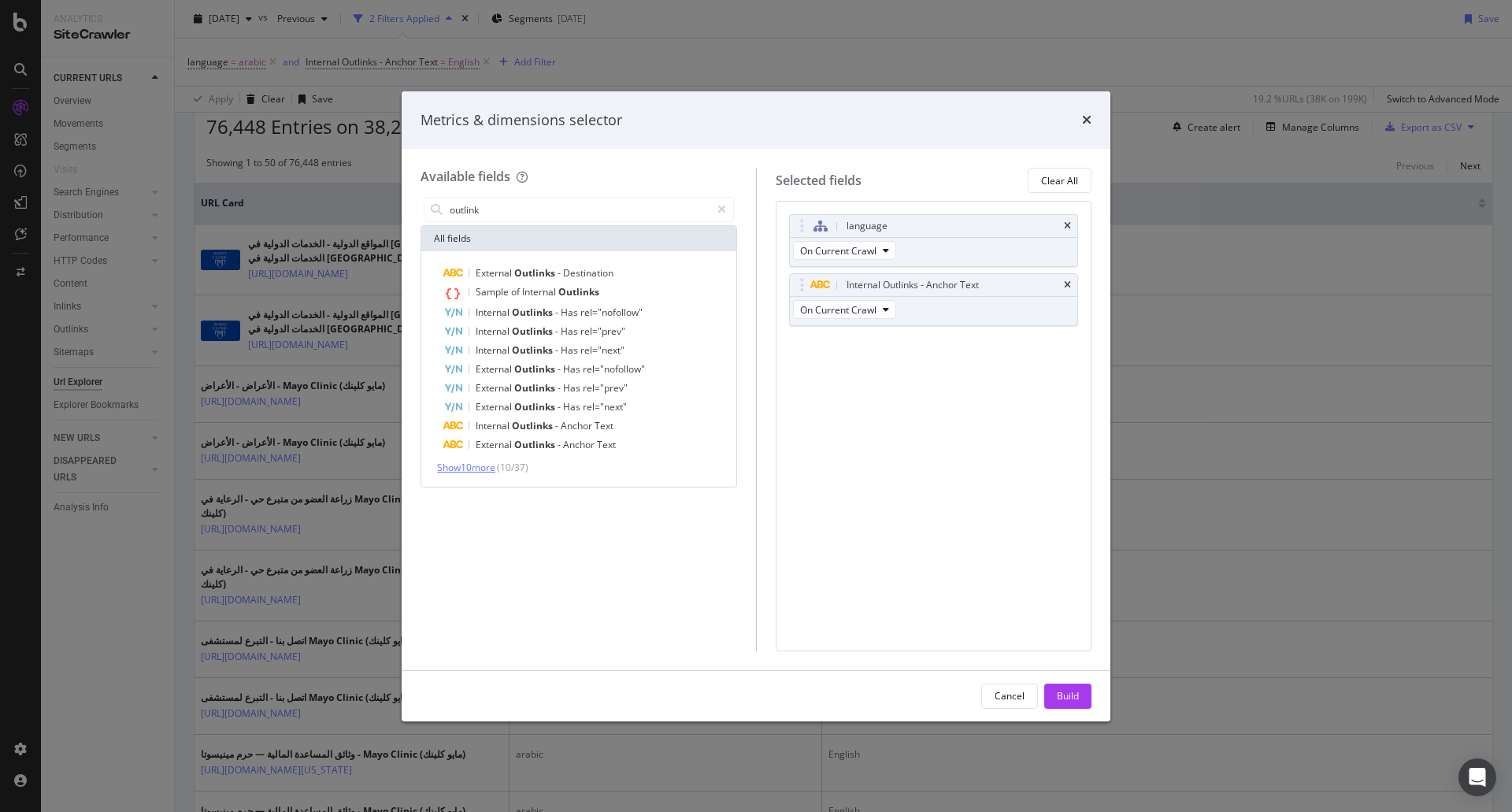
type input "outlink"
click at [471, 470] on span "Show 10 more" at bounding box center [466, 468] width 59 height 13
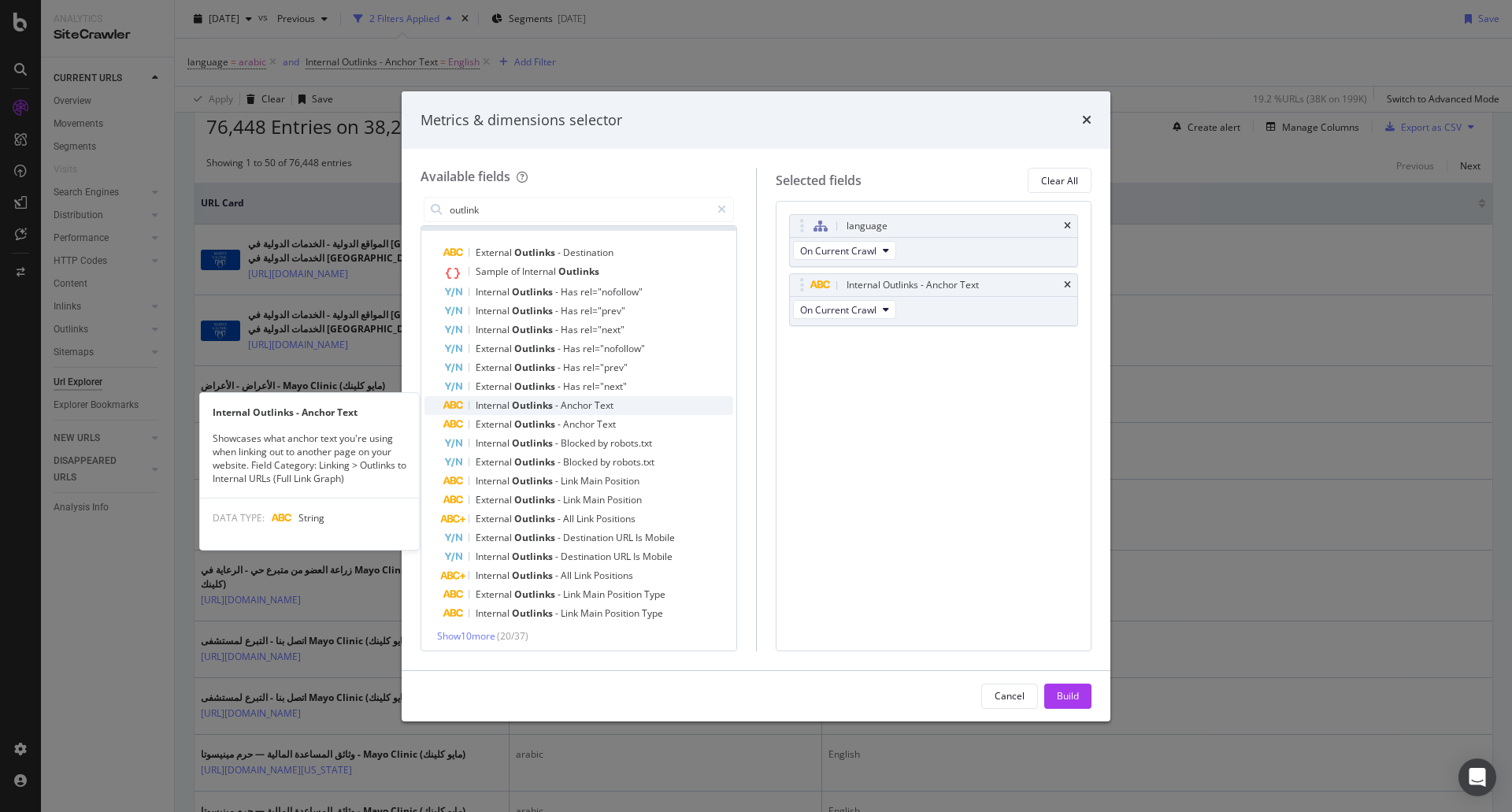
scroll to position [25, 0]
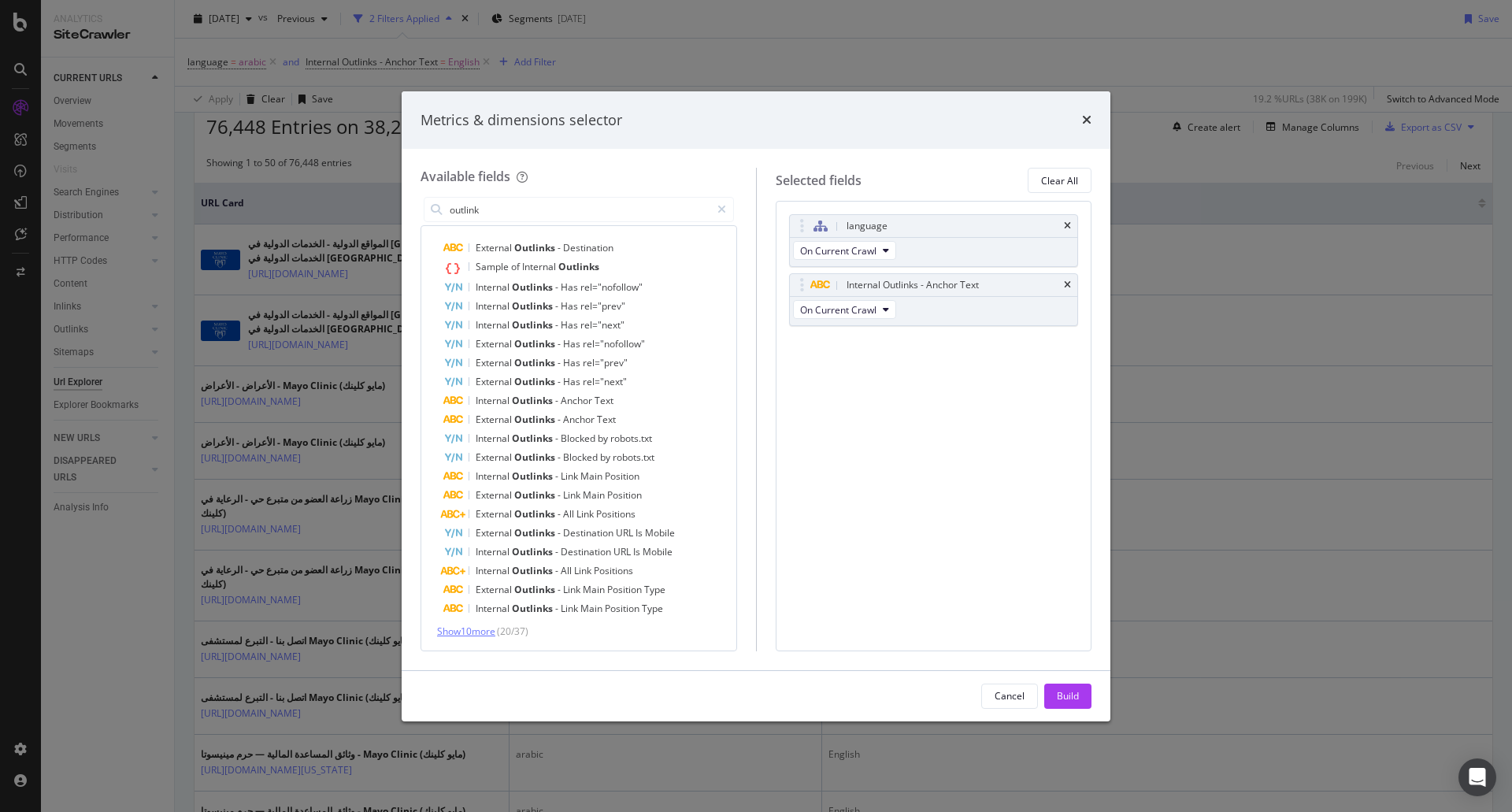
click at [473, 634] on span "Show 10 more" at bounding box center [466, 631] width 59 height 13
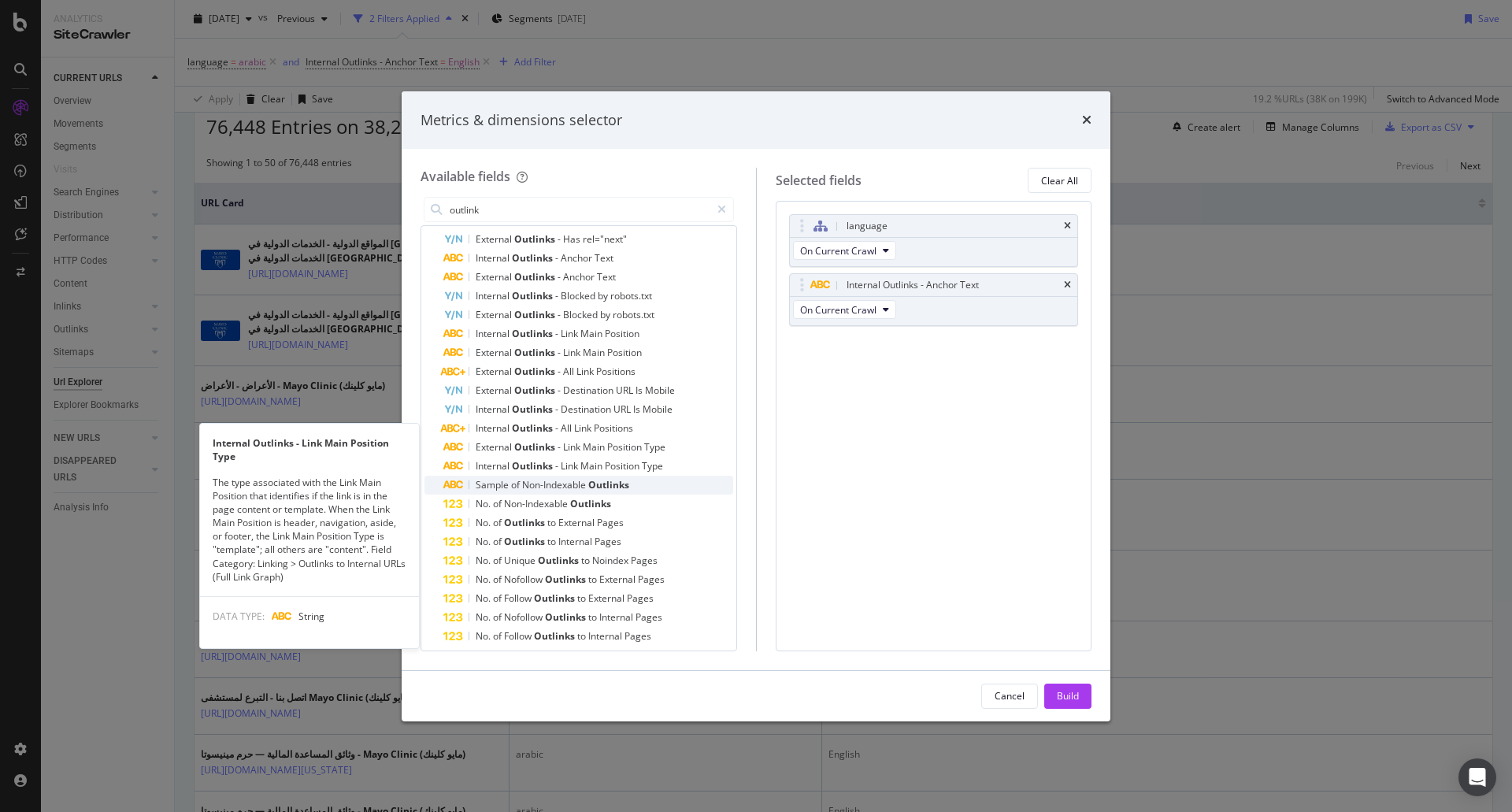
scroll to position [214, 0]
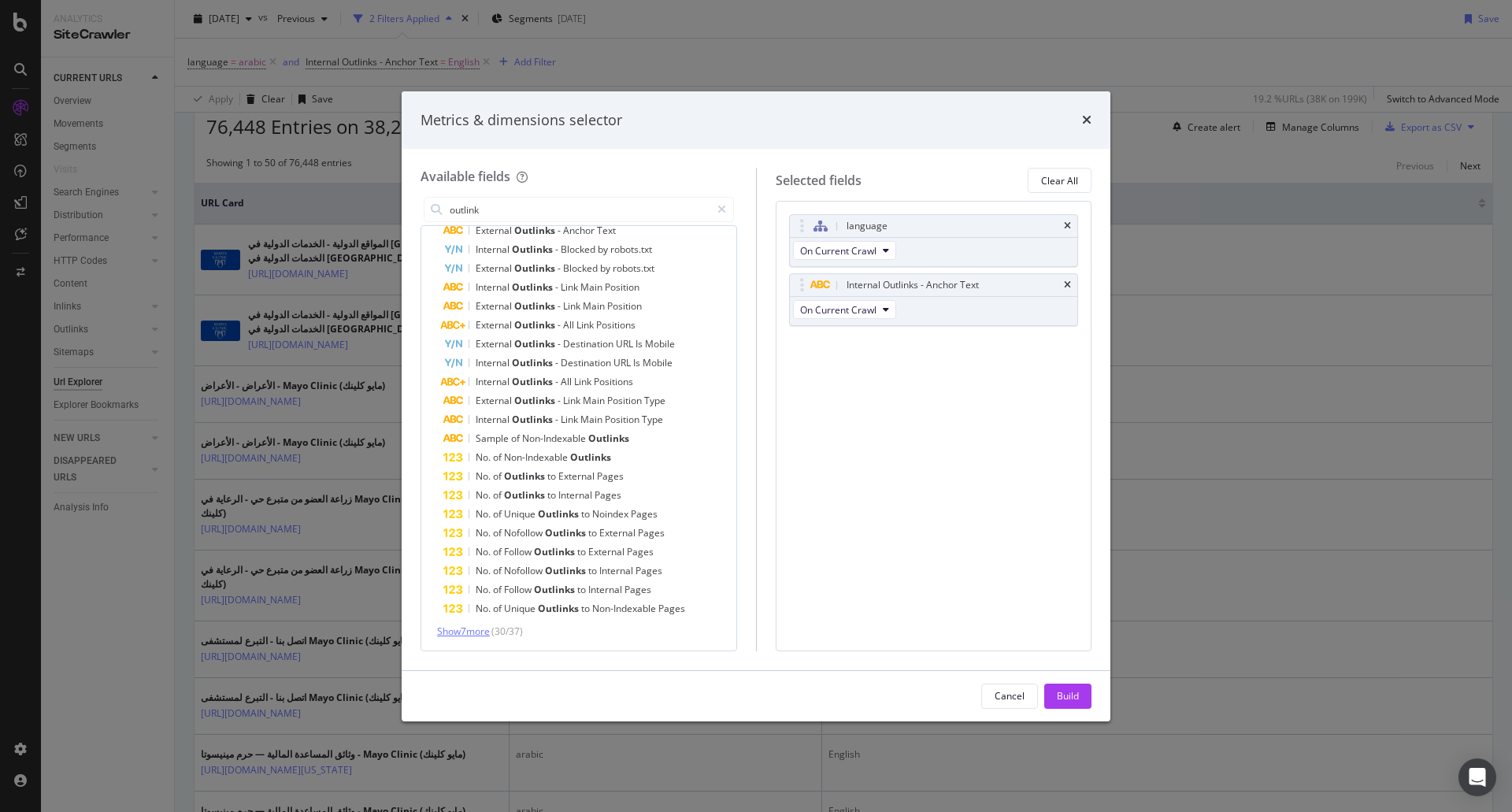
click at [458, 631] on span "Show 7 more" at bounding box center [463, 631] width 53 height 13
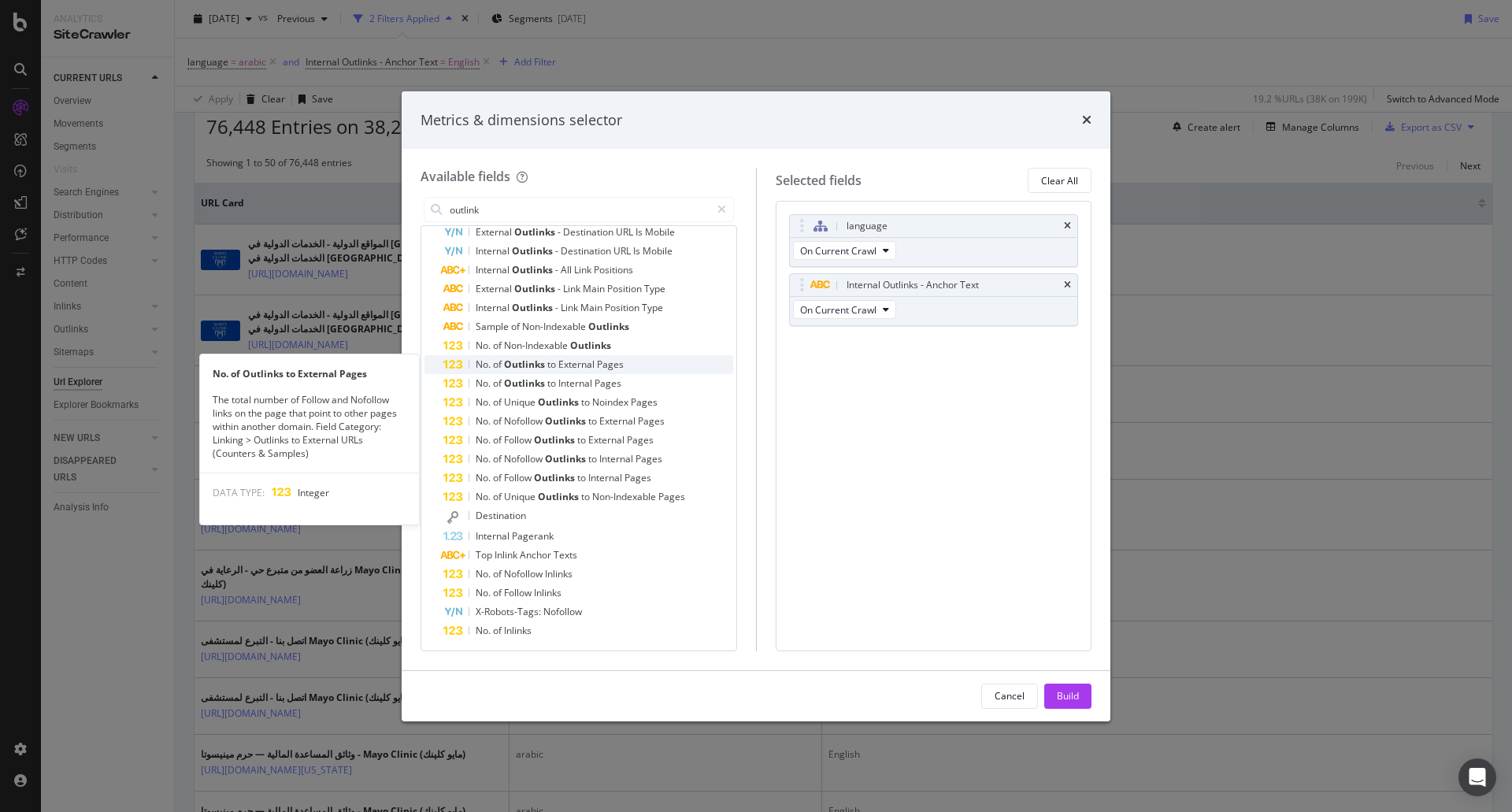
scroll to position [329, 0]
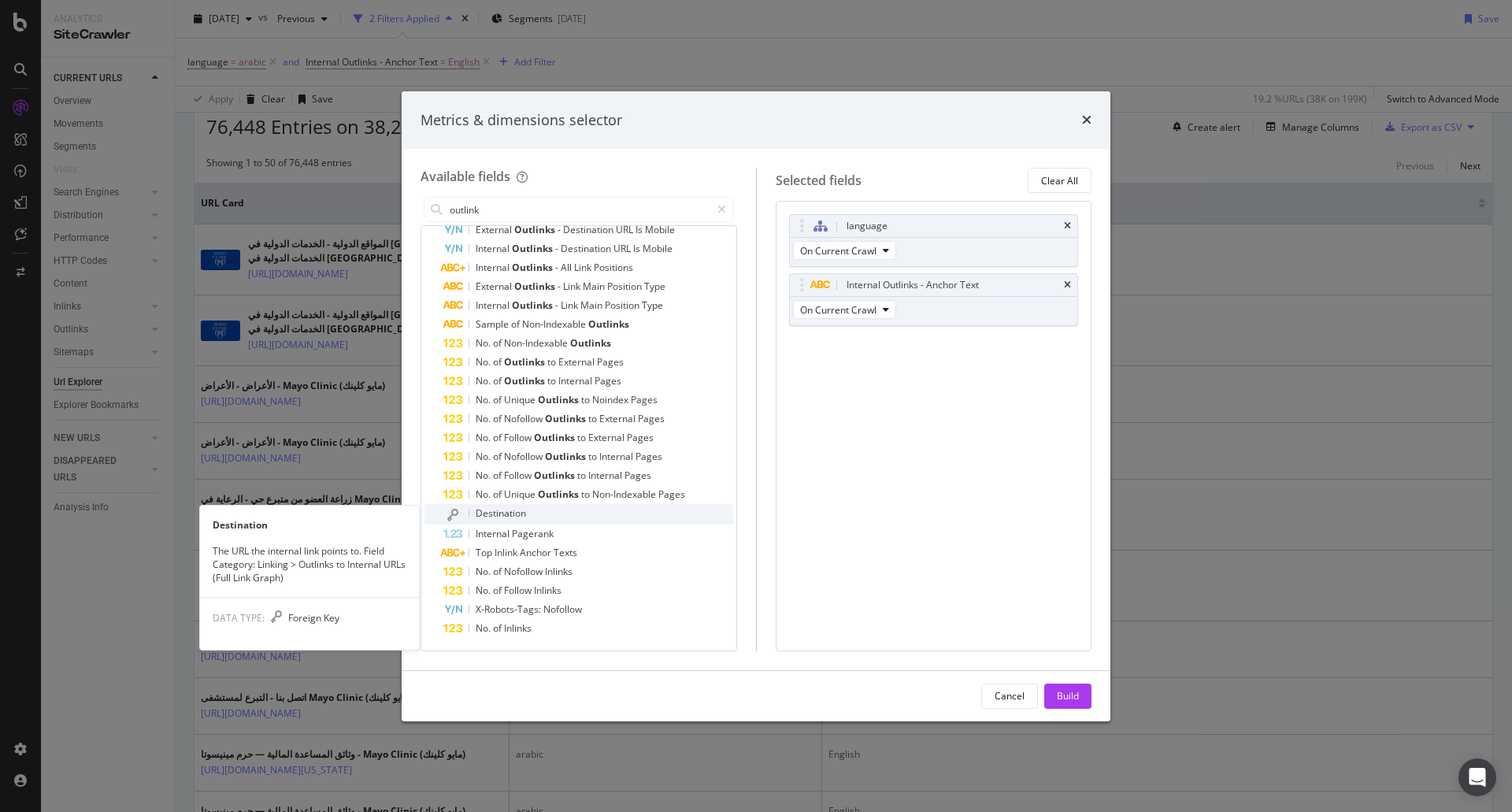
click at [500, 513] on span "Destination" at bounding box center [500, 513] width 50 height 13
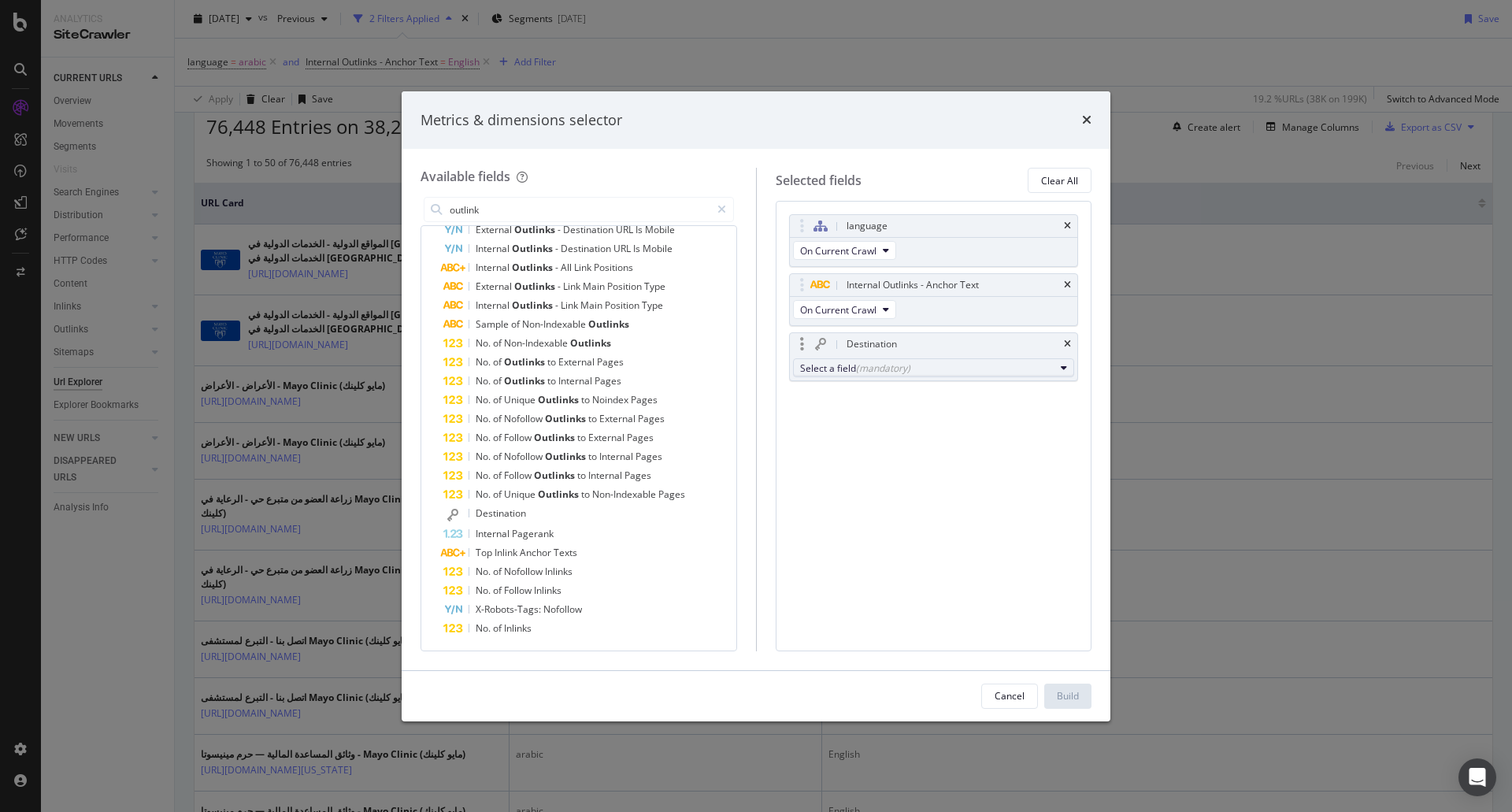
click at [880, 370] on div "(mandatory)" at bounding box center [883, 368] width 55 height 13
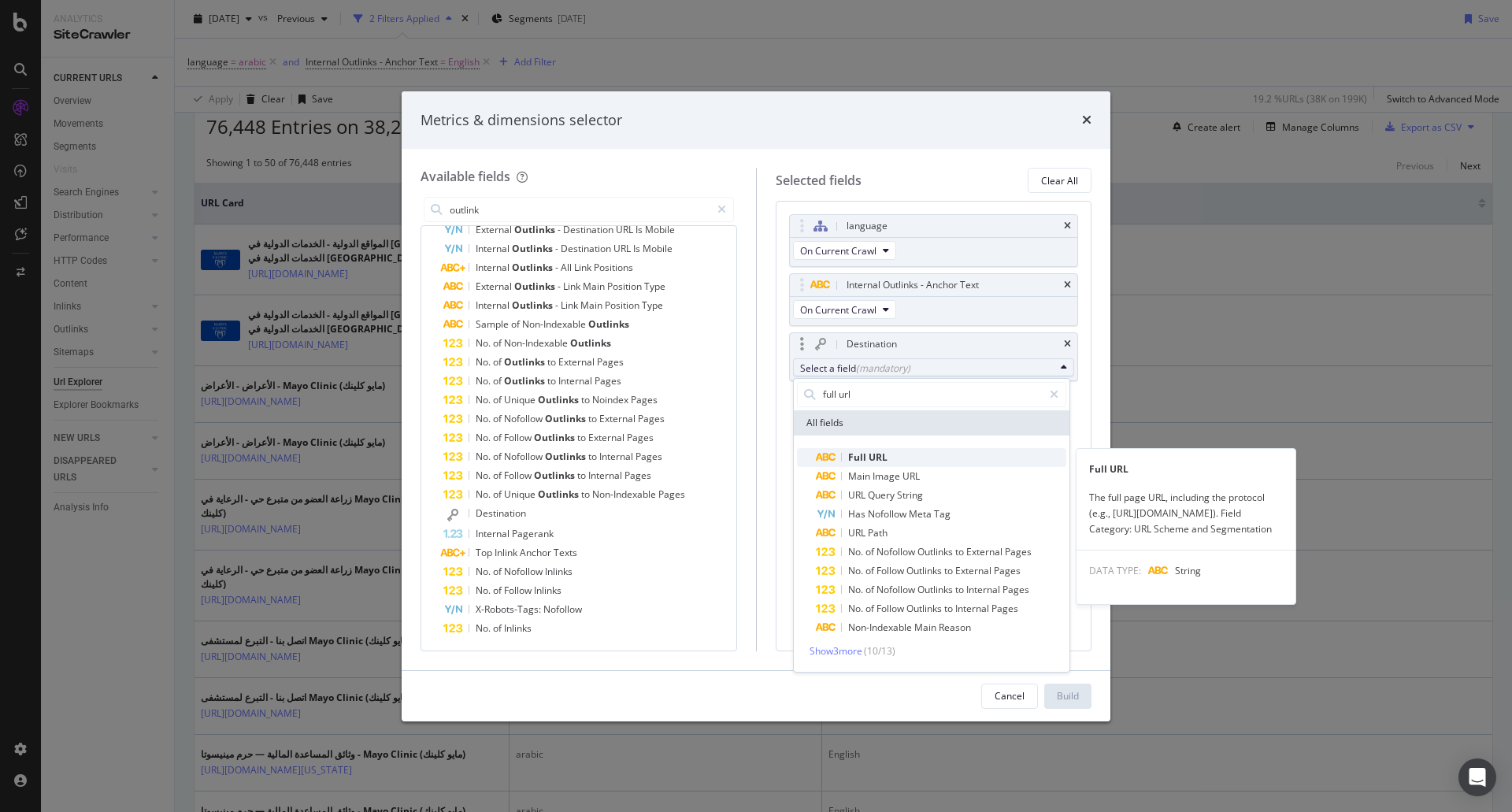
type input "full url"
drag, startPoint x: 840, startPoint y: 455, endPoint x: 947, endPoint y: 488, distance: 112.0
click at [841, 455] on div "Full URL" at bounding box center [851, 458] width 72 height 19
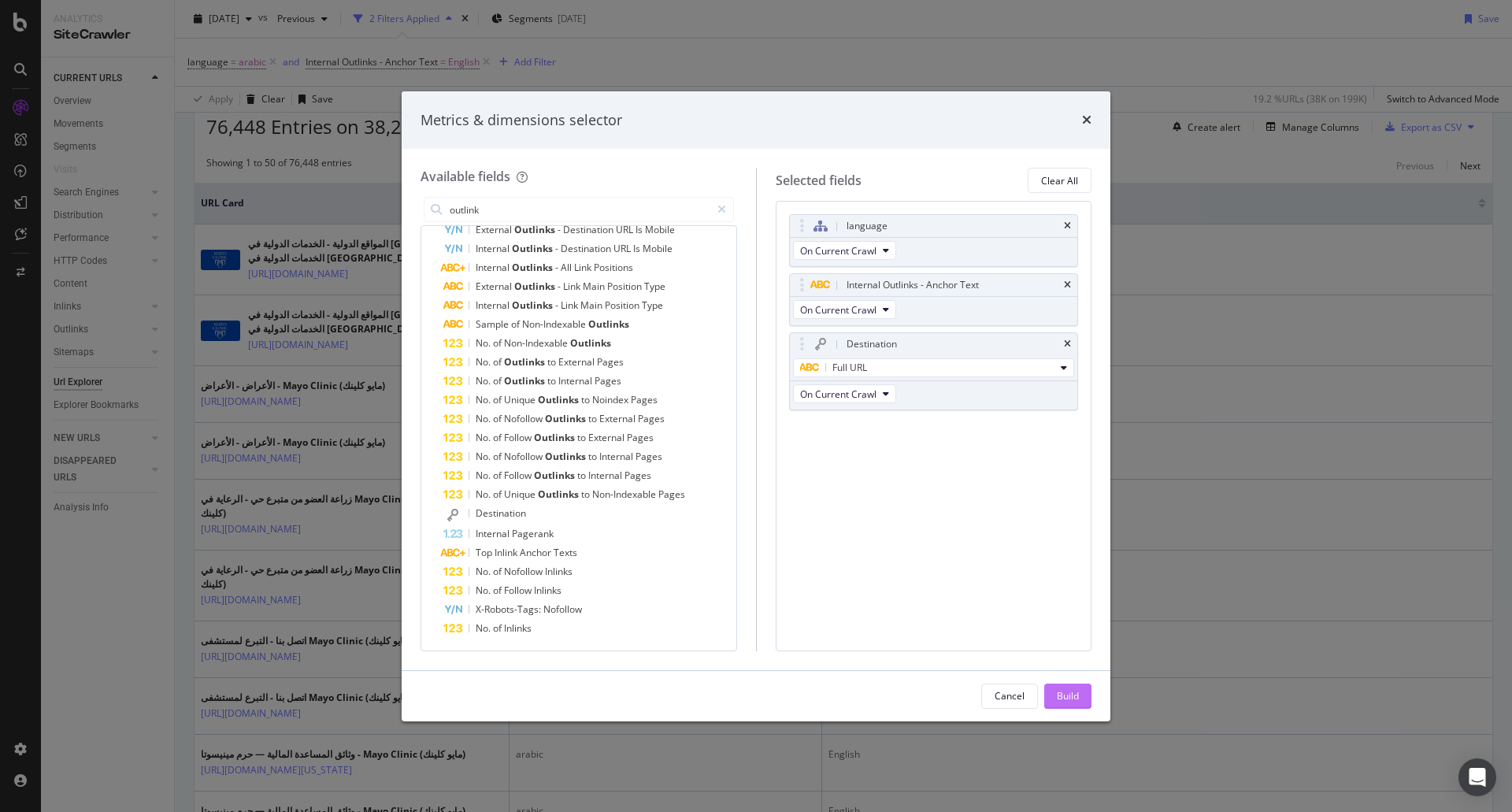
click at [1071, 691] on div "Build" at bounding box center [1067, 696] width 22 height 13
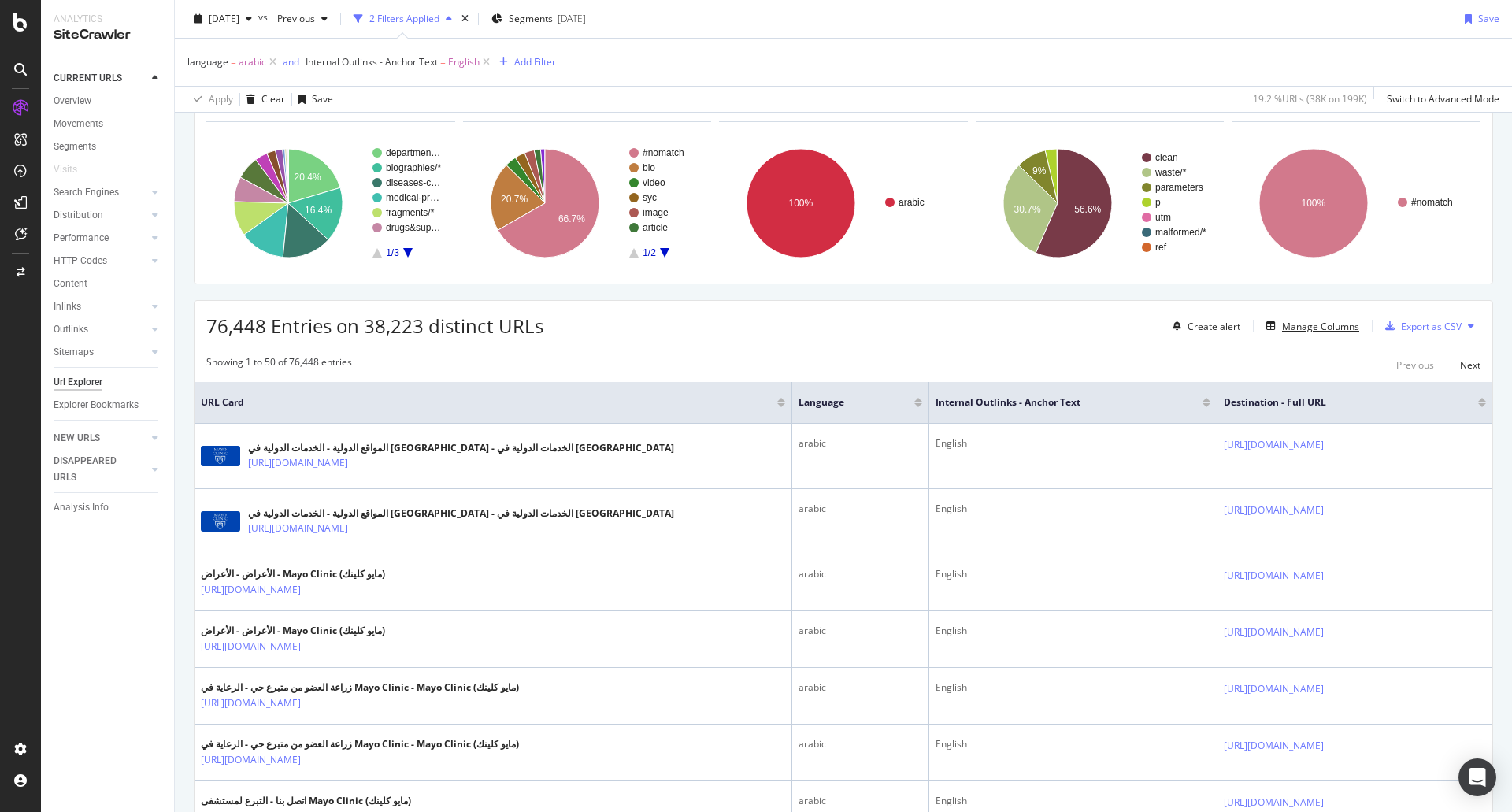
scroll to position [158, 0]
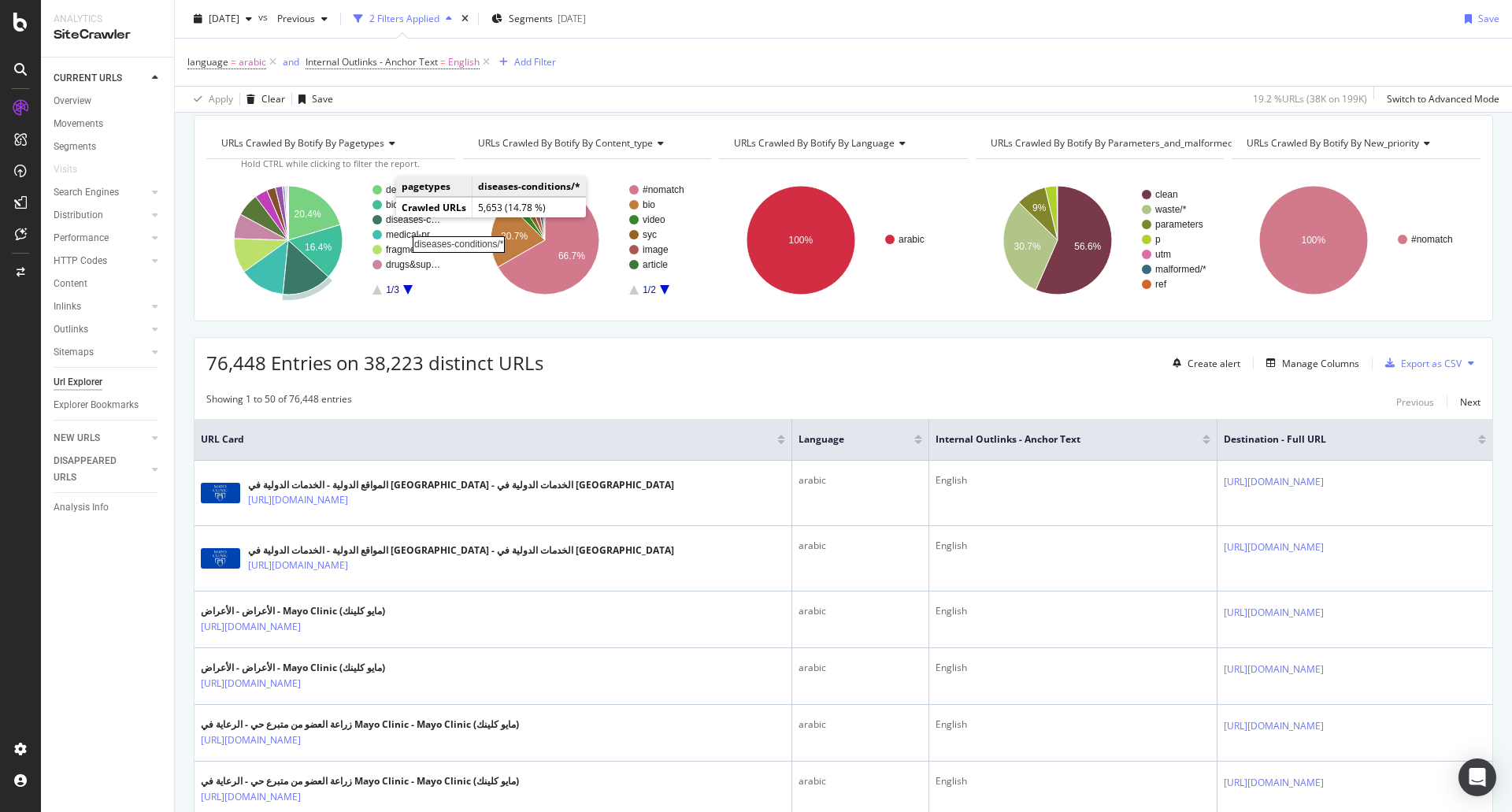
click at [396, 219] on rect "A chart." at bounding box center [414, 220] width 57 height 10
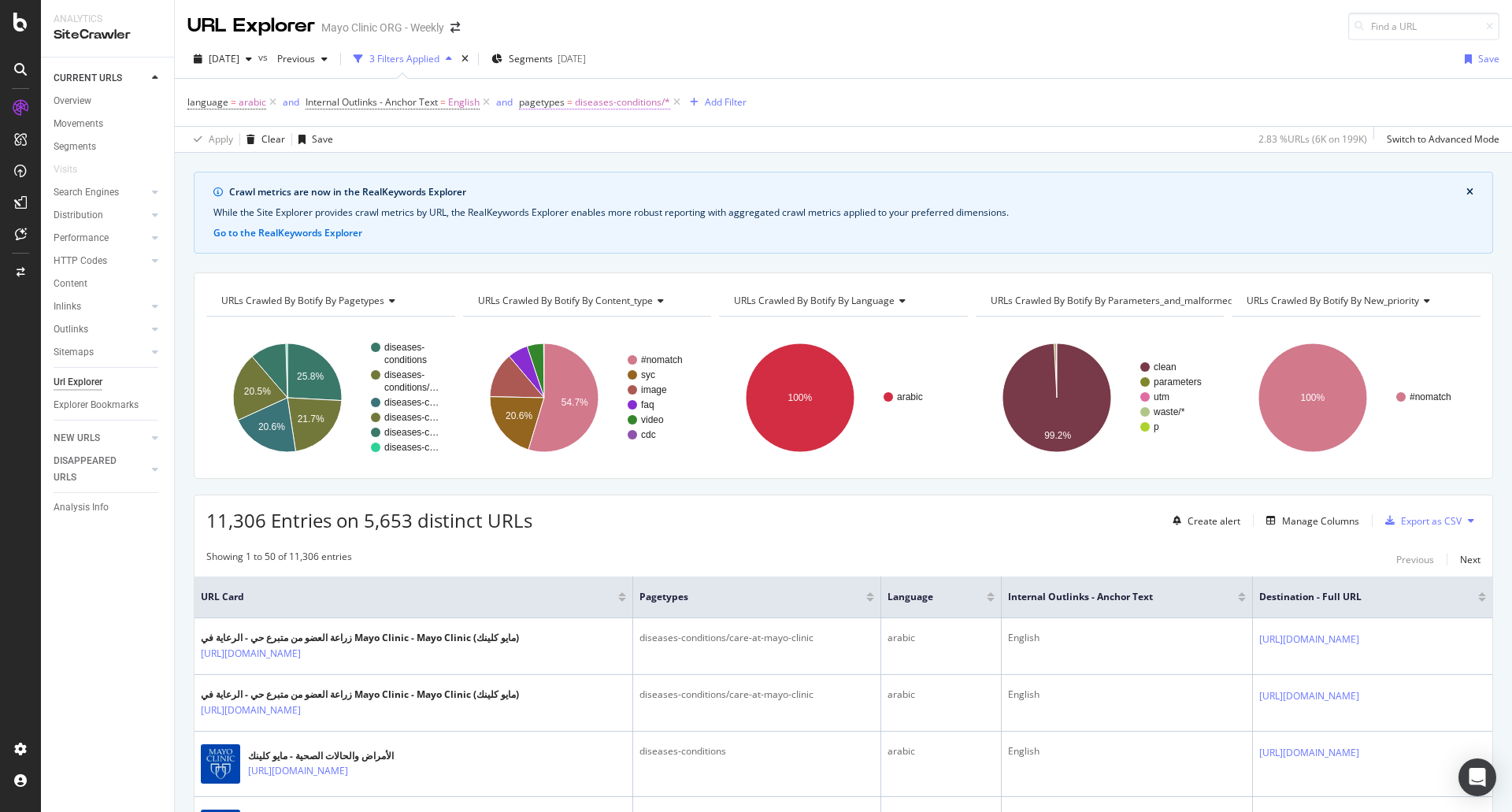
click at [563, 107] on span "pagetypes" at bounding box center [542, 102] width 46 height 13
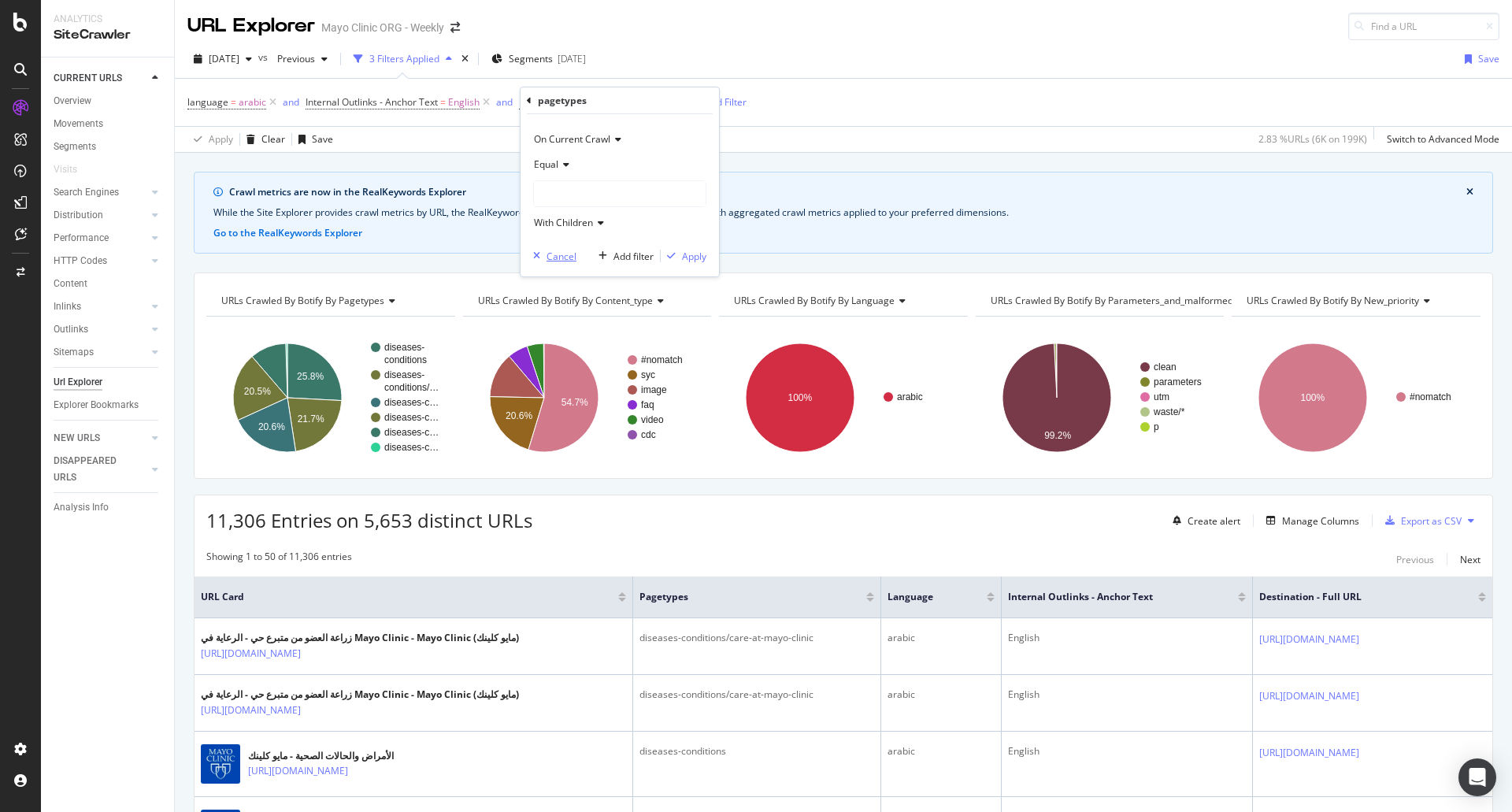
click at [558, 251] on div "Cancel" at bounding box center [561, 257] width 30 height 13
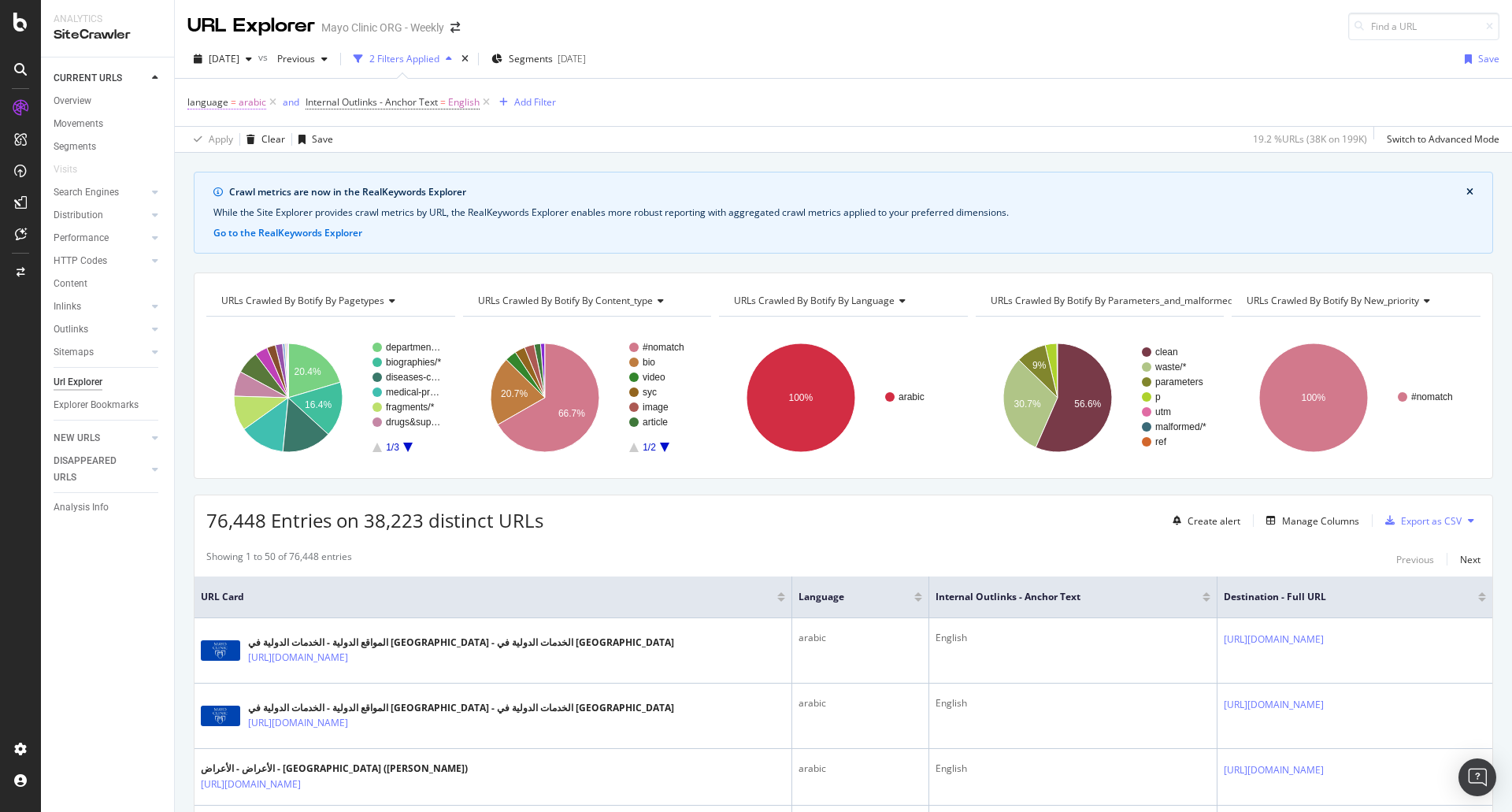
click at [253, 102] on span "arabic" at bounding box center [252, 102] width 28 height 22
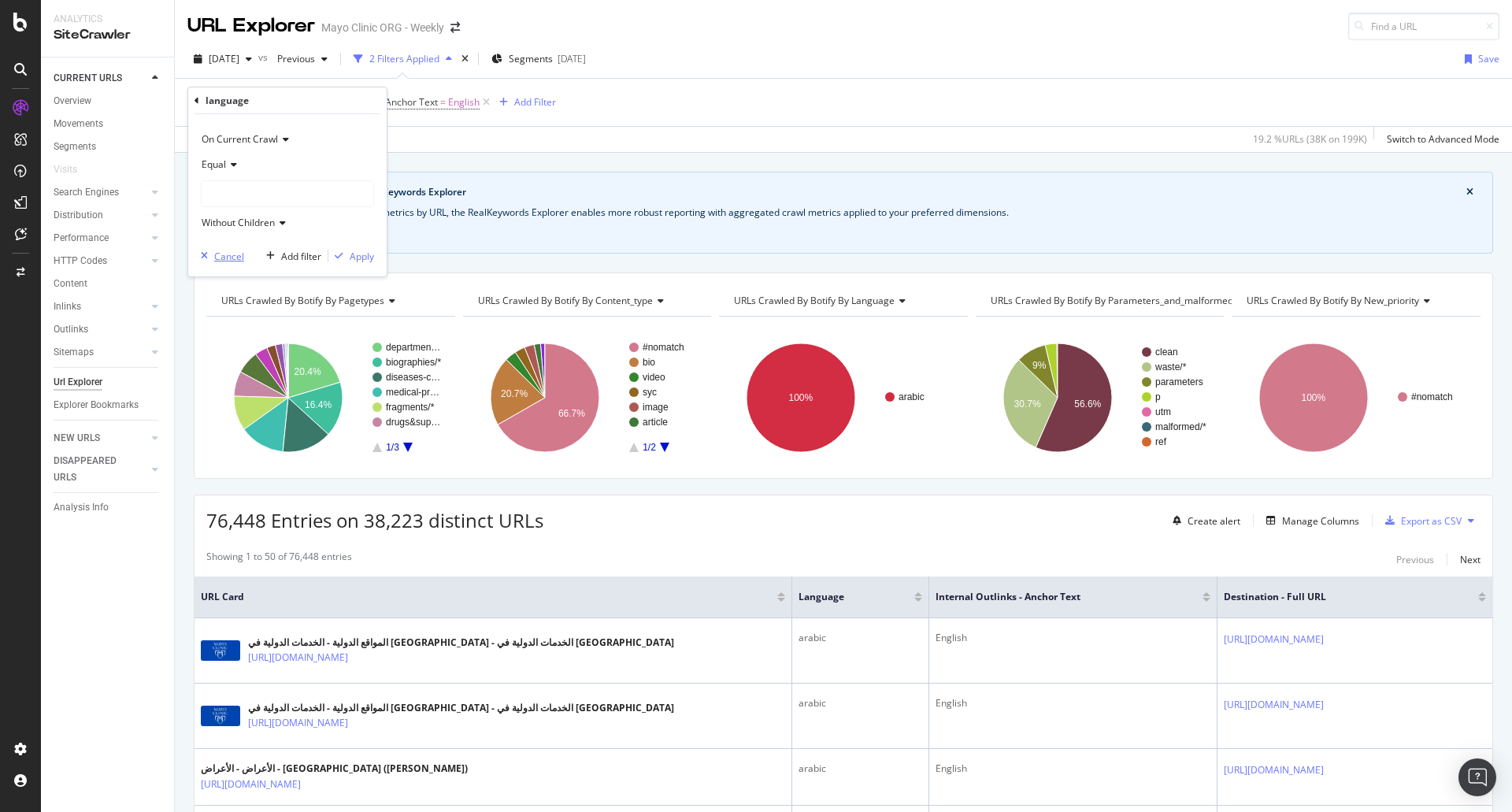
click at [214, 257] on div "Cancel" at bounding box center [229, 257] width 30 height 13
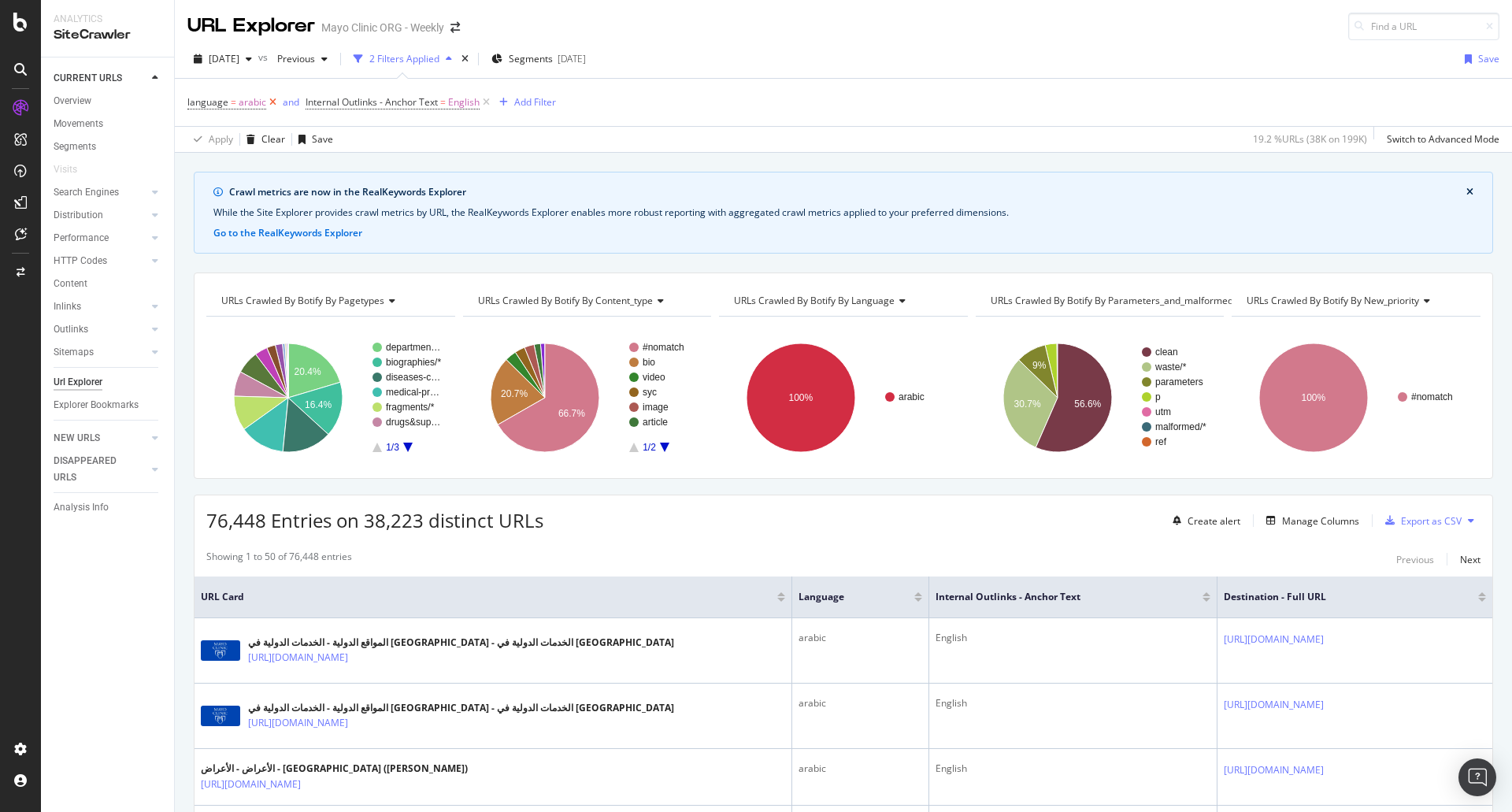
click at [274, 103] on icon at bounding box center [273, 102] width 13 height 15
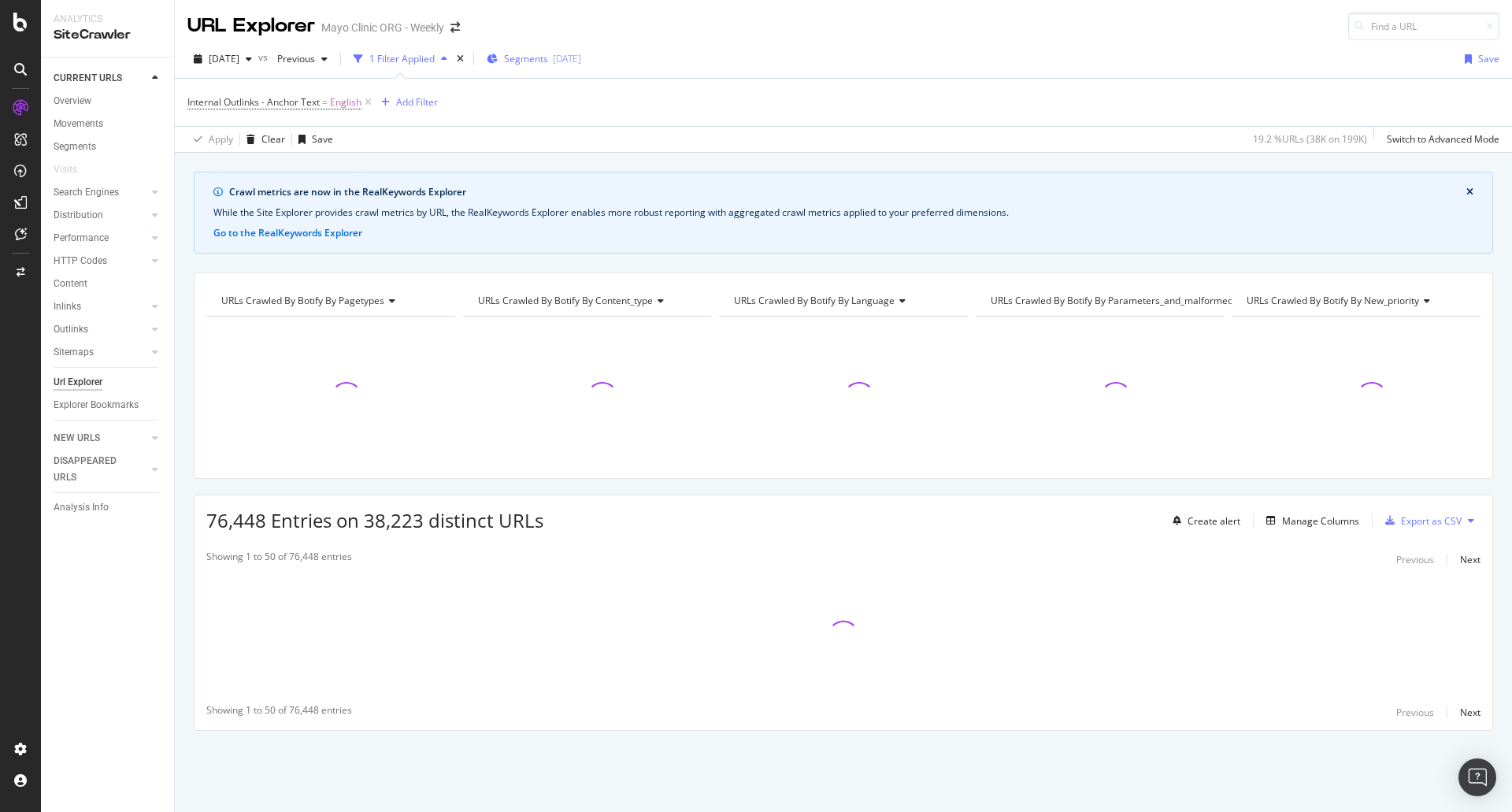
click at [549, 64] on span "Segments" at bounding box center [526, 59] width 44 height 13
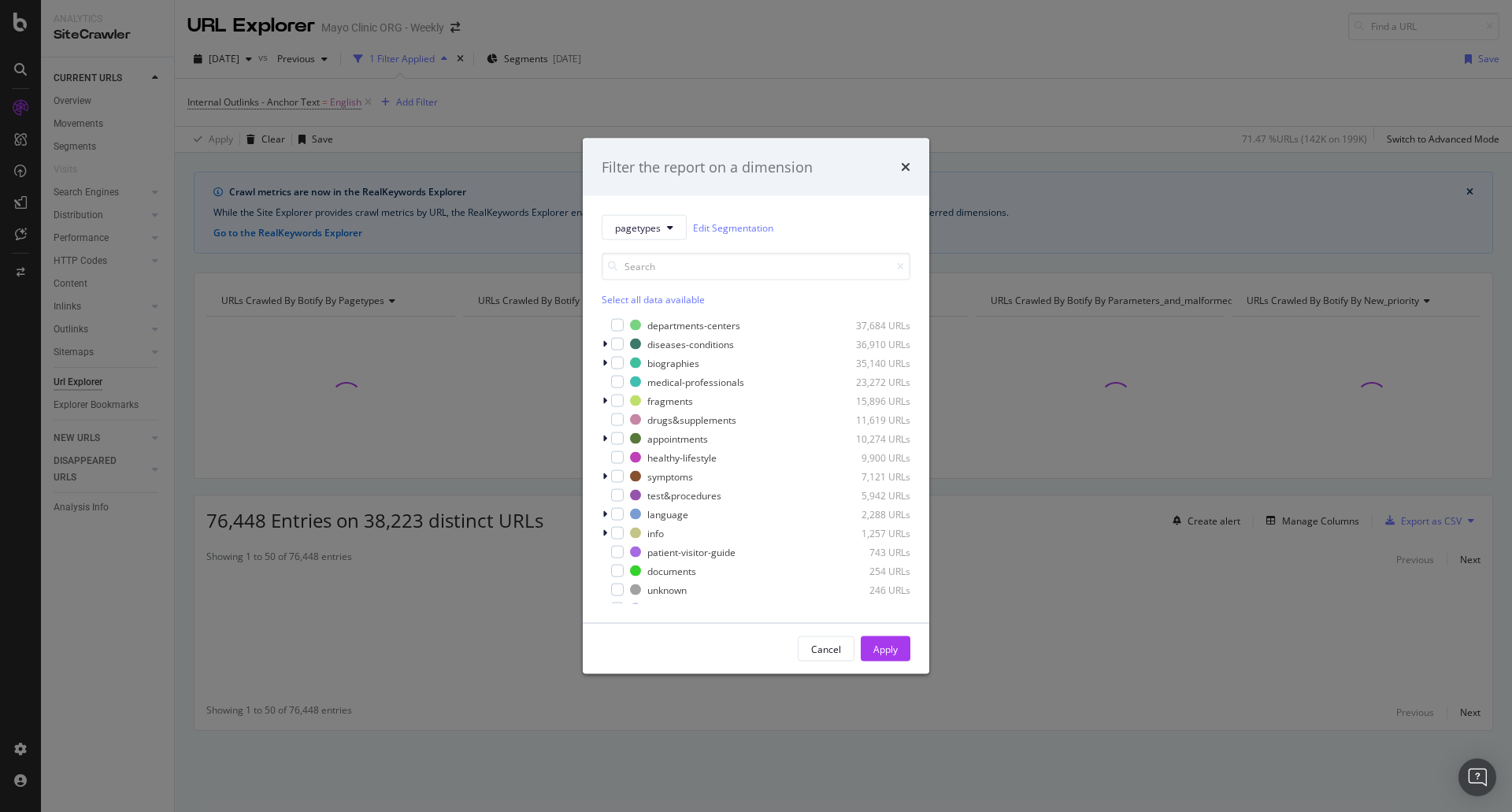
click at [530, 239] on div "Filter the report on a dimension pagetypes Edit Segmentation Select all data av…" at bounding box center [756, 406] width 1512 height 812
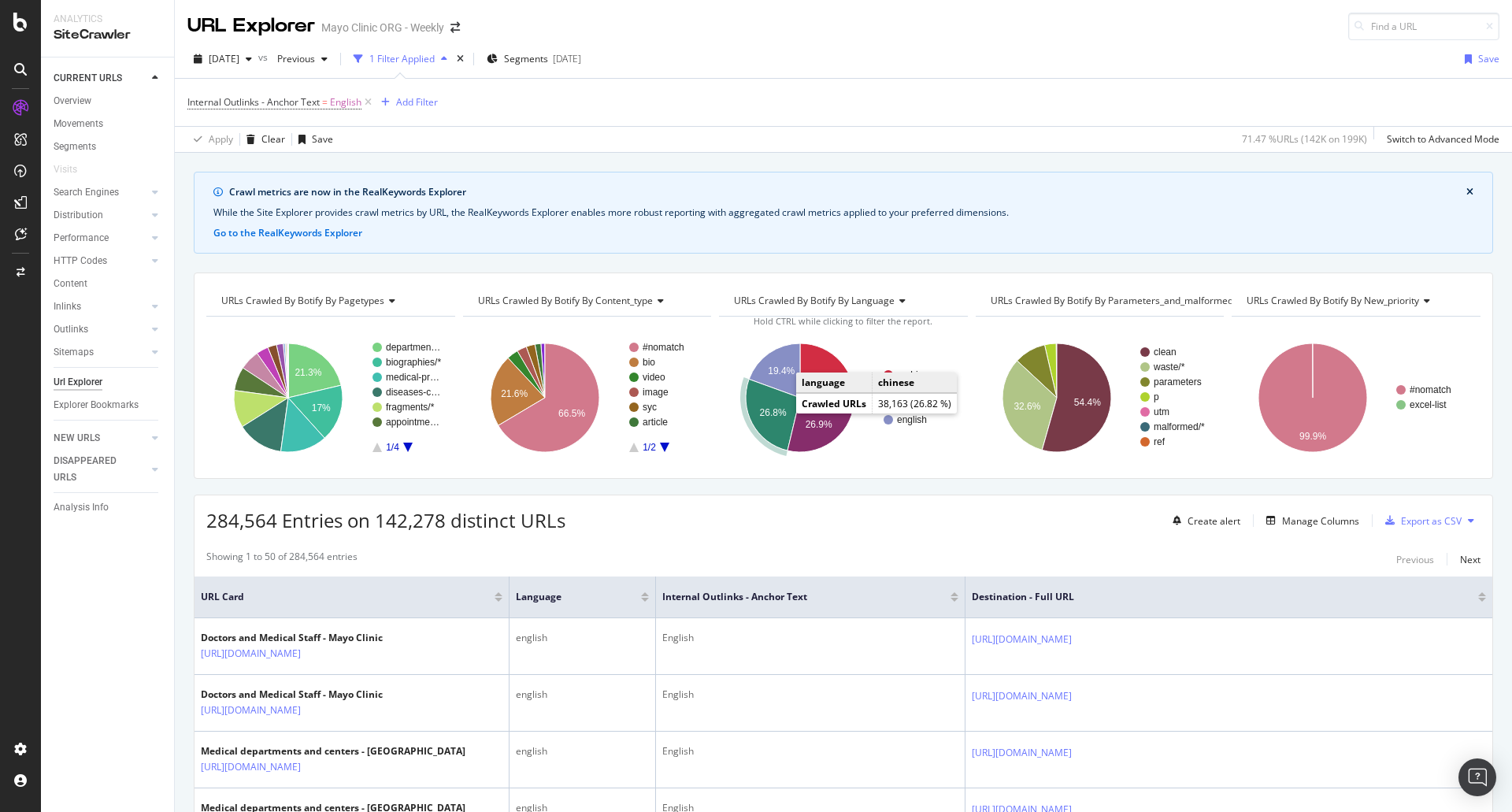
click at [770, 420] on icon "A chart." at bounding box center [772, 414] width 55 height 72
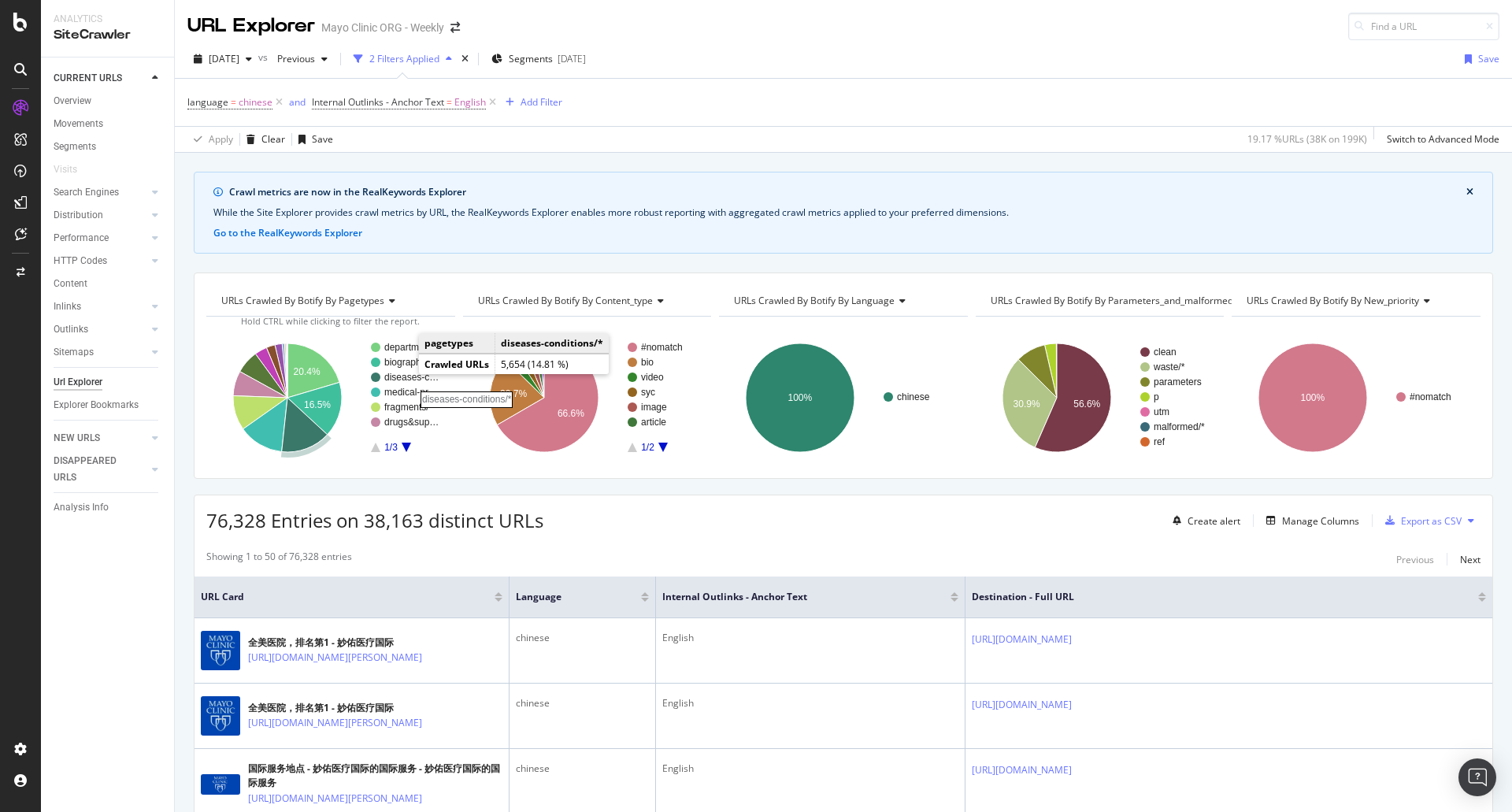
click at [402, 377] on rect "A chart." at bounding box center [412, 378] width 57 height 10
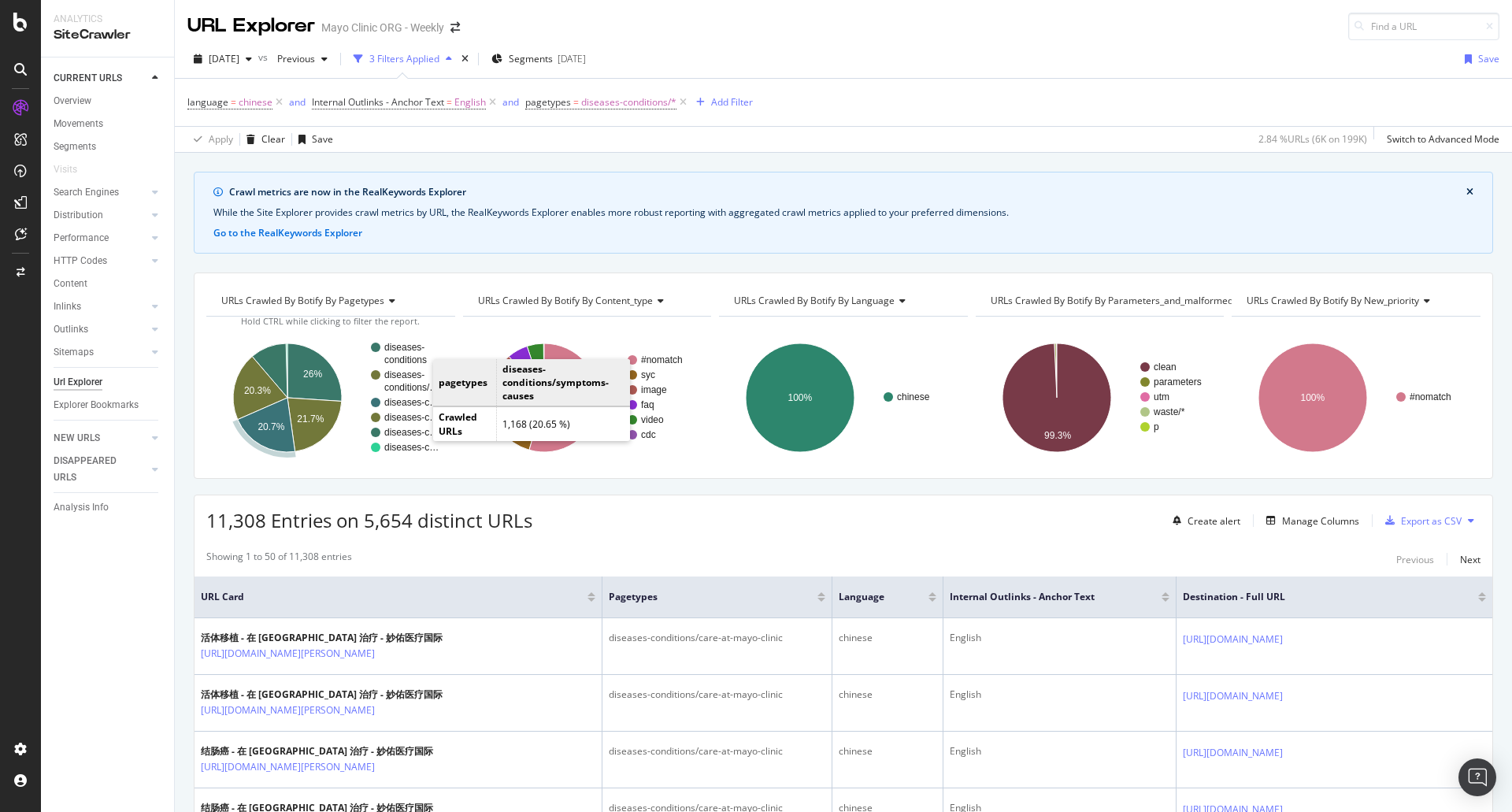
click at [418, 403] on rect "A chart." at bounding box center [412, 403] width 57 height 10
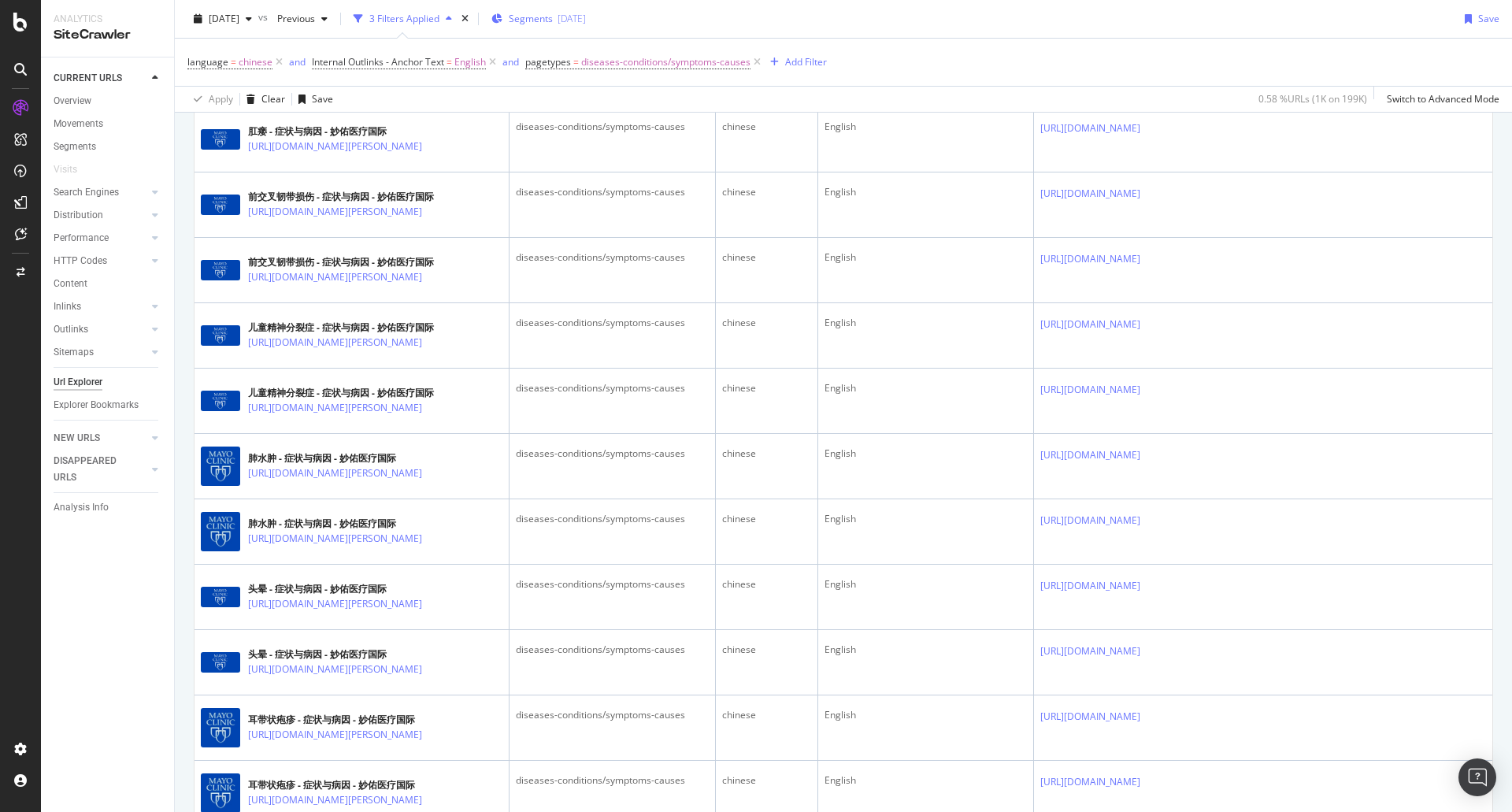
scroll to position [473, 0]
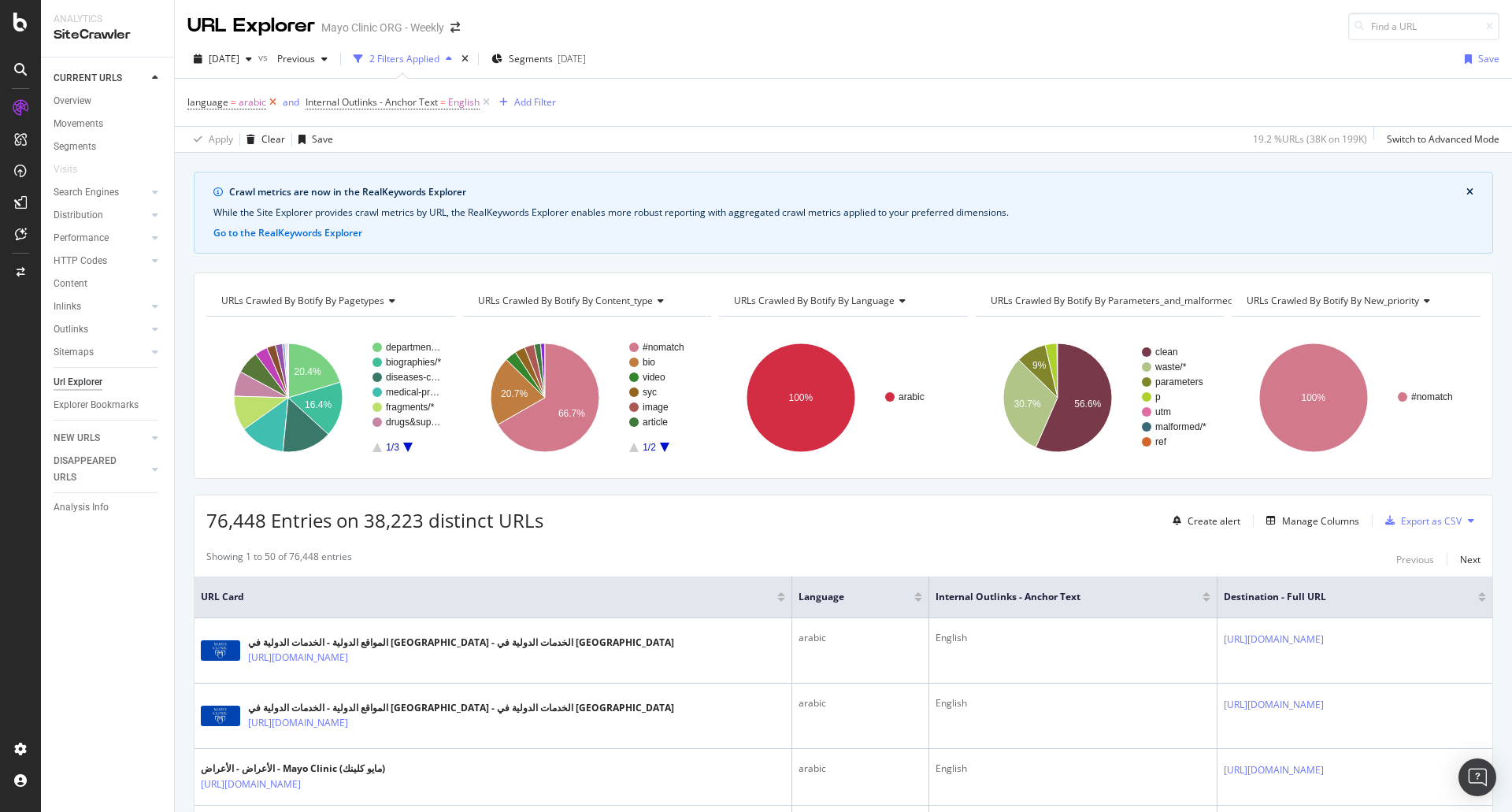
click at [268, 96] on icon at bounding box center [273, 102] width 13 height 15
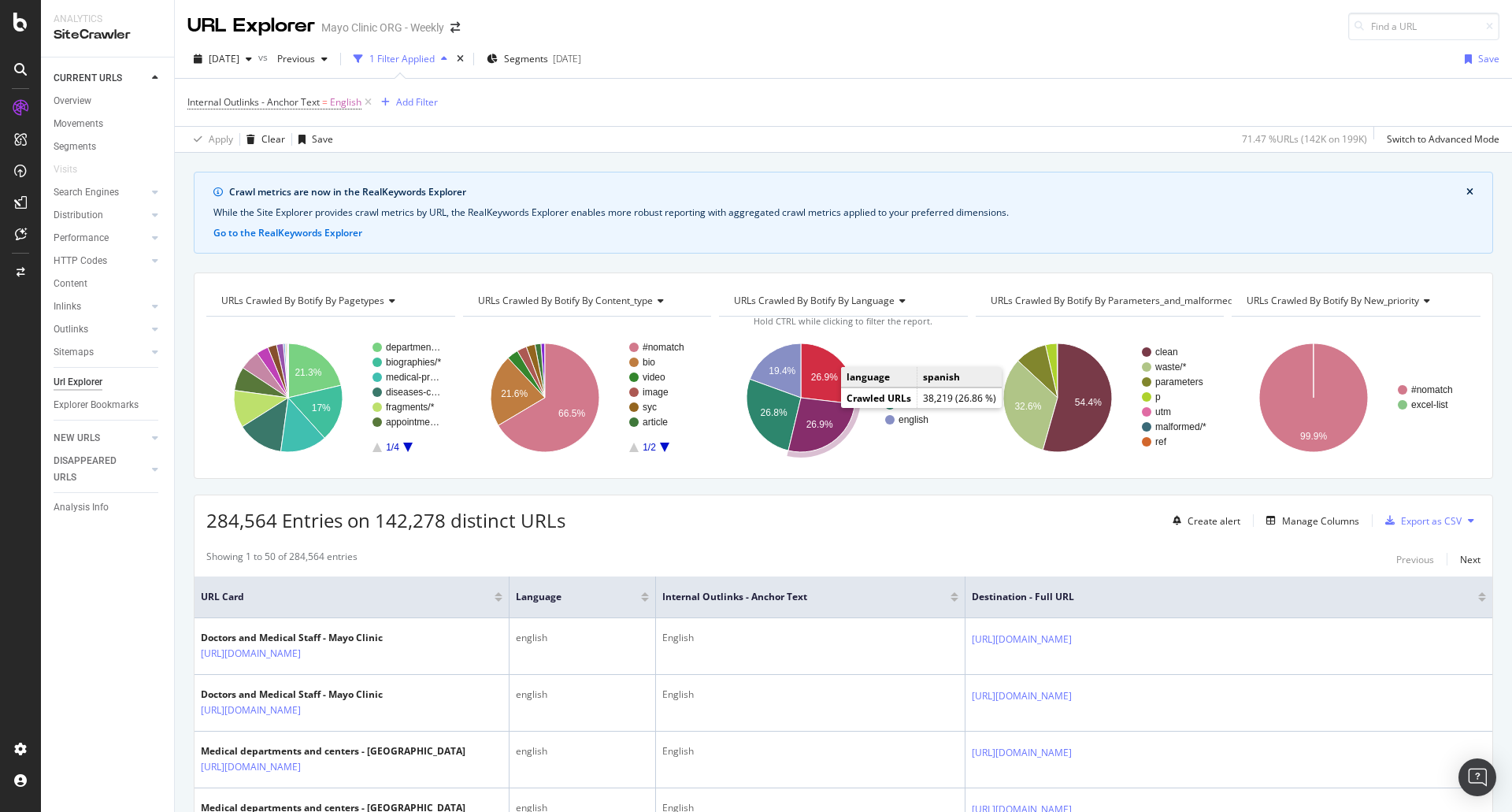
click at [826, 417] on icon "A chart." at bounding box center [822, 425] width 67 height 55
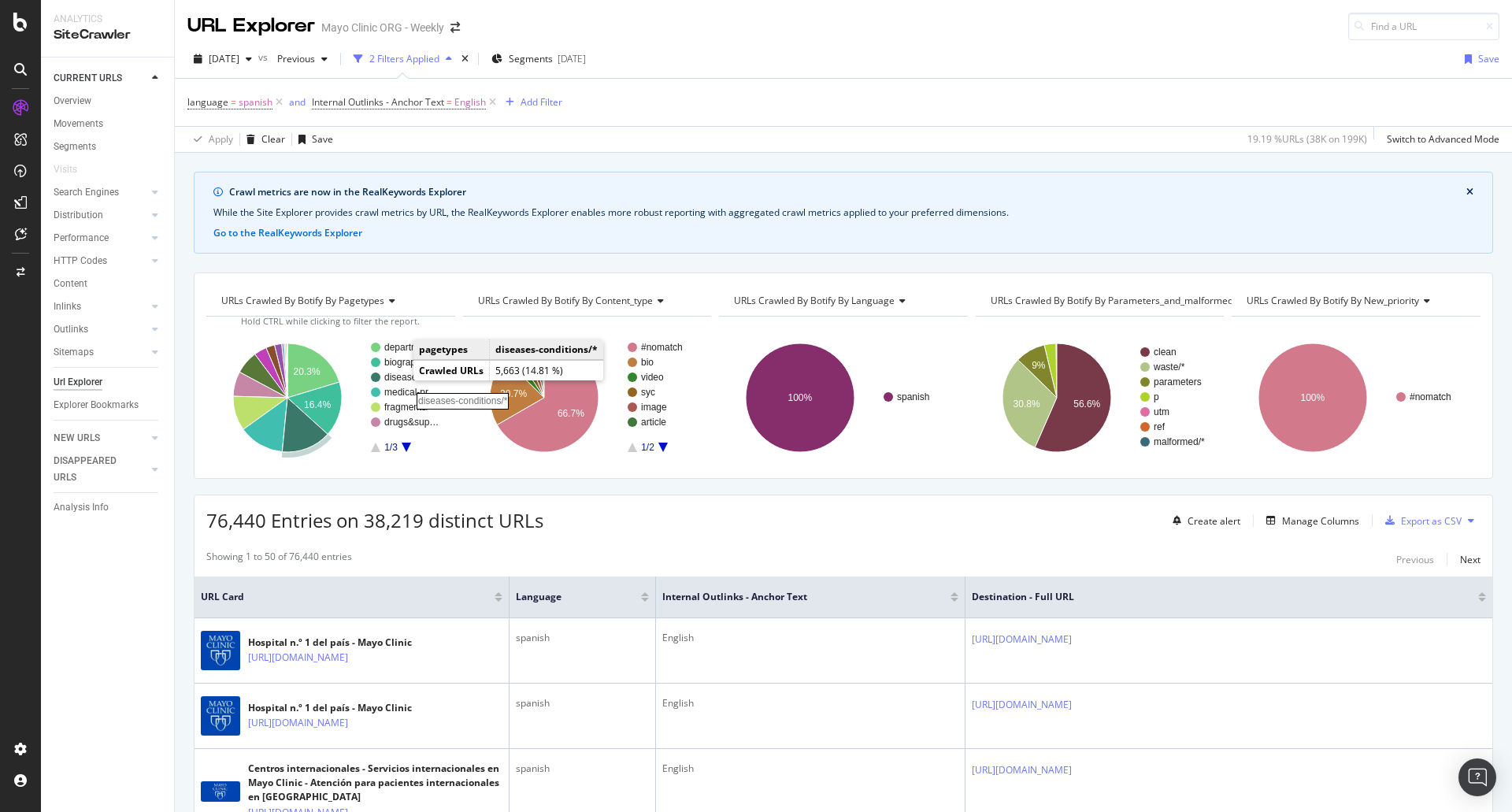
click at [400, 376] on rect "A chart." at bounding box center [412, 378] width 57 height 10
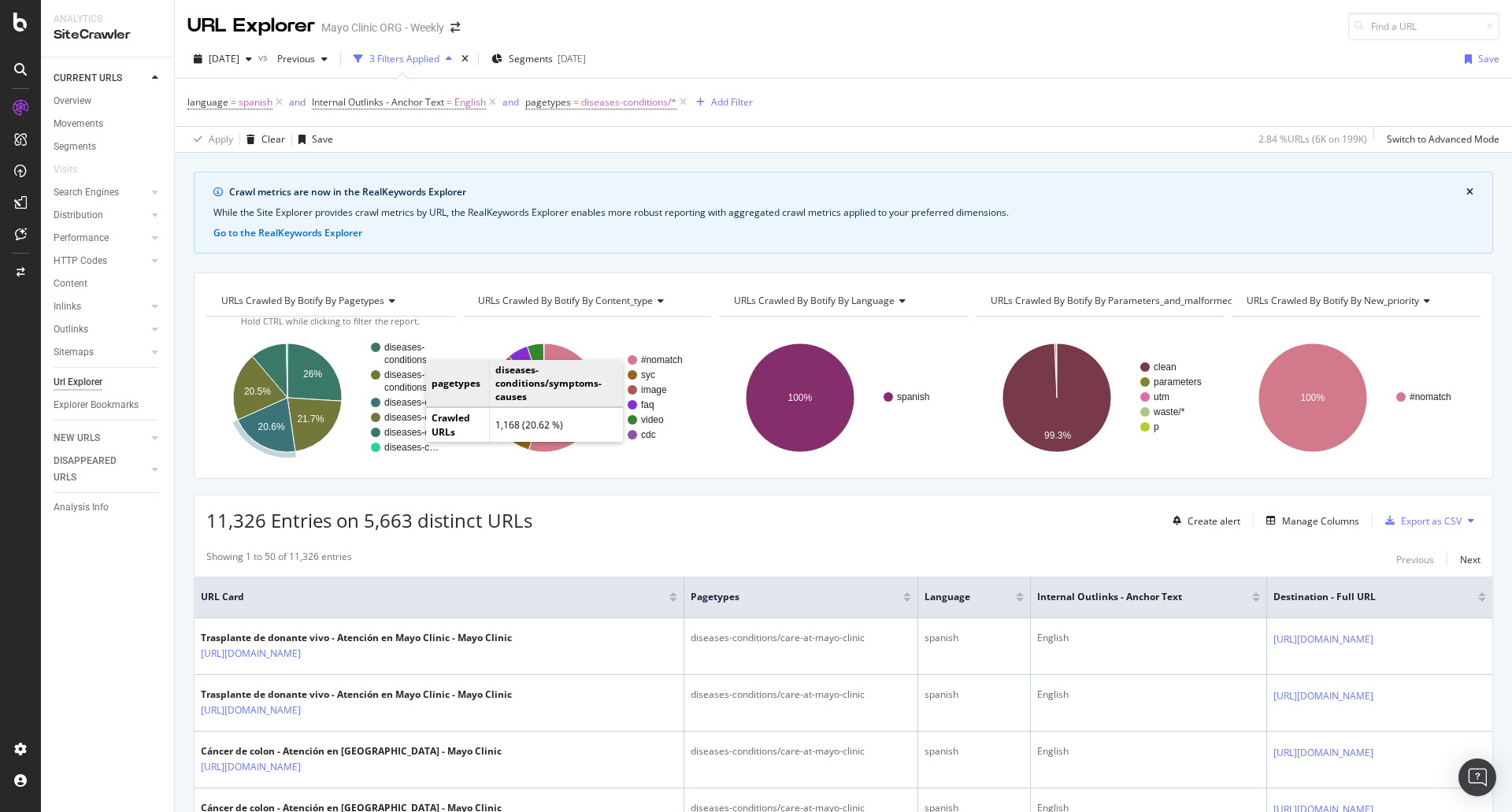
click at [410, 400] on rect "A chart." at bounding box center [412, 403] width 57 height 10
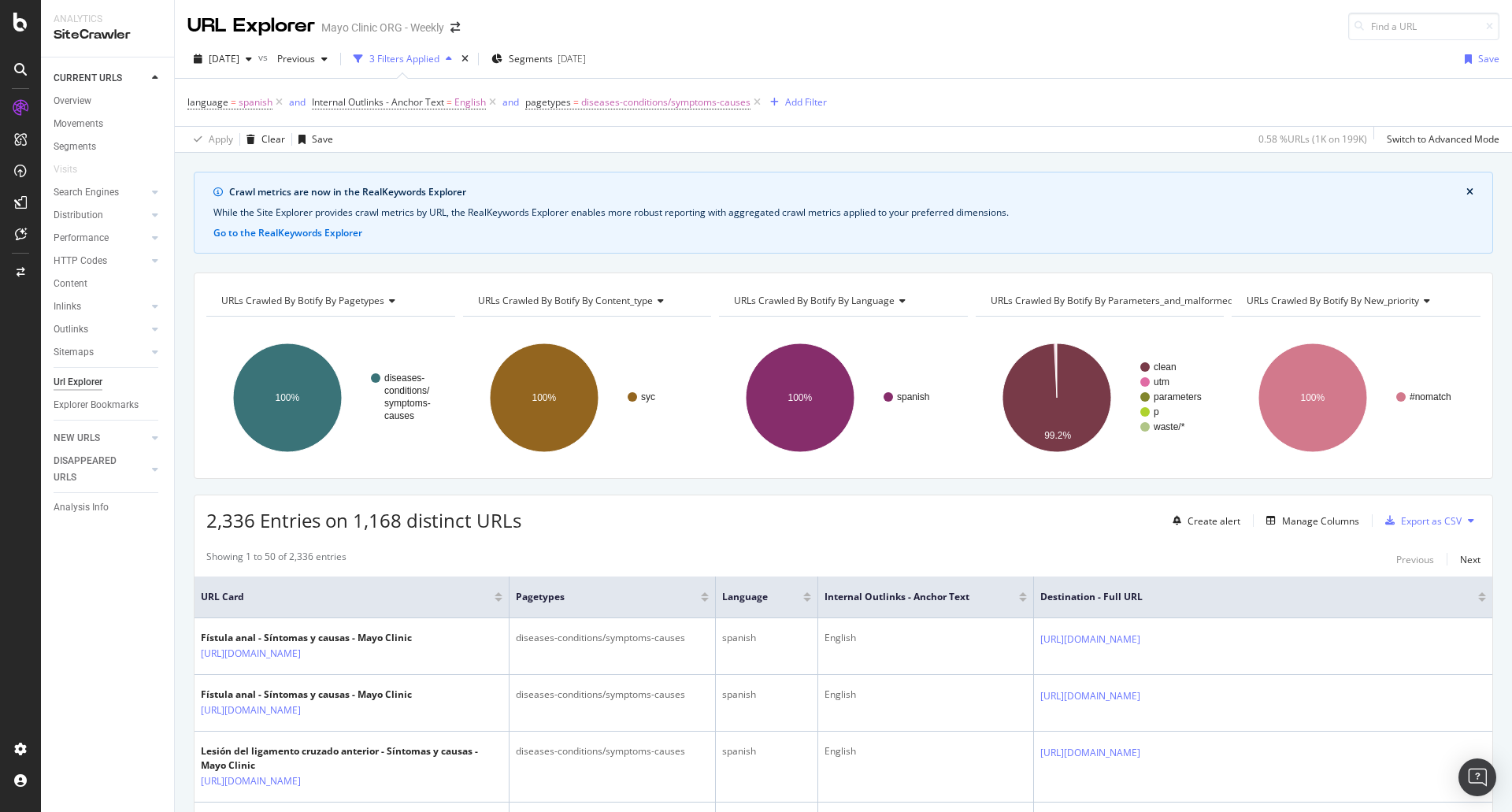
scroll to position [394, 0]
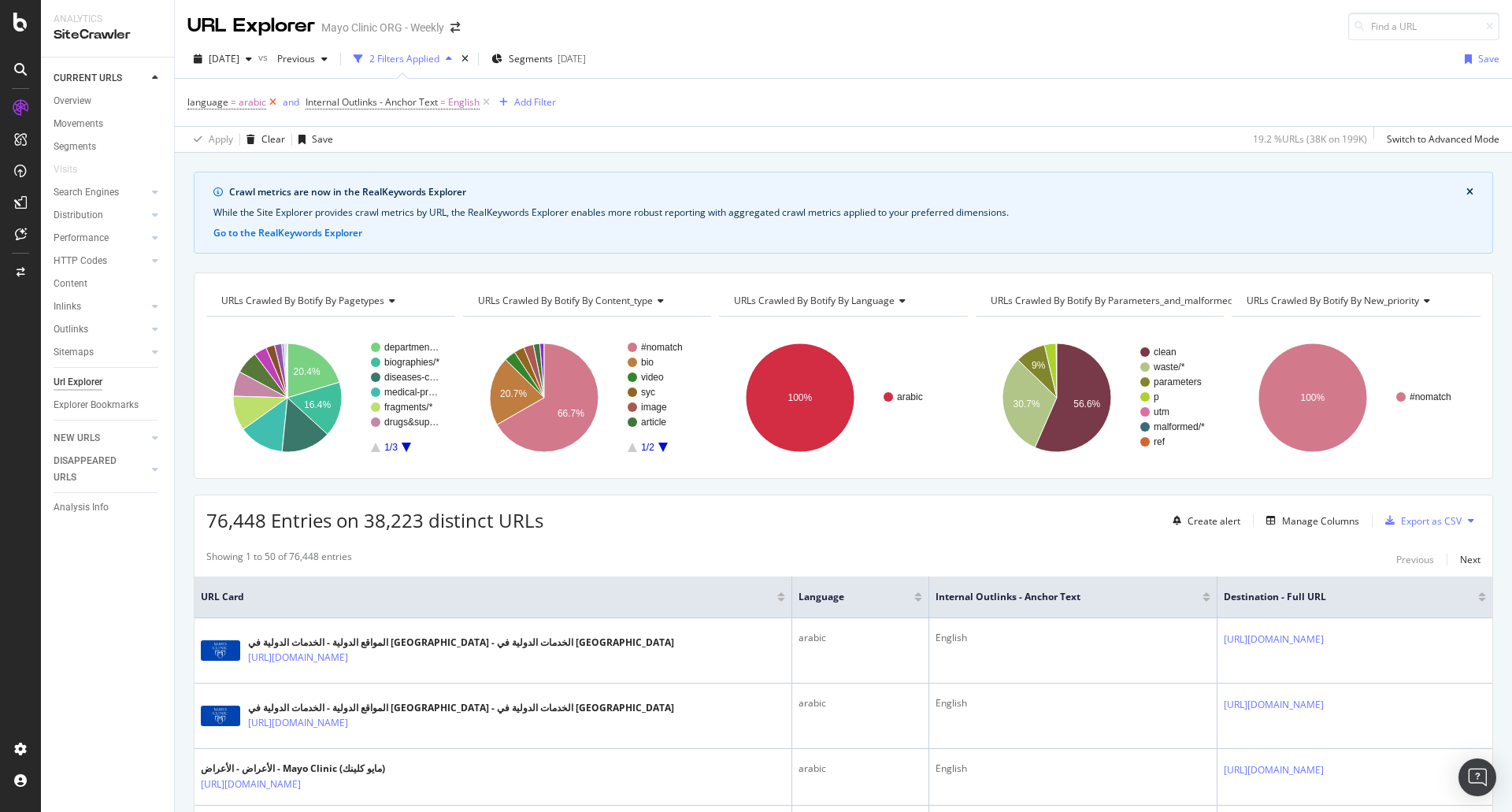
click at [267, 102] on icon at bounding box center [273, 102] width 13 height 15
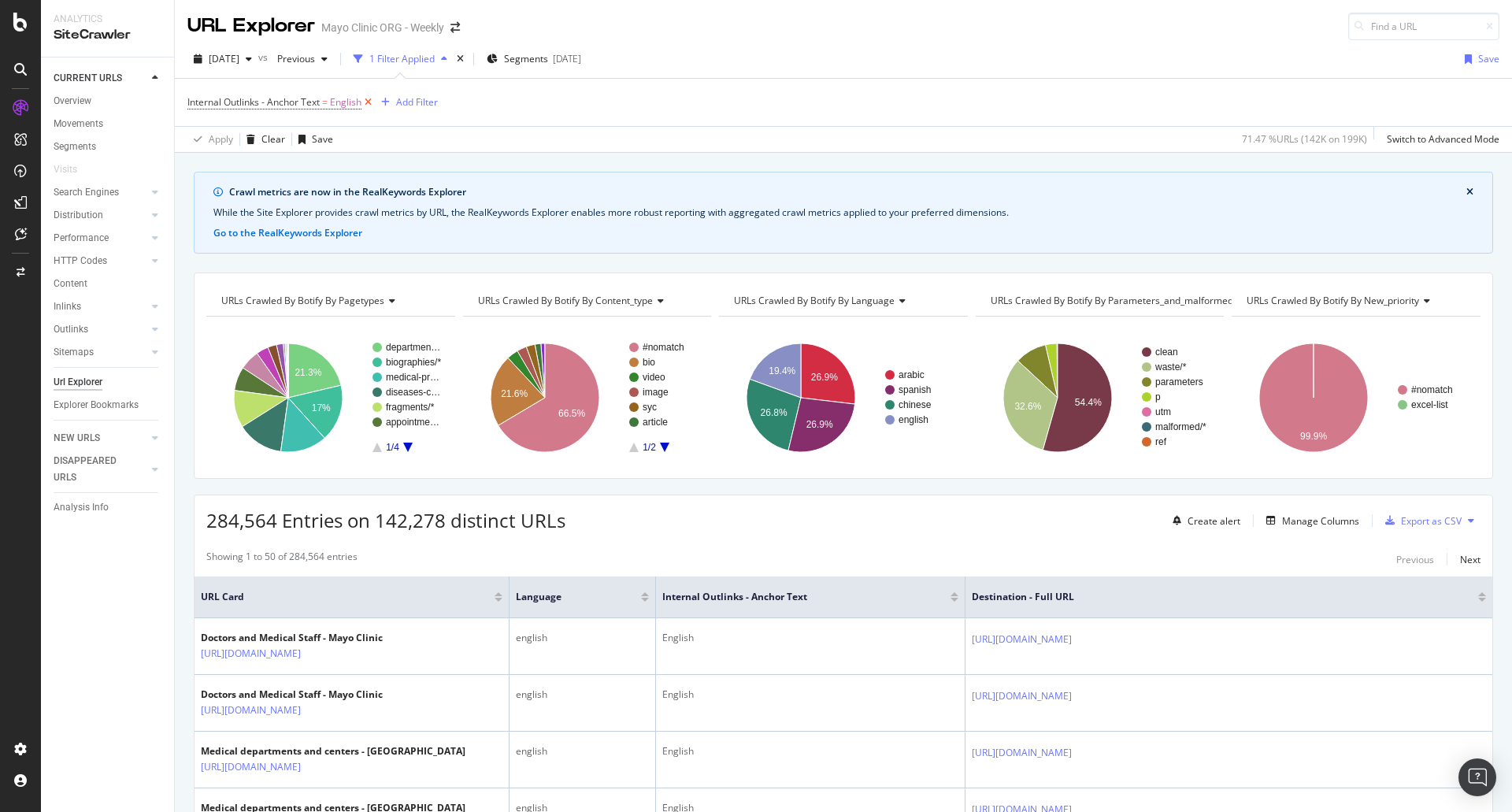
click at [367, 100] on icon at bounding box center [368, 102] width 13 height 15
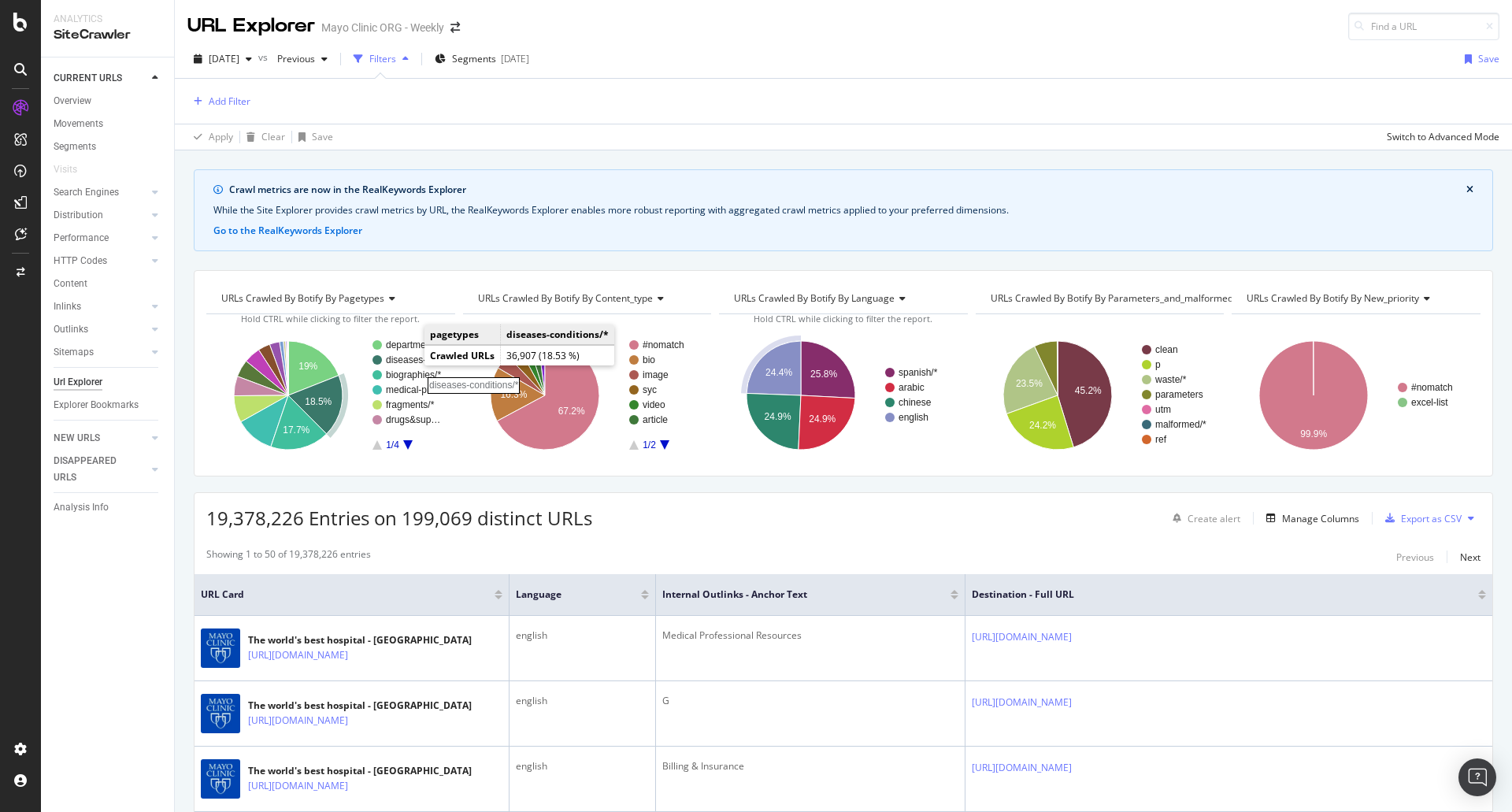
click at [410, 360] on rect "A chart." at bounding box center [414, 360] width 57 height 10
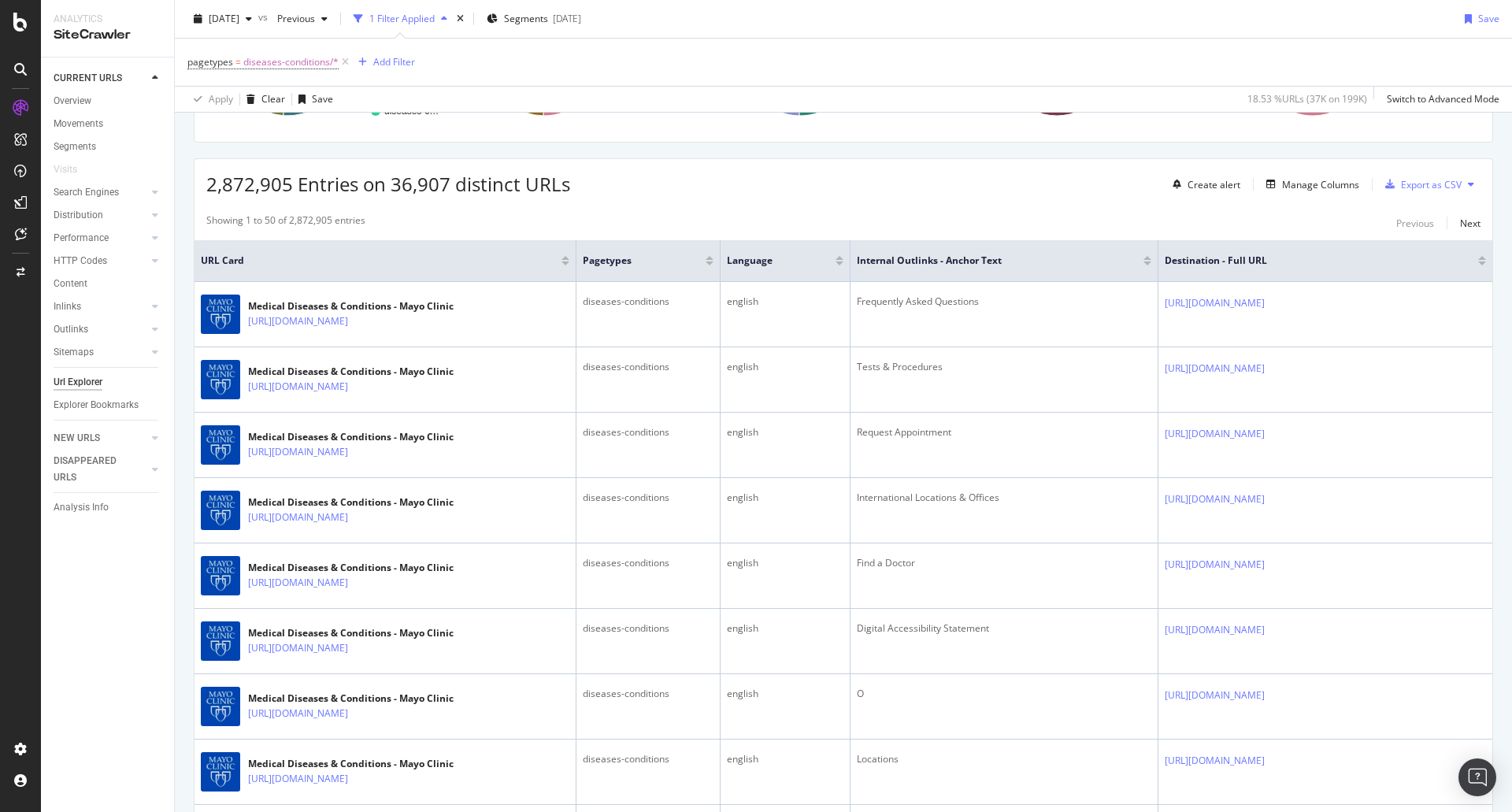
scroll to position [394, 0]
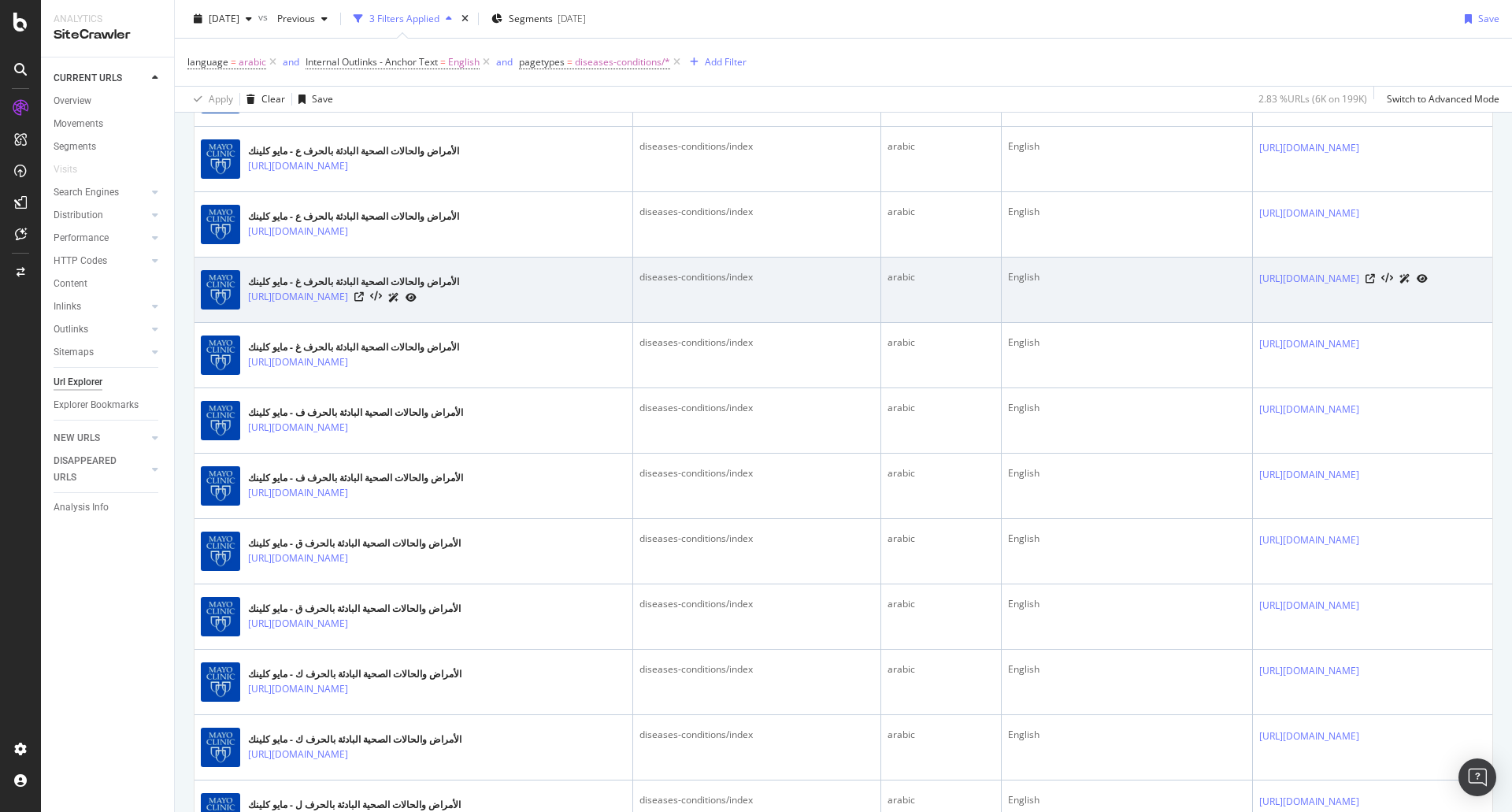
scroll to position [3179, 0]
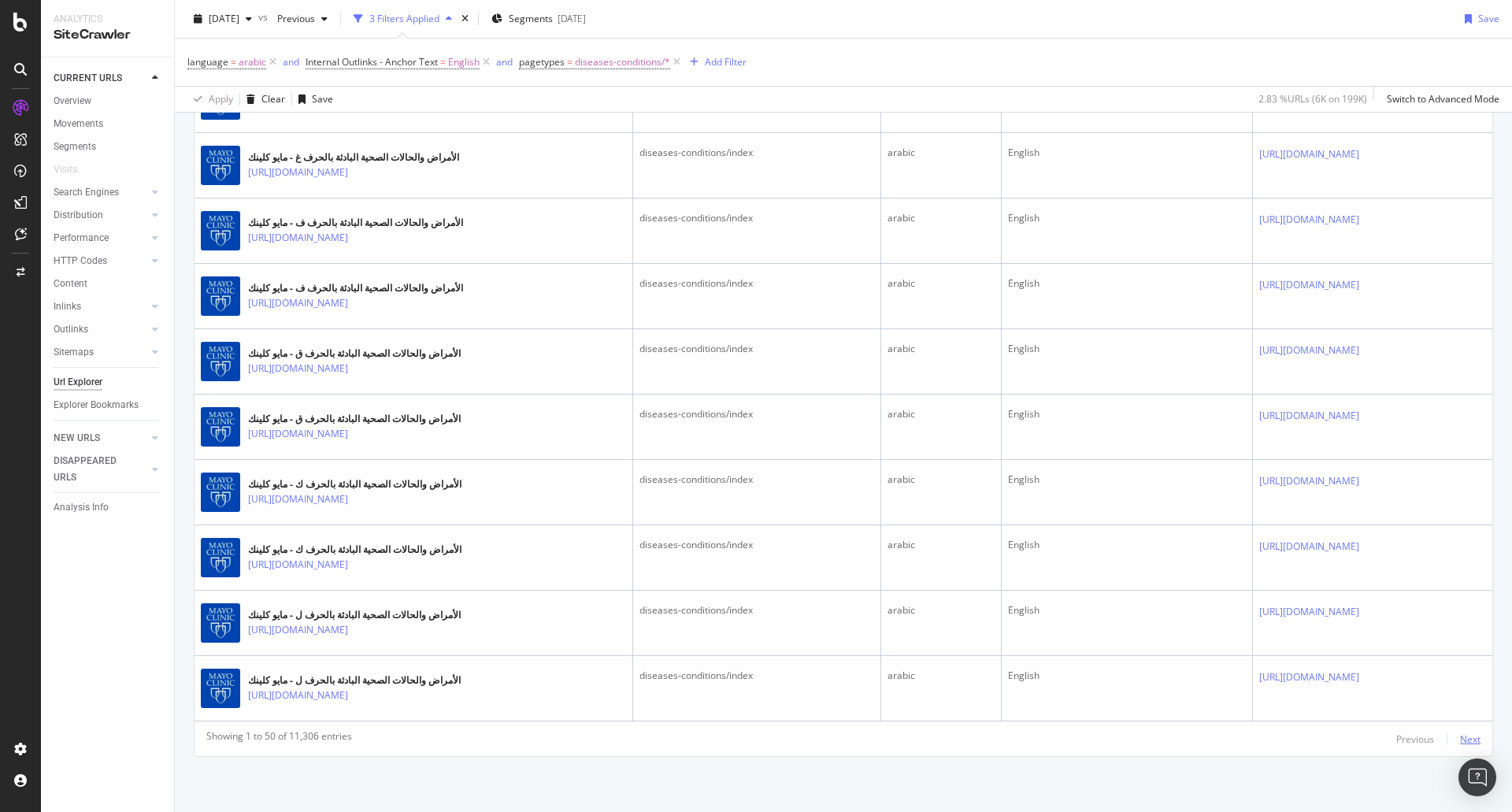
click at [1460, 736] on div "Next" at bounding box center [1470, 740] width 20 height 13
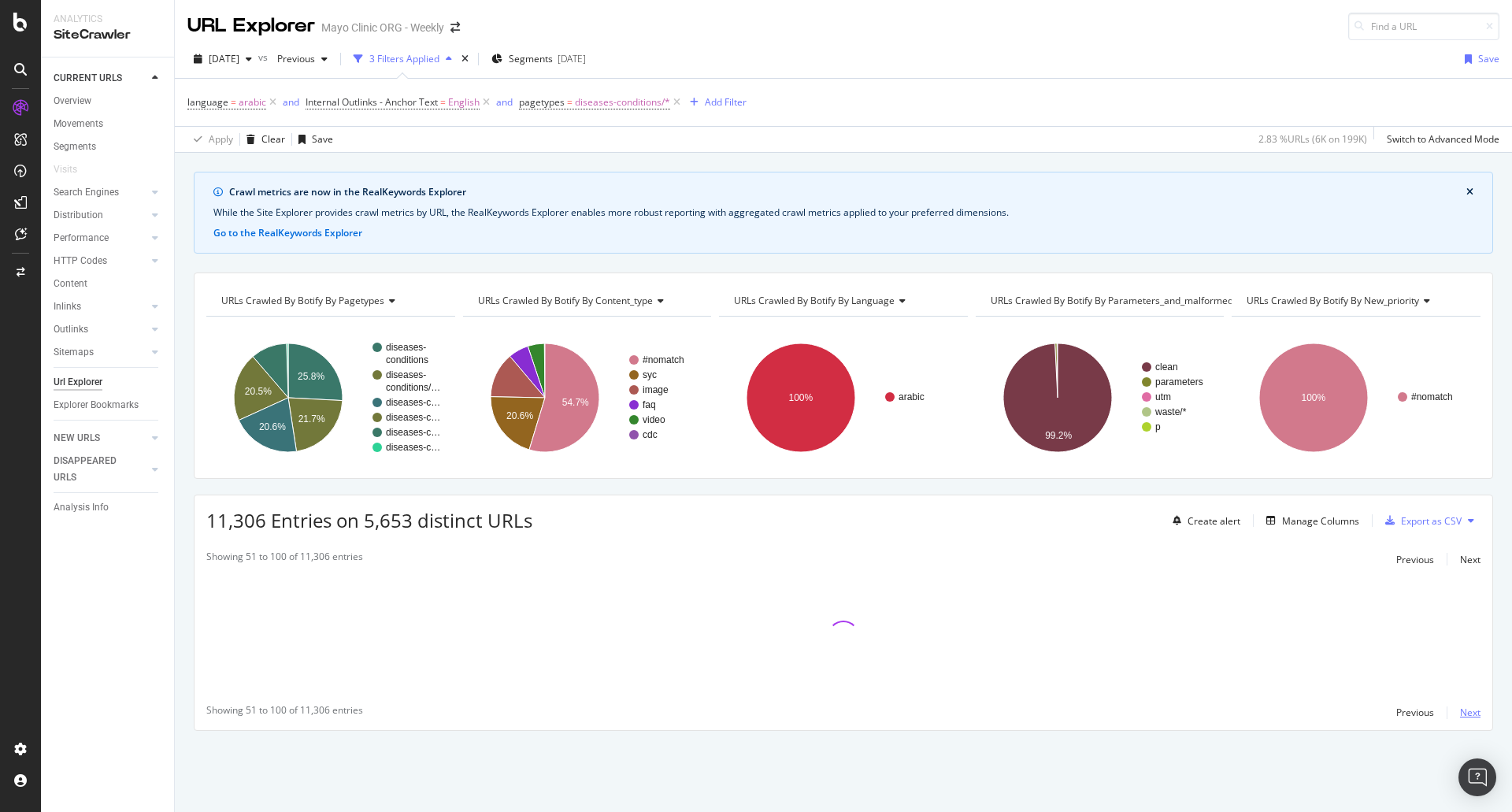
scroll to position [0, 0]
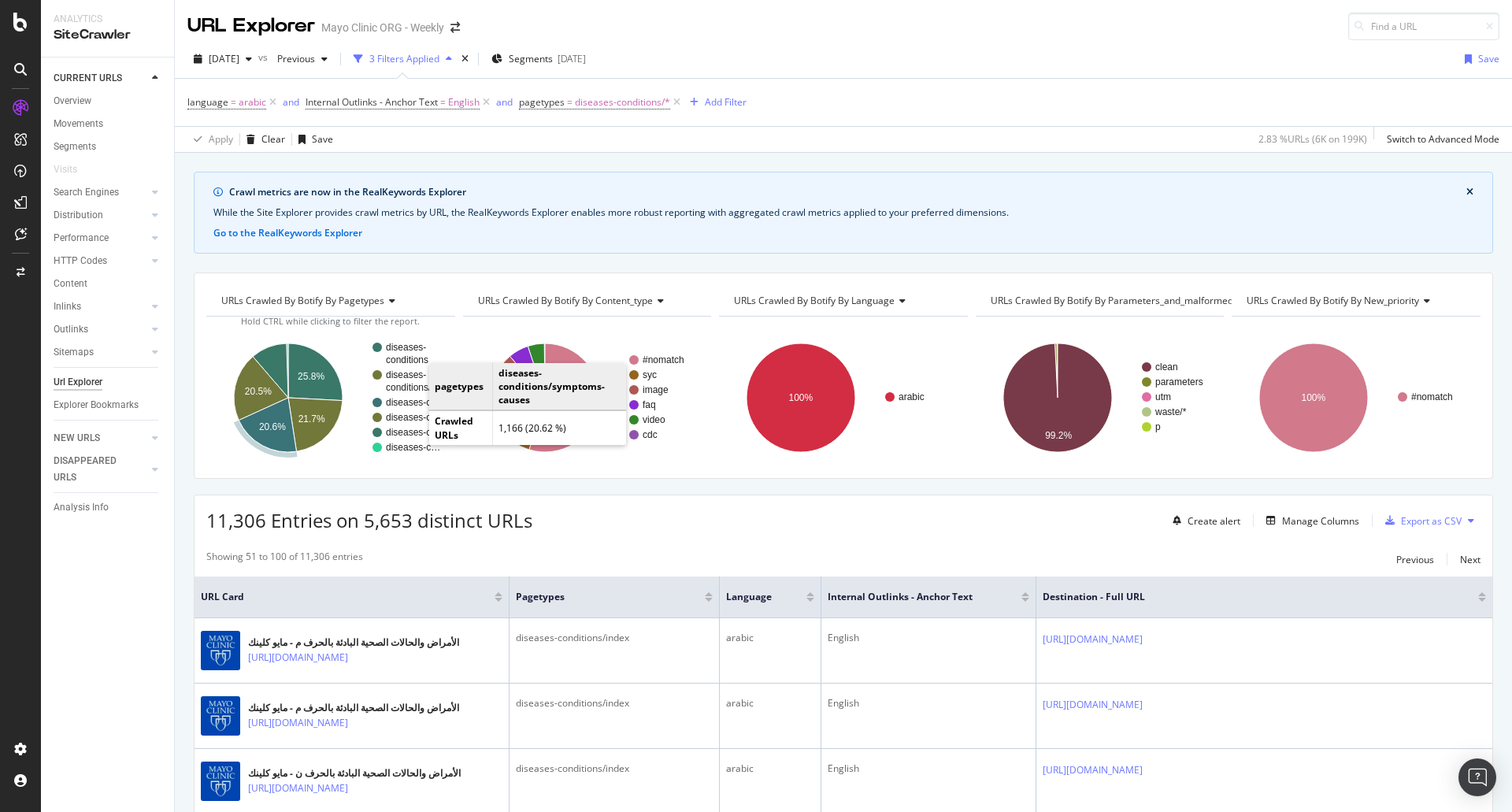
click at [413, 406] on rect "A chart." at bounding box center [414, 403] width 57 height 10
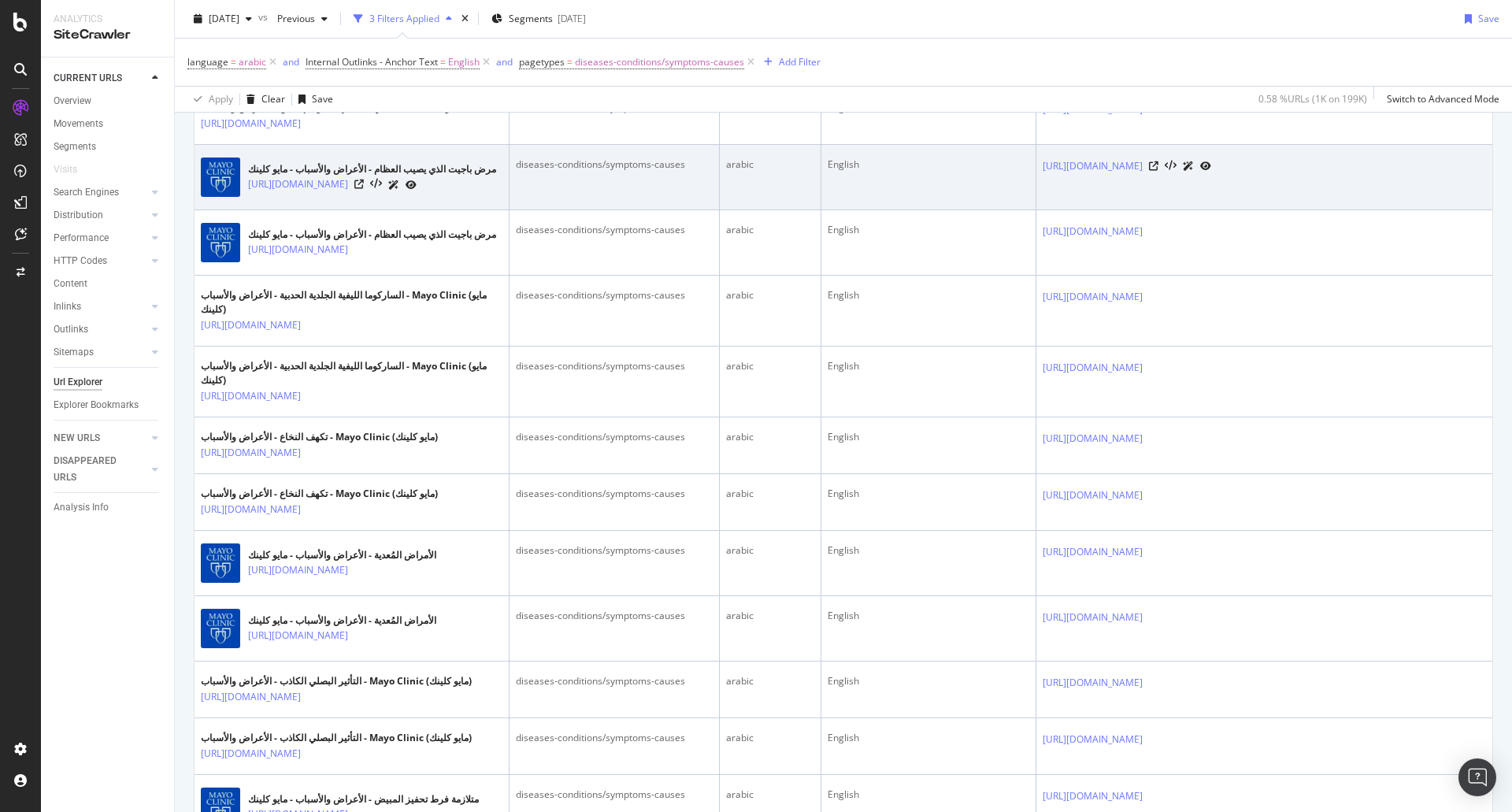
scroll to position [709, 0]
